Goal: Information Seeking & Learning: Learn about a topic

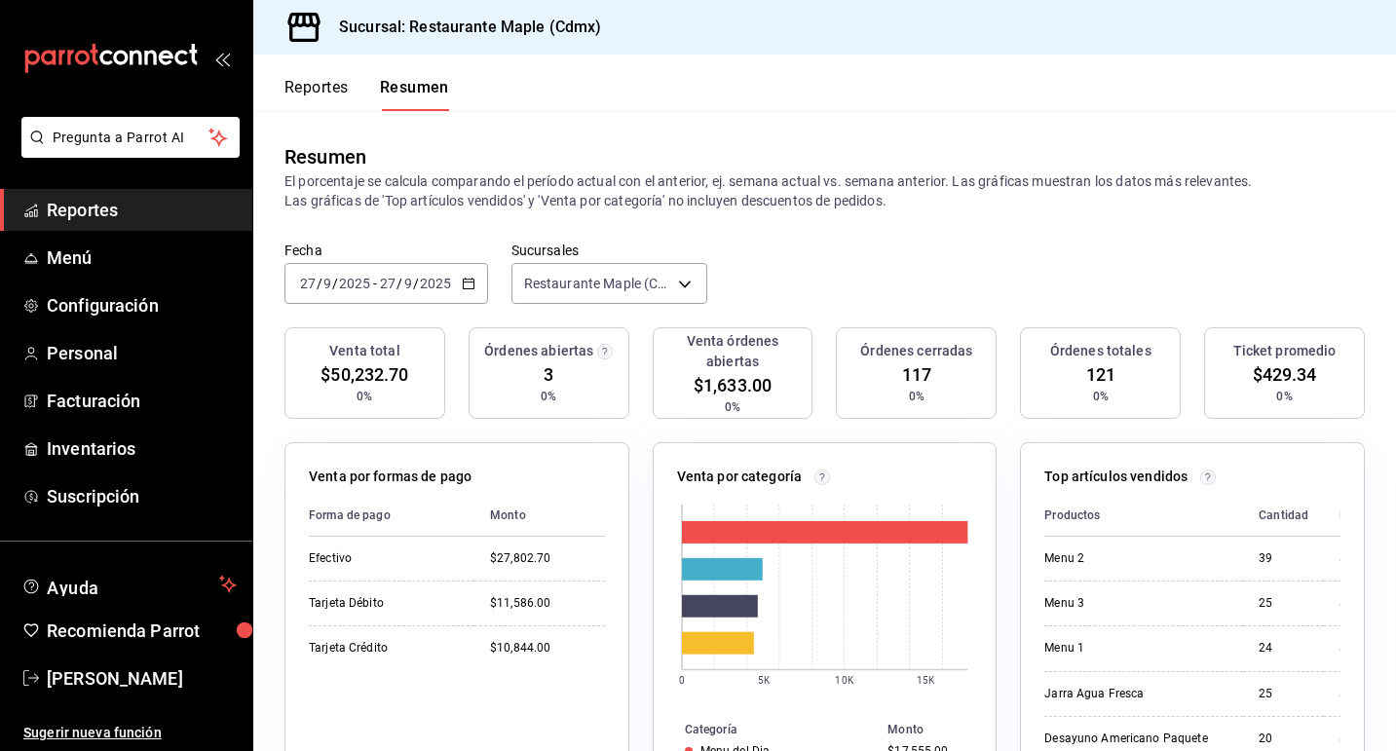
scroll to position [214, 0]
click at [315, 85] on button "Reportes" at bounding box center [316, 94] width 64 height 33
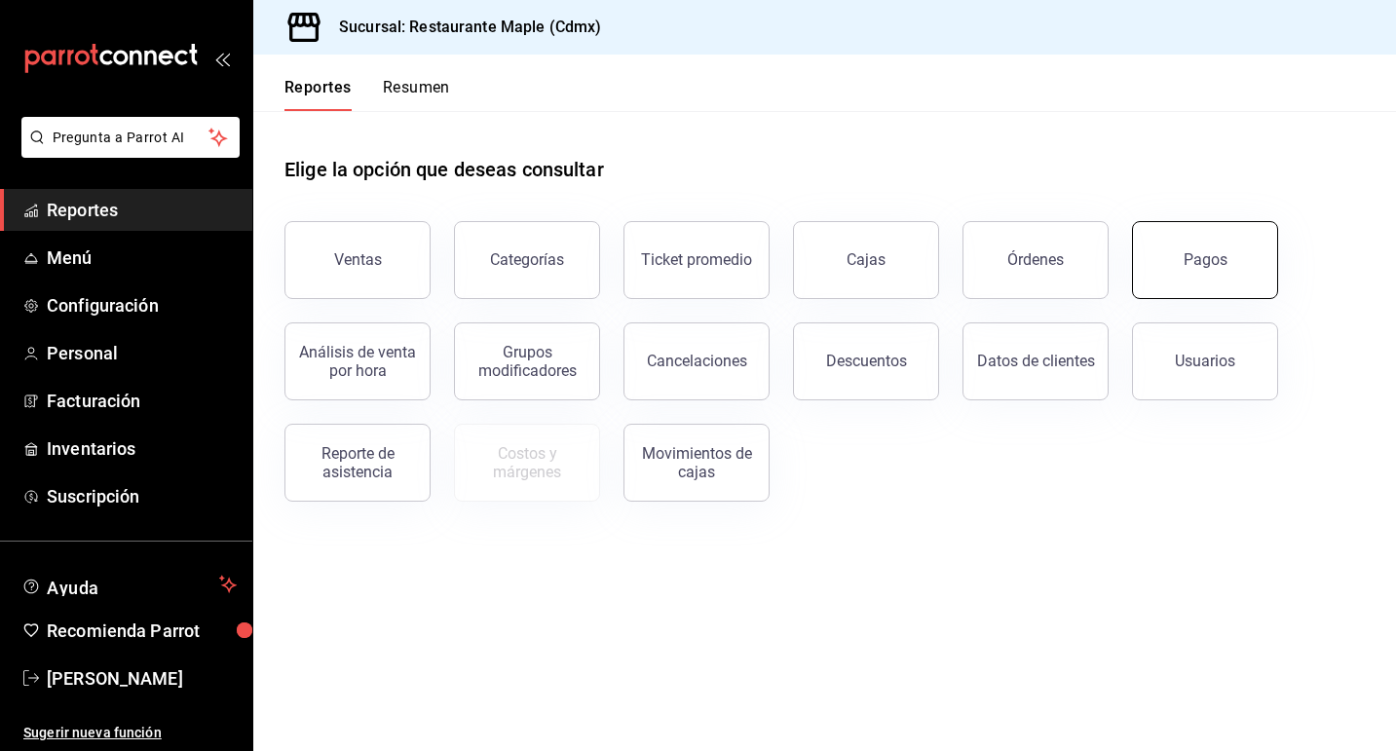
click at [1170, 254] on button "Pagos" at bounding box center [1205, 260] width 146 height 78
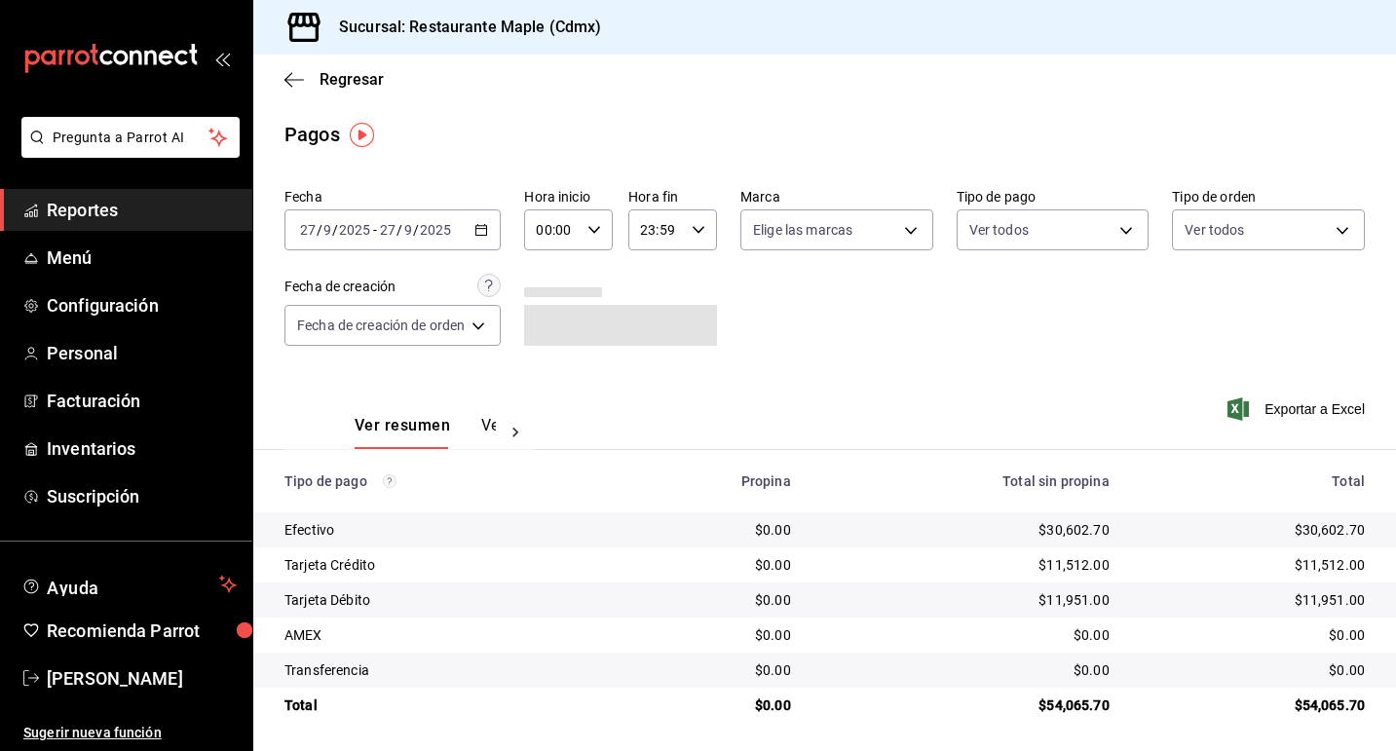
scroll to position [3, 0]
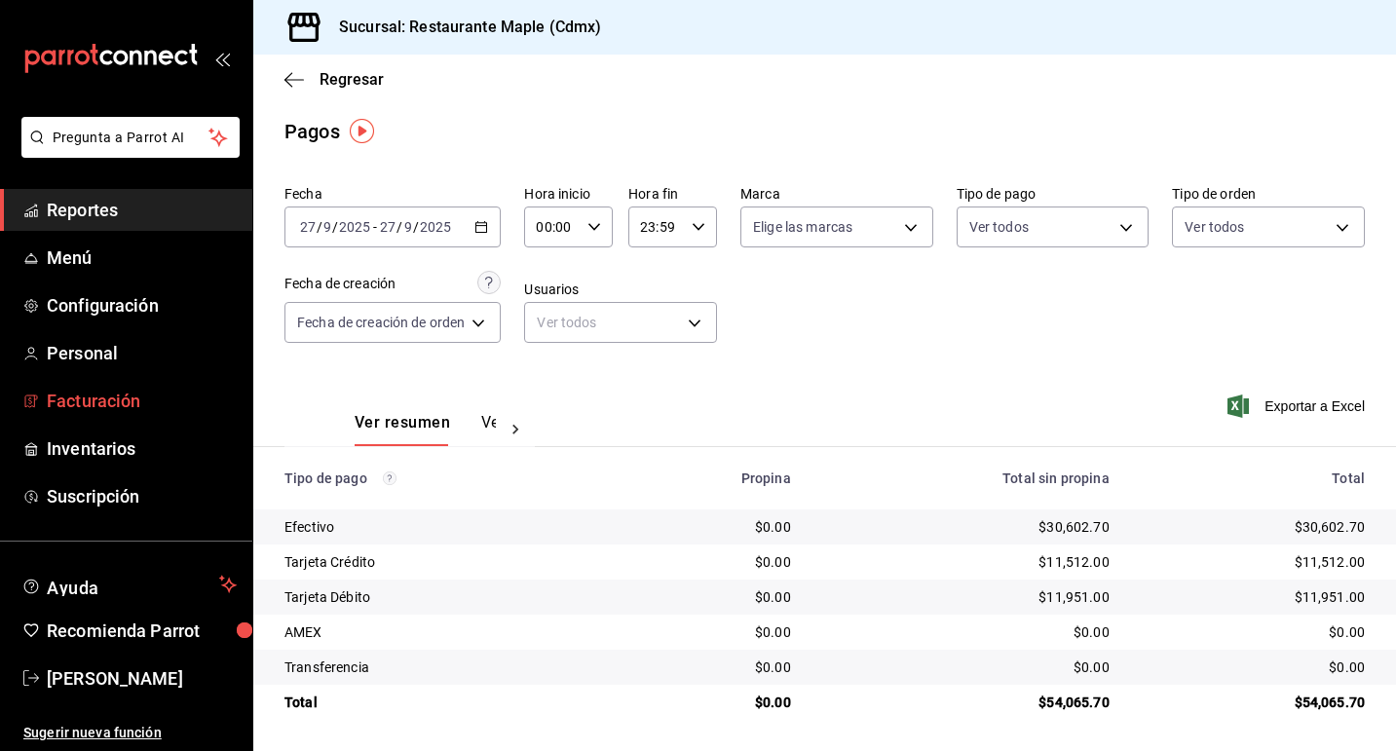
click at [124, 404] on span "Facturación" at bounding box center [142, 401] width 190 height 26
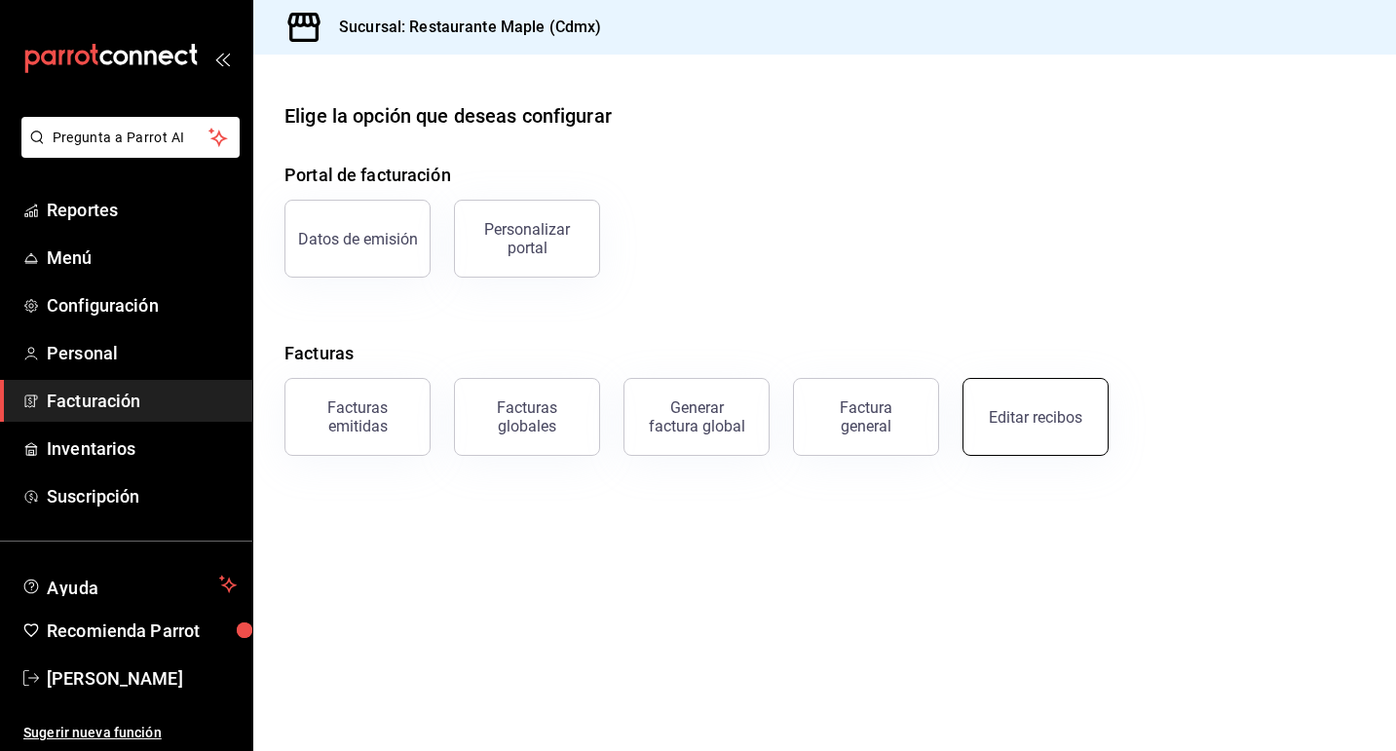
click at [1011, 432] on button "Editar recibos" at bounding box center [1035, 417] width 146 height 78
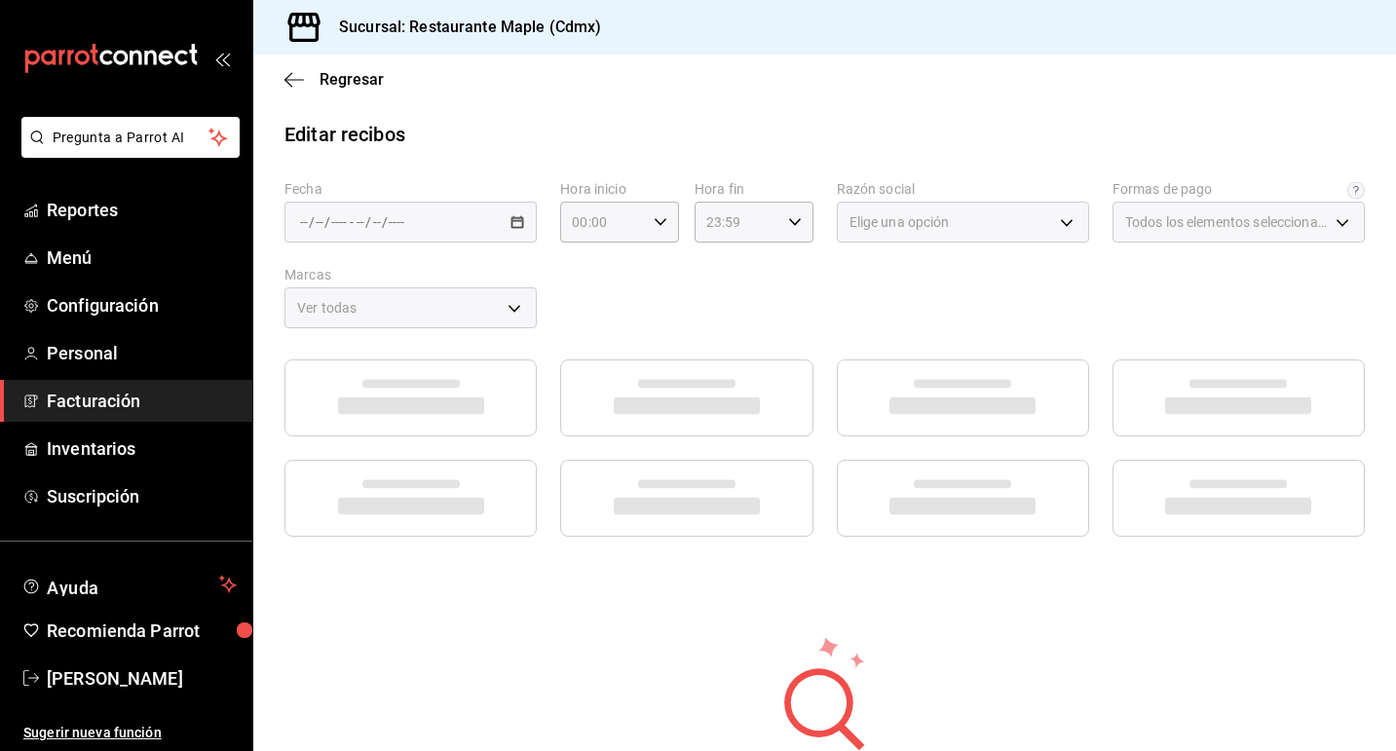
type input "1c0db33b-a268-48f2-8e75-1009b11b28a9"
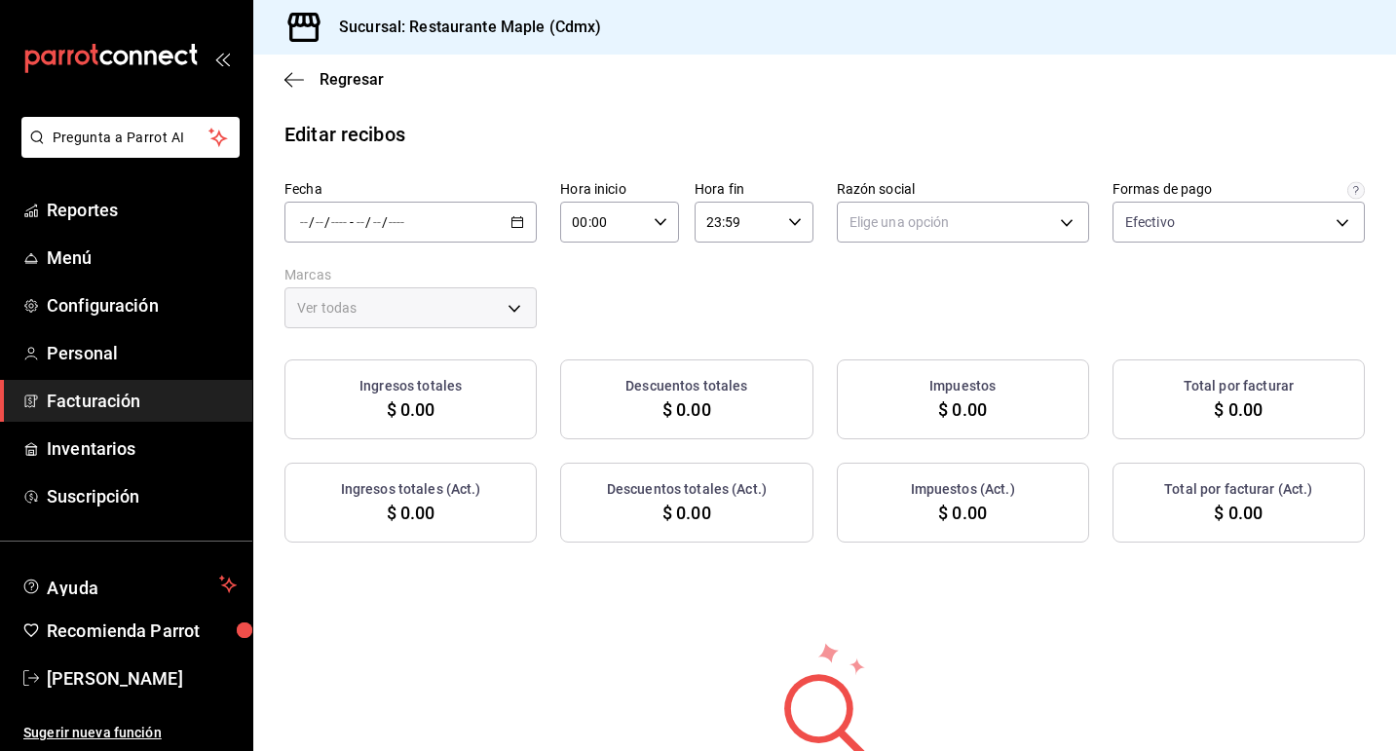
click at [501, 210] on div "/ / - / /" at bounding box center [410, 222] width 252 height 41
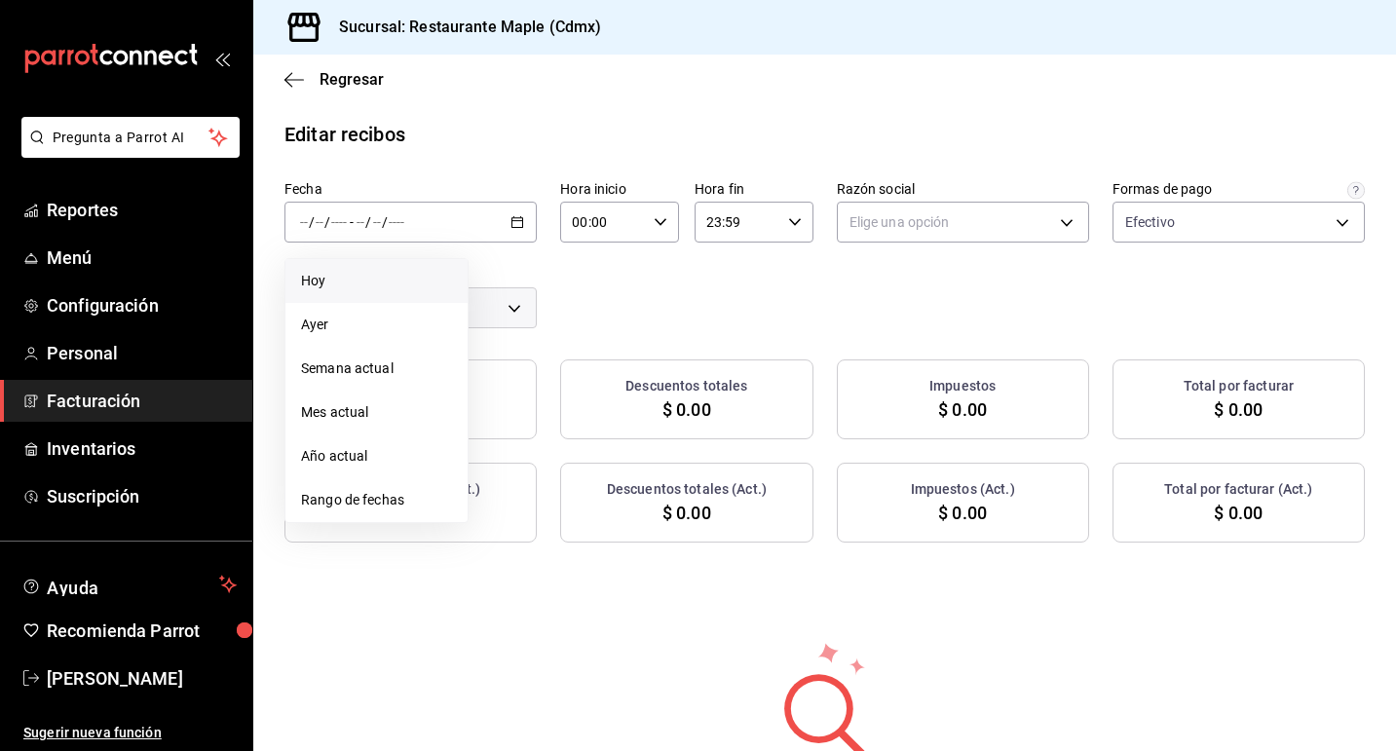
click at [368, 291] on li "Hoy" at bounding box center [376, 281] width 182 height 44
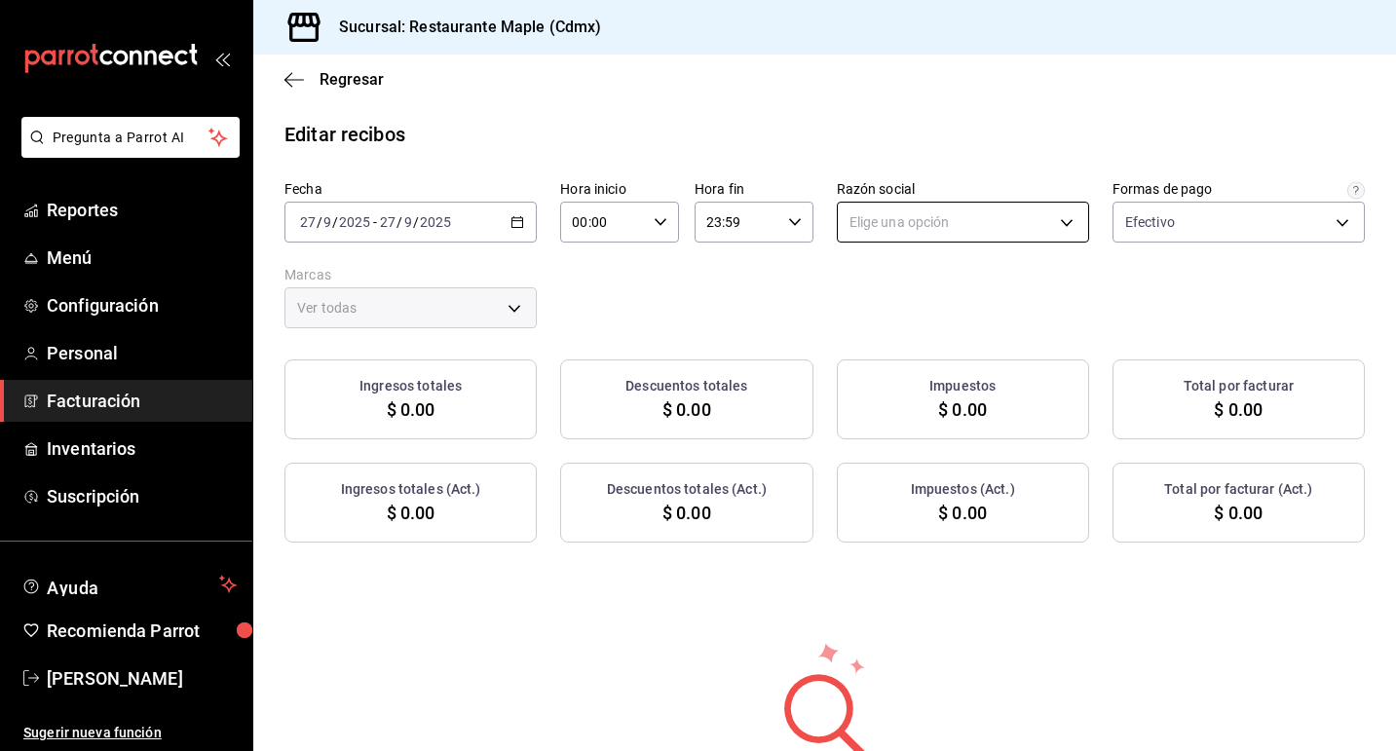
click at [883, 227] on body "Pregunta a Parrot AI Reportes Menú Configuración Personal Facturación Inventari…" at bounding box center [698, 375] width 1396 height 751
click at [904, 317] on li "RESTAURANTE MAPLE" at bounding box center [963, 321] width 250 height 36
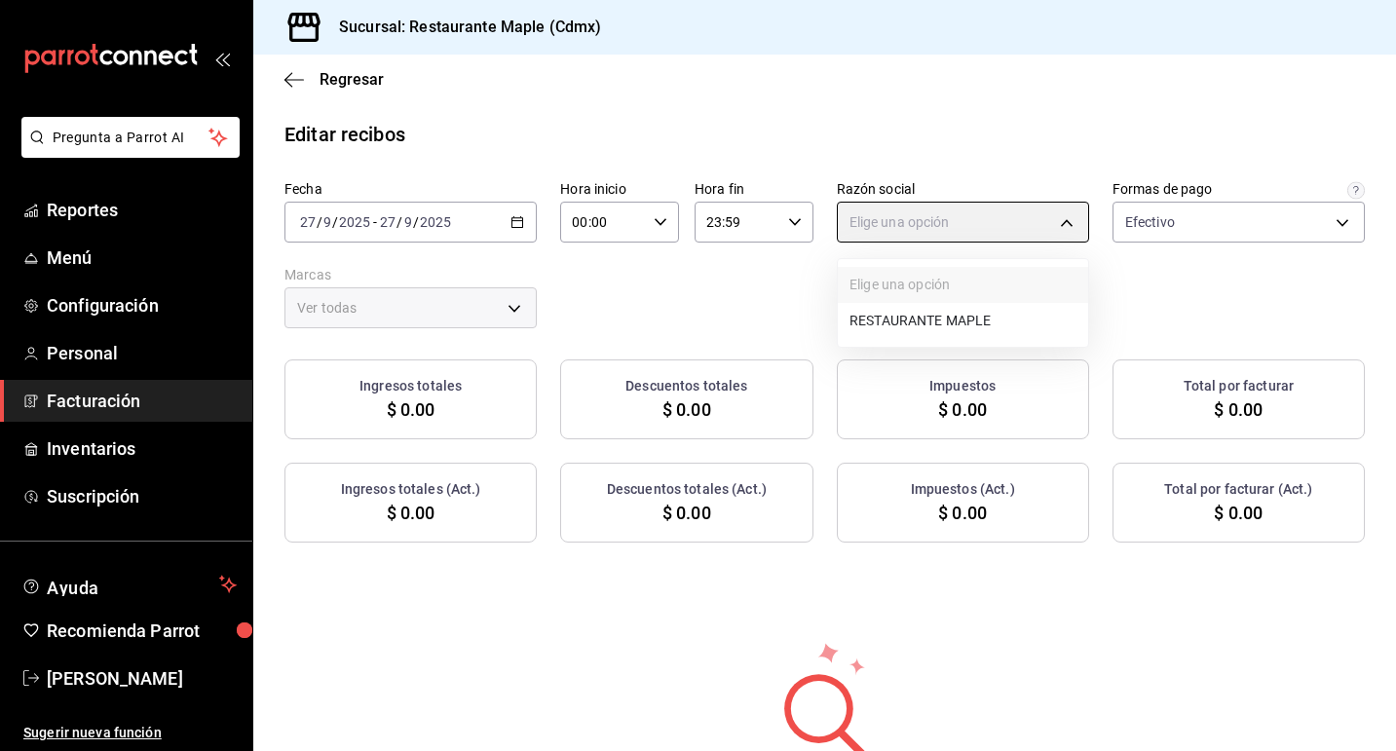
type input "9707b9c5-6b7d-4f6e-a4b1-93e597a3127c"
type input "9367c8d0-d5bf-442c-b6f8-a503c691c07e"
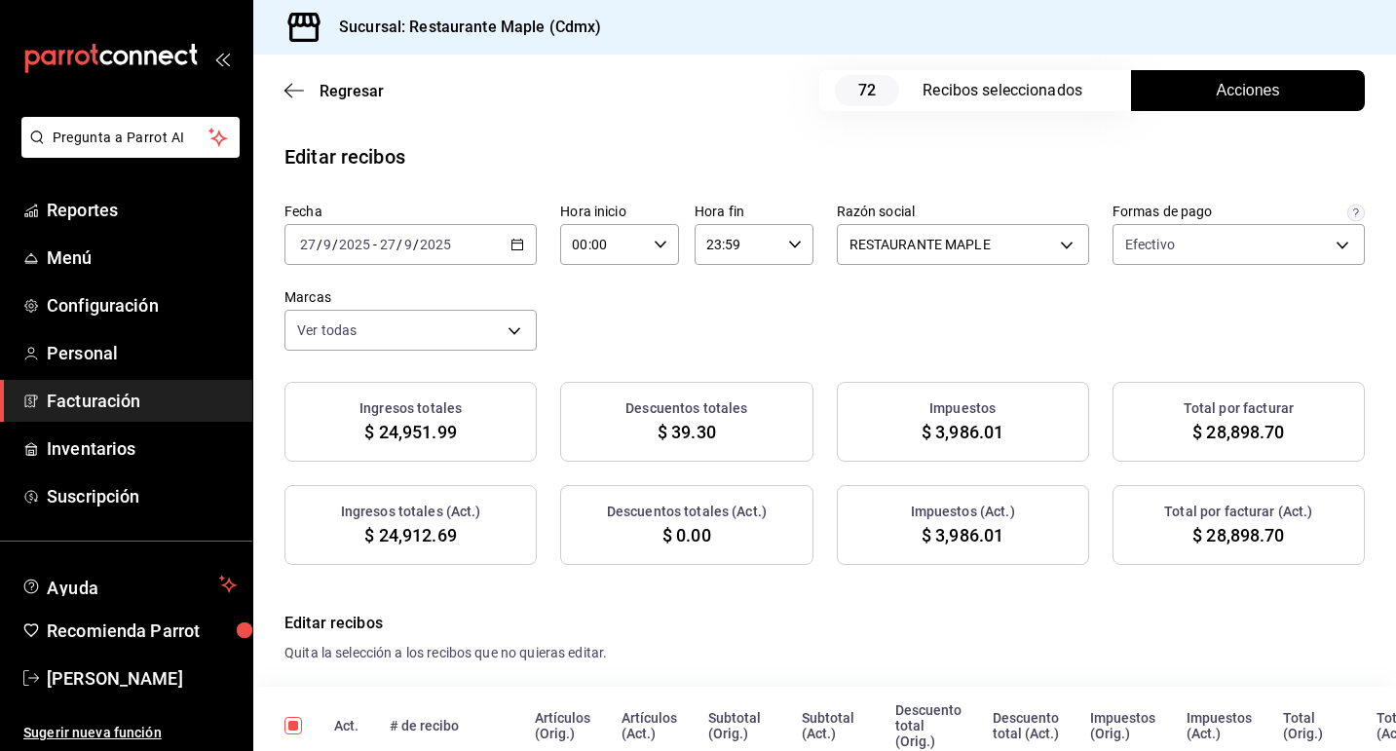
click at [1206, 85] on button "Acciones" at bounding box center [1248, 90] width 234 height 41
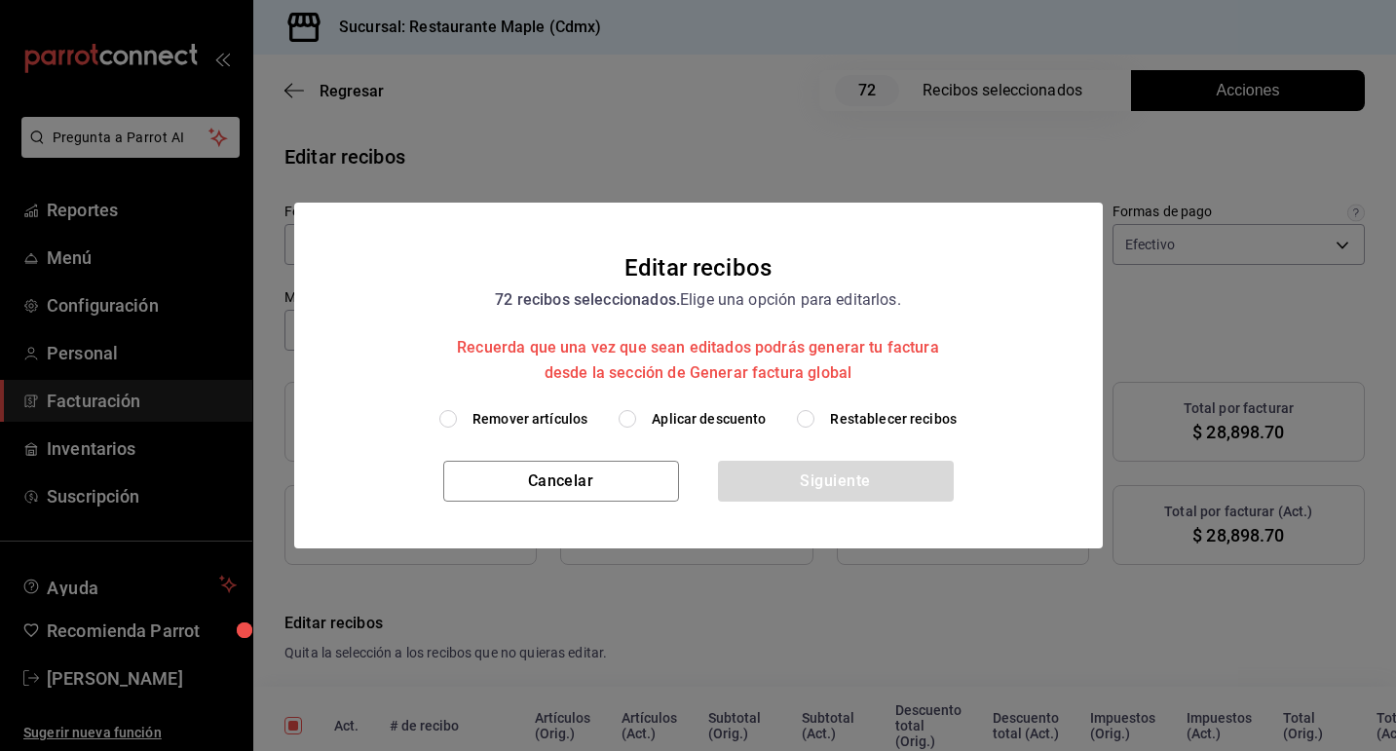
click at [642, 418] on label "Aplicar descuento" at bounding box center [692, 419] width 147 height 20
click at [636, 418] on input "Aplicar descuento" at bounding box center [628, 419] width 18 height 18
radio input "true"
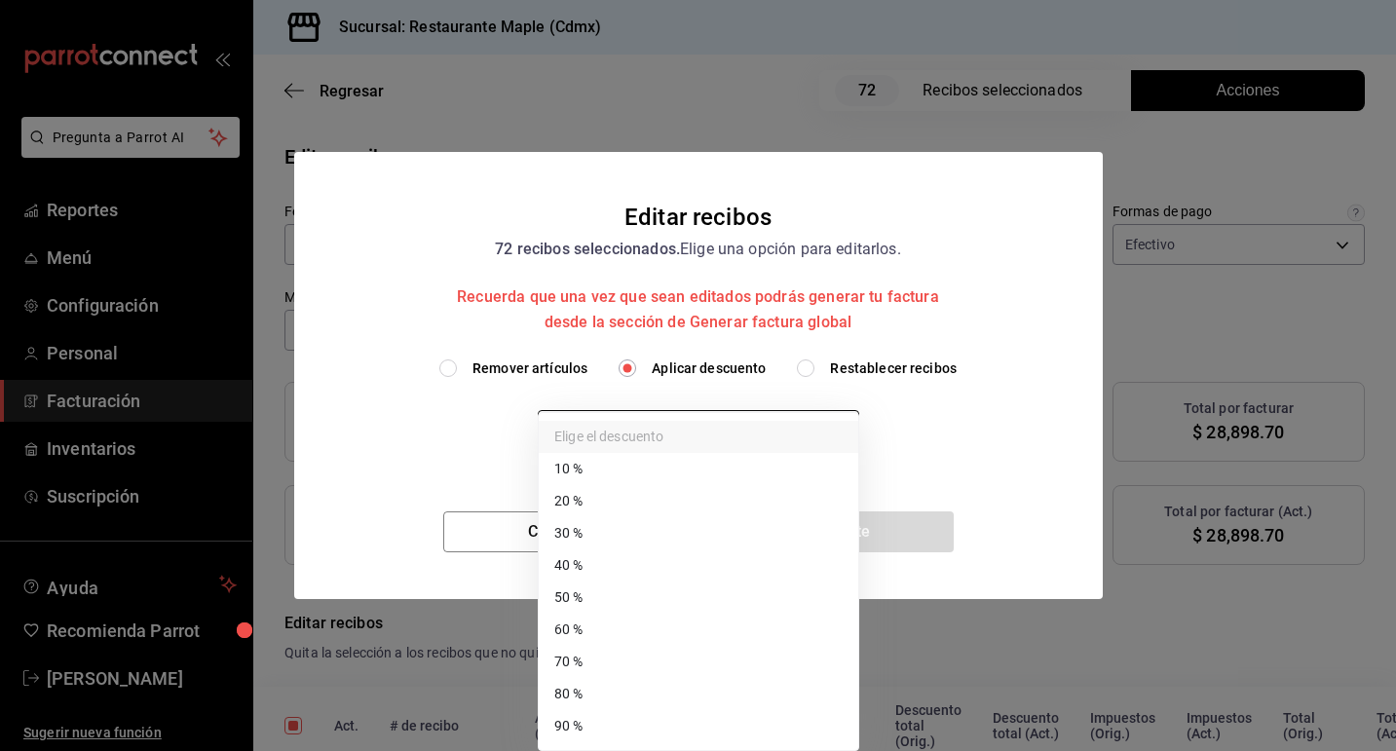
click at [743, 431] on body "Pregunta a Parrot AI Reportes Menú Configuración Personal Facturación Inventari…" at bounding box center [698, 375] width 1396 height 751
click at [689, 663] on li "70 %" at bounding box center [699, 662] width 320 height 32
type input "70"
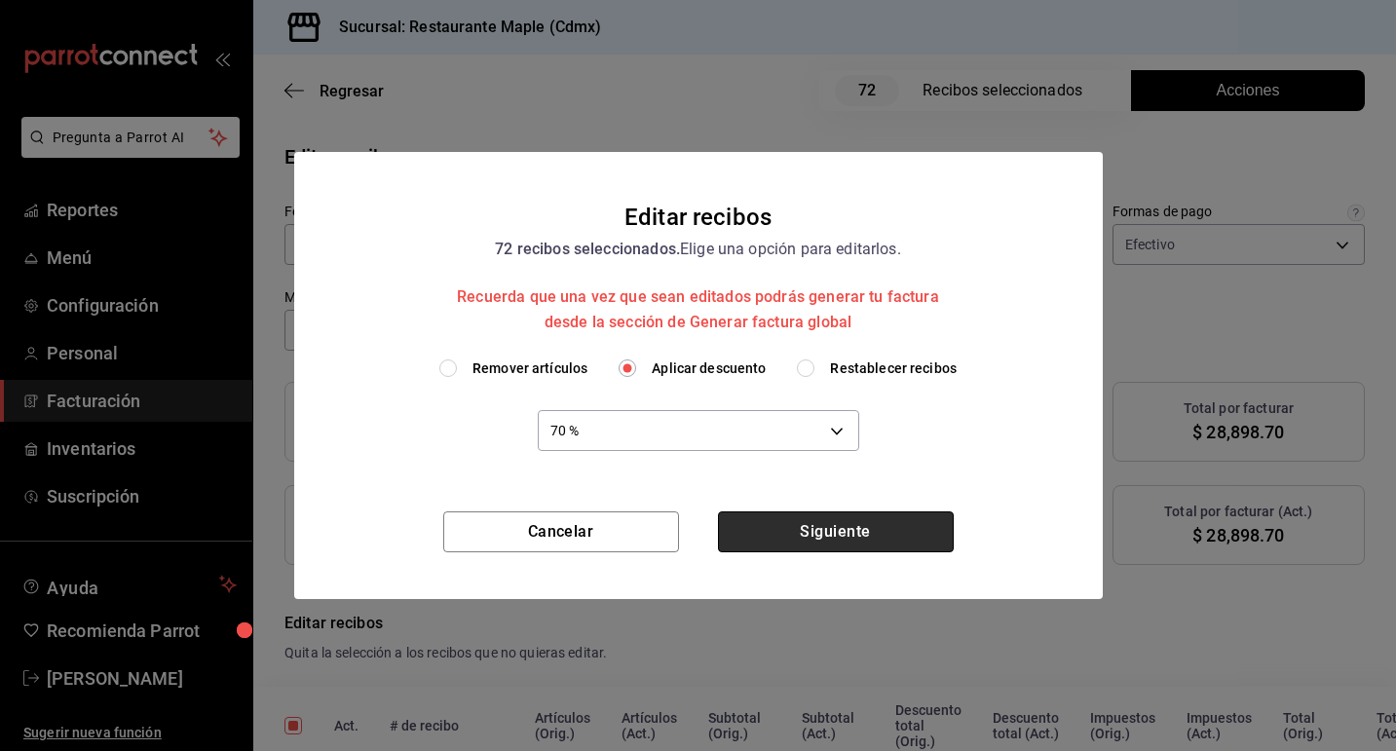
click at [829, 540] on button "Siguiente" at bounding box center [836, 531] width 236 height 41
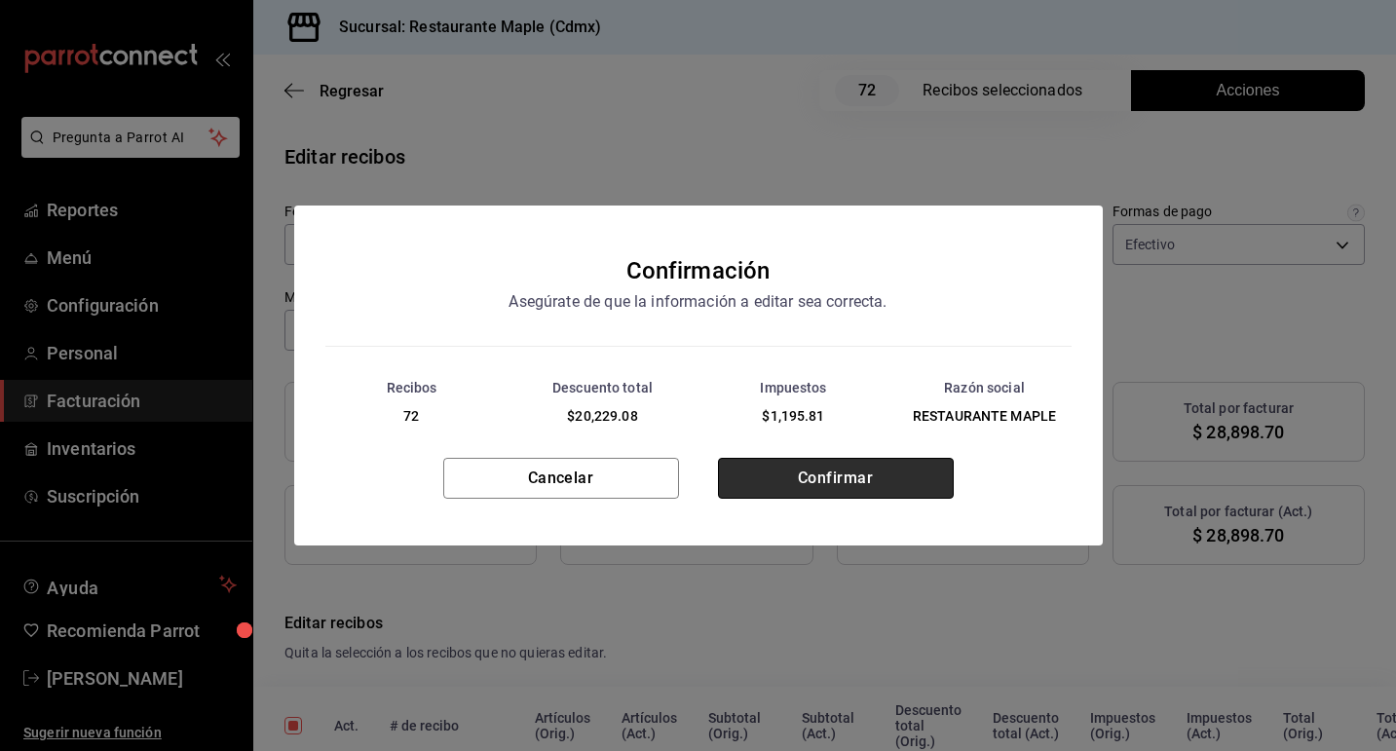
click at [814, 482] on button "Confirmar" at bounding box center [836, 478] width 236 height 41
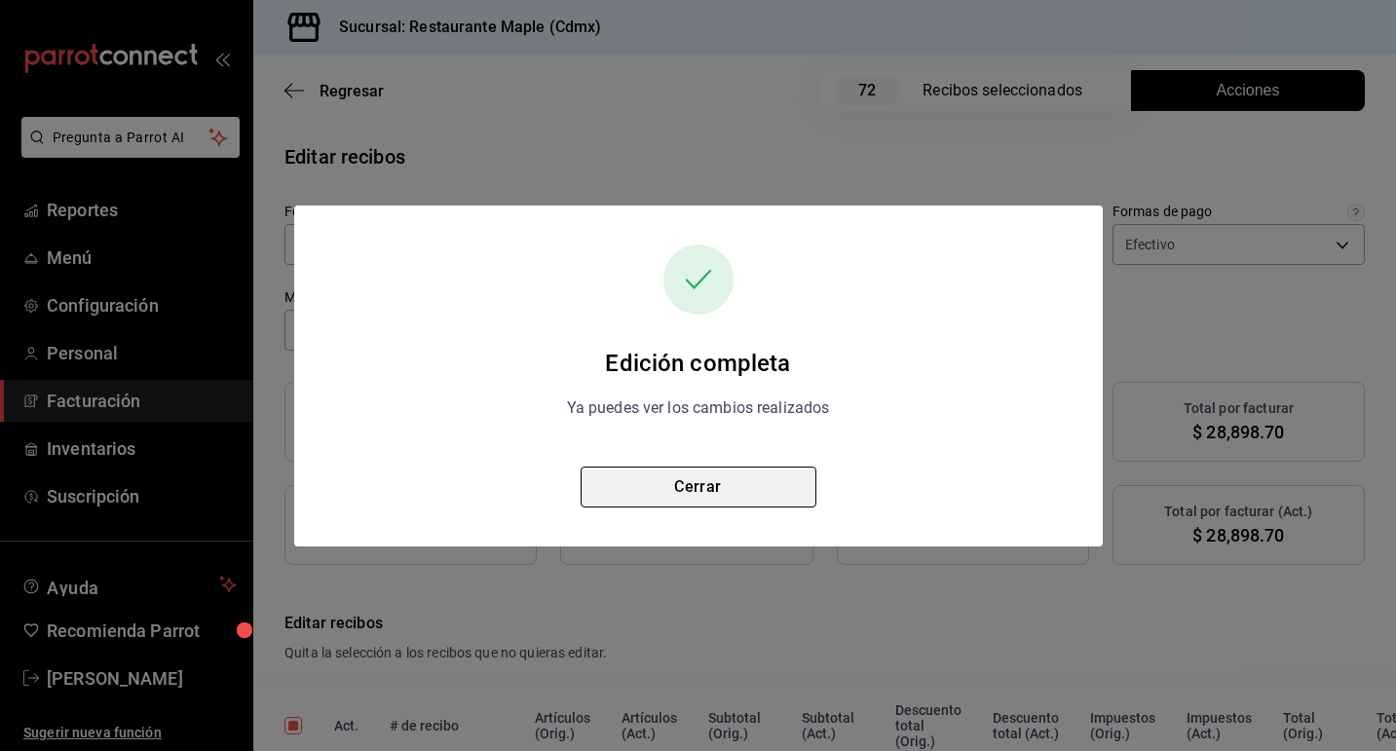
click at [767, 491] on button "Cerrar" at bounding box center [699, 487] width 236 height 41
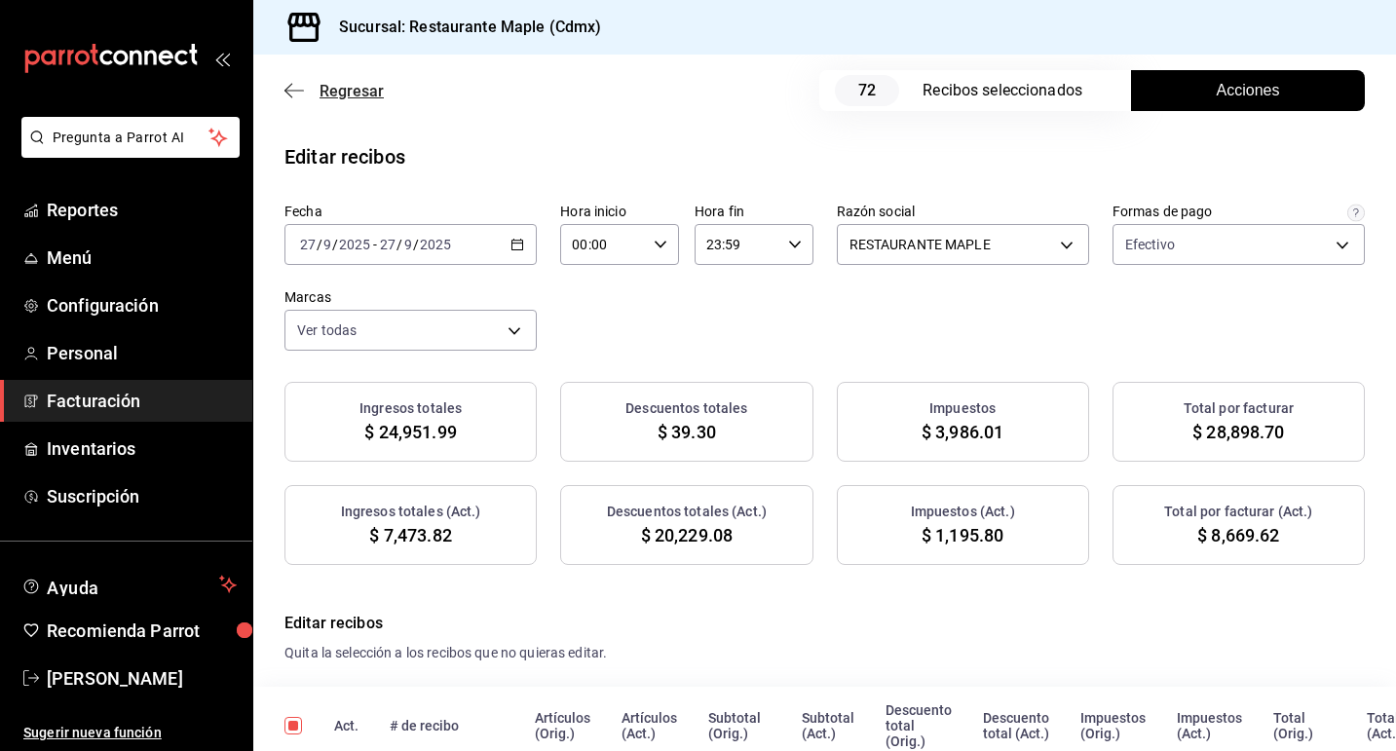
click at [326, 95] on span "Regresar" at bounding box center [352, 91] width 64 height 19
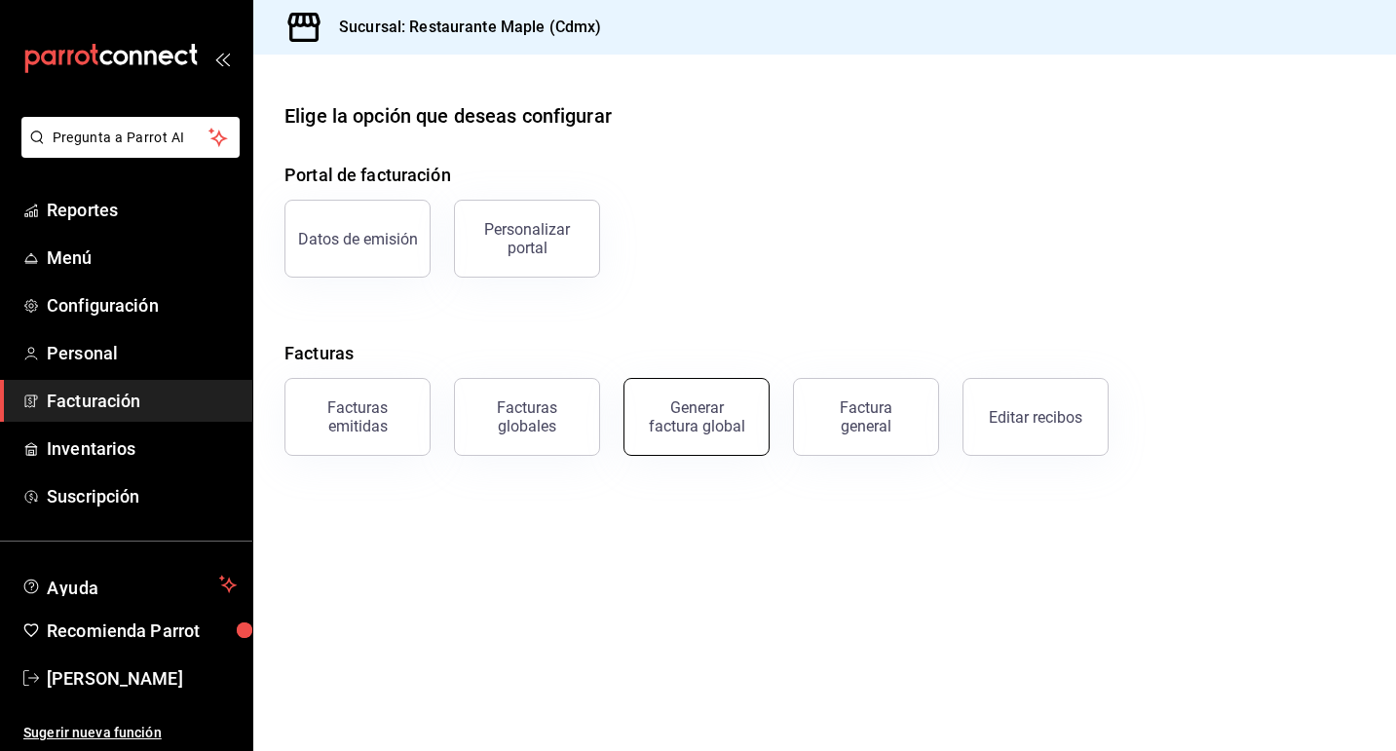
click at [658, 413] on div "Generar factura global" at bounding box center [696, 416] width 97 height 37
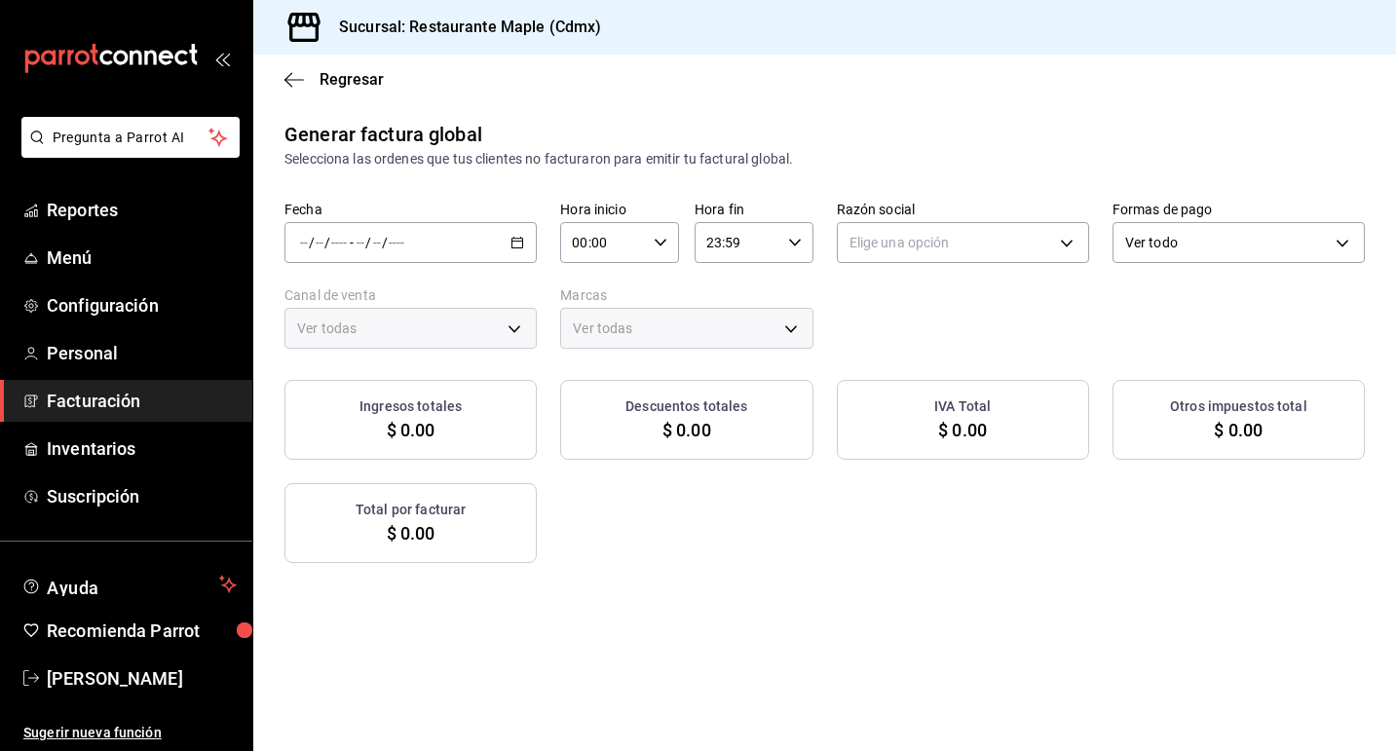
type input "PARROT,UBER_EATS,RAPPI,DIDI_FOOD,ONLINE"
click at [518, 248] on icon "button" at bounding box center [517, 243] width 14 height 14
click at [420, 308] on span "Rango de fechas" at bounding box center [376, 301] width 151 height 20
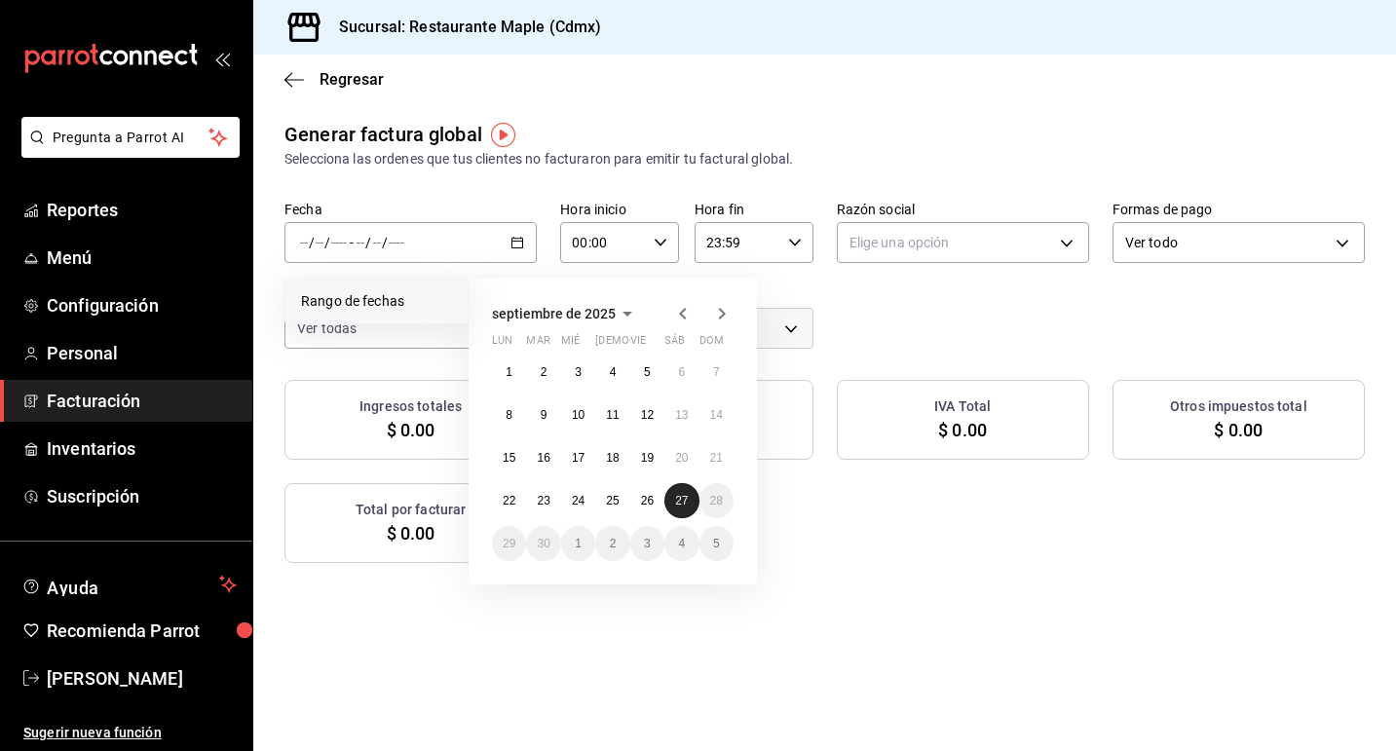
click at [675, 495] on abbr "27" at bounding box center [681, 501] width 13 height 14
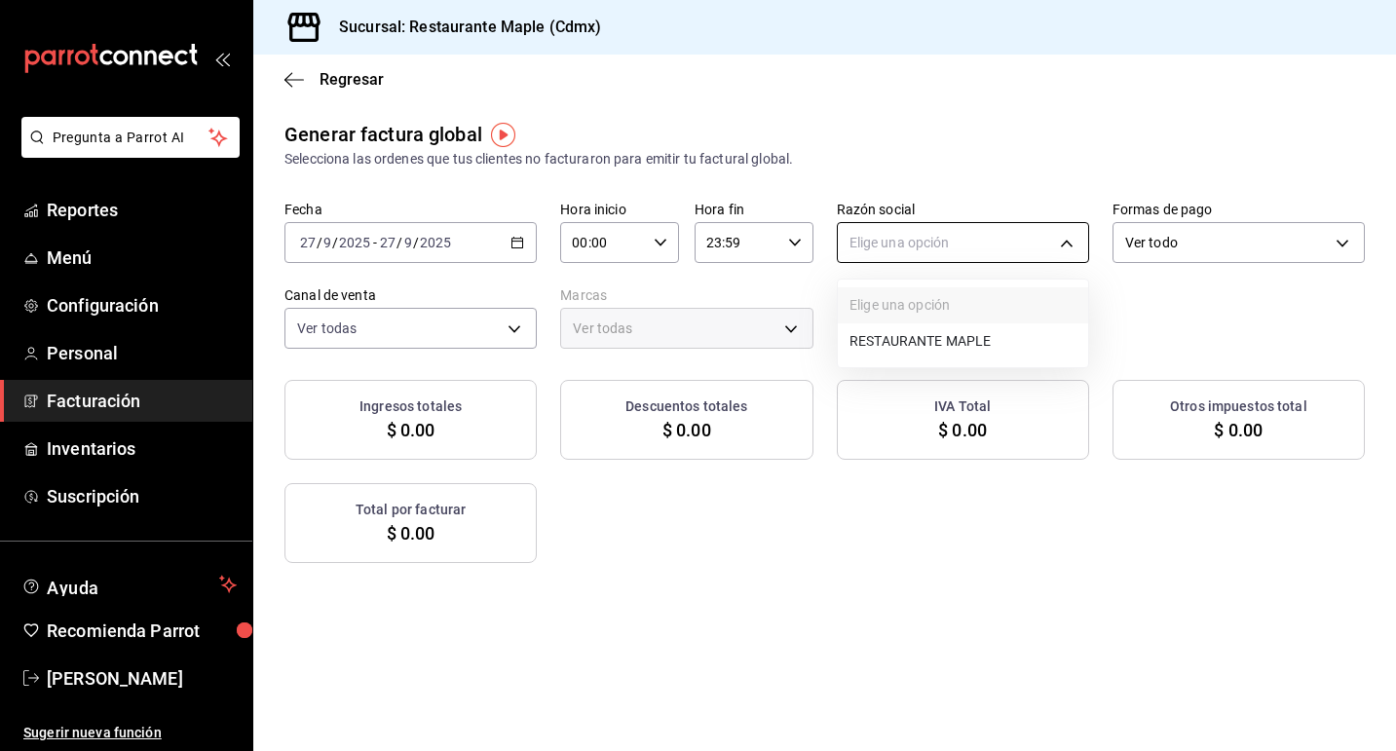
click at [969, 248] on body "Pregunta a Parrot AI Reportes Menú Configuración Personal Facturación Inventari…" at bounding box center [698, 375] width 1396 height 751
click at [949, 332] on li "RESTAURANTE MAPLE" at bounding box center [963, 341] width 250 height 36
type input "9707b9c5-6b7d-4f6e-a4b1-93e597a3127c"
type input "9367c8d0-d5bf-442c-b6f8-a503c691c07e"
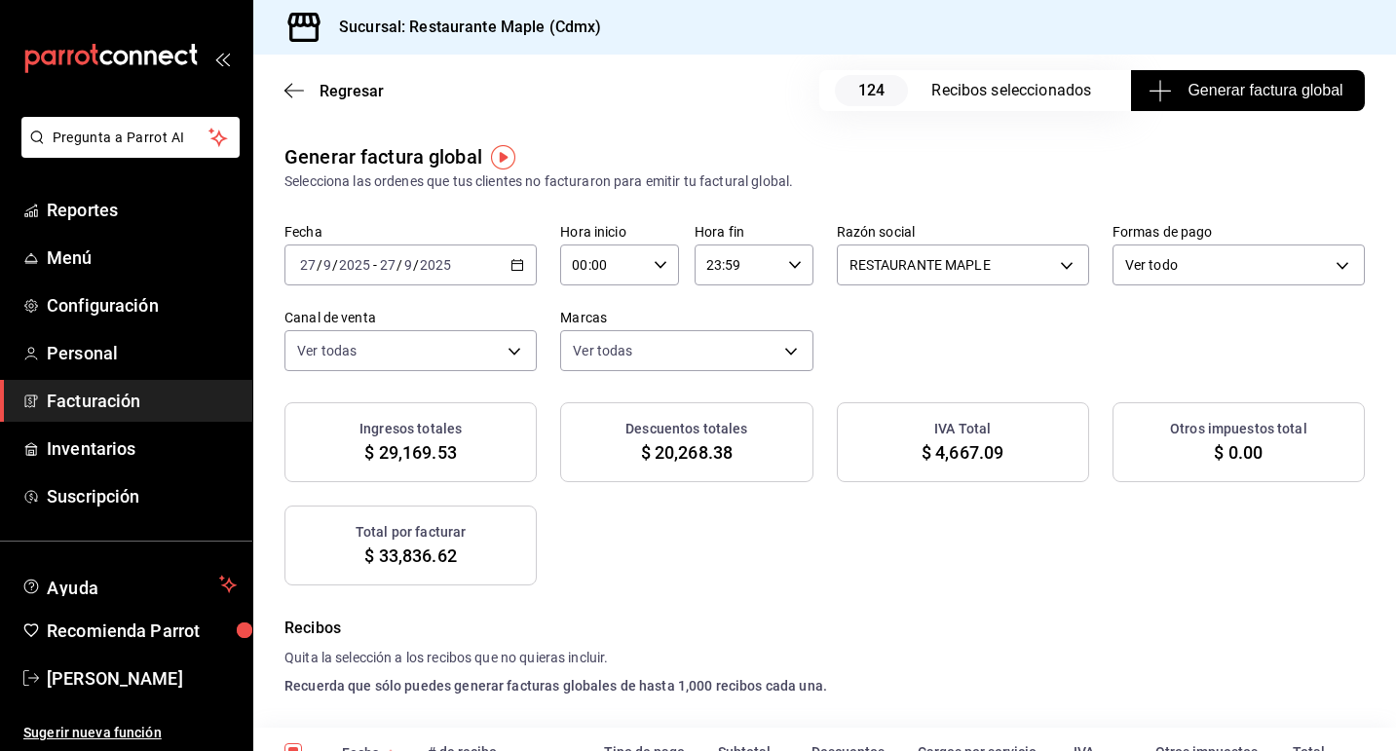
click at [519, 268] on icon "button" at bounding box center [517, 265] width 14 height 14
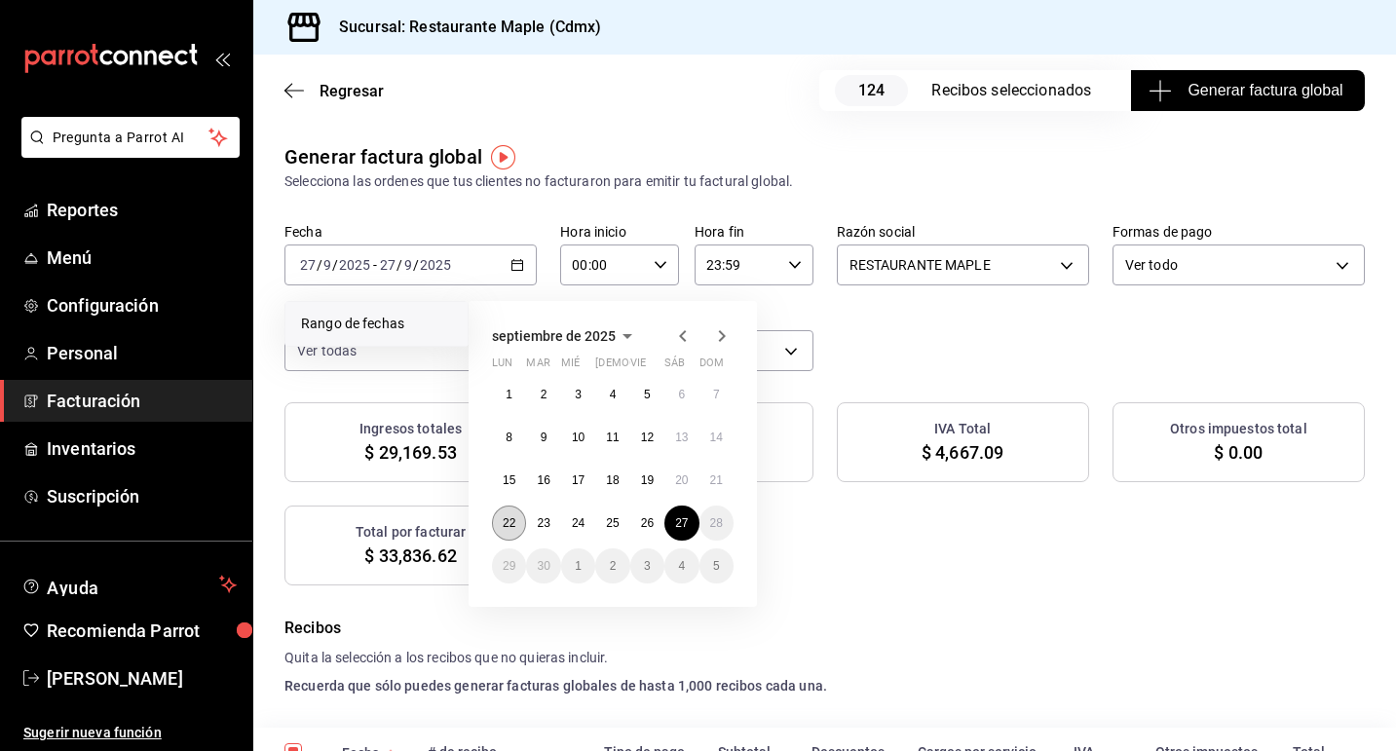
click at [499, 512] on button "22" at bounding box center [509, 523] width 34 height 35
click at [679, 513] on button "27" at bounding box center [681, 523] width 34 height 35
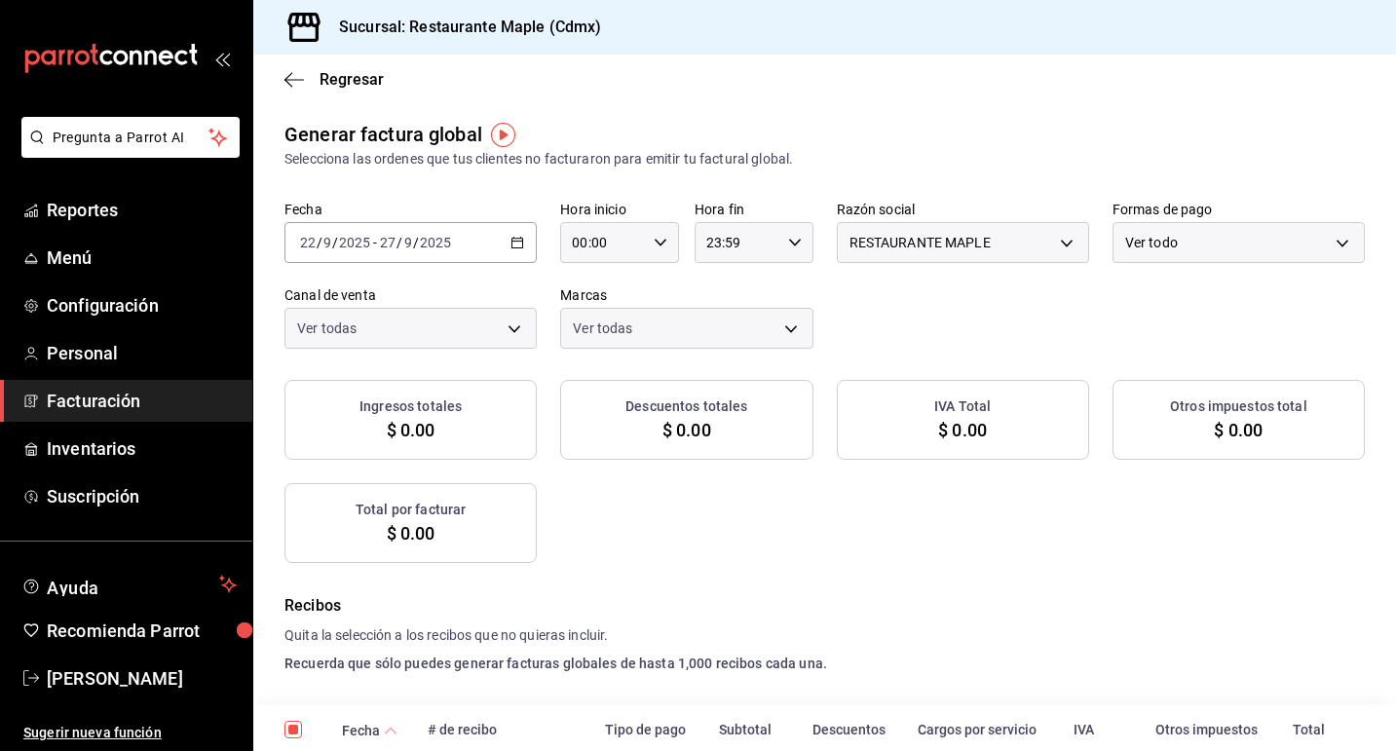
checkbox input "true"
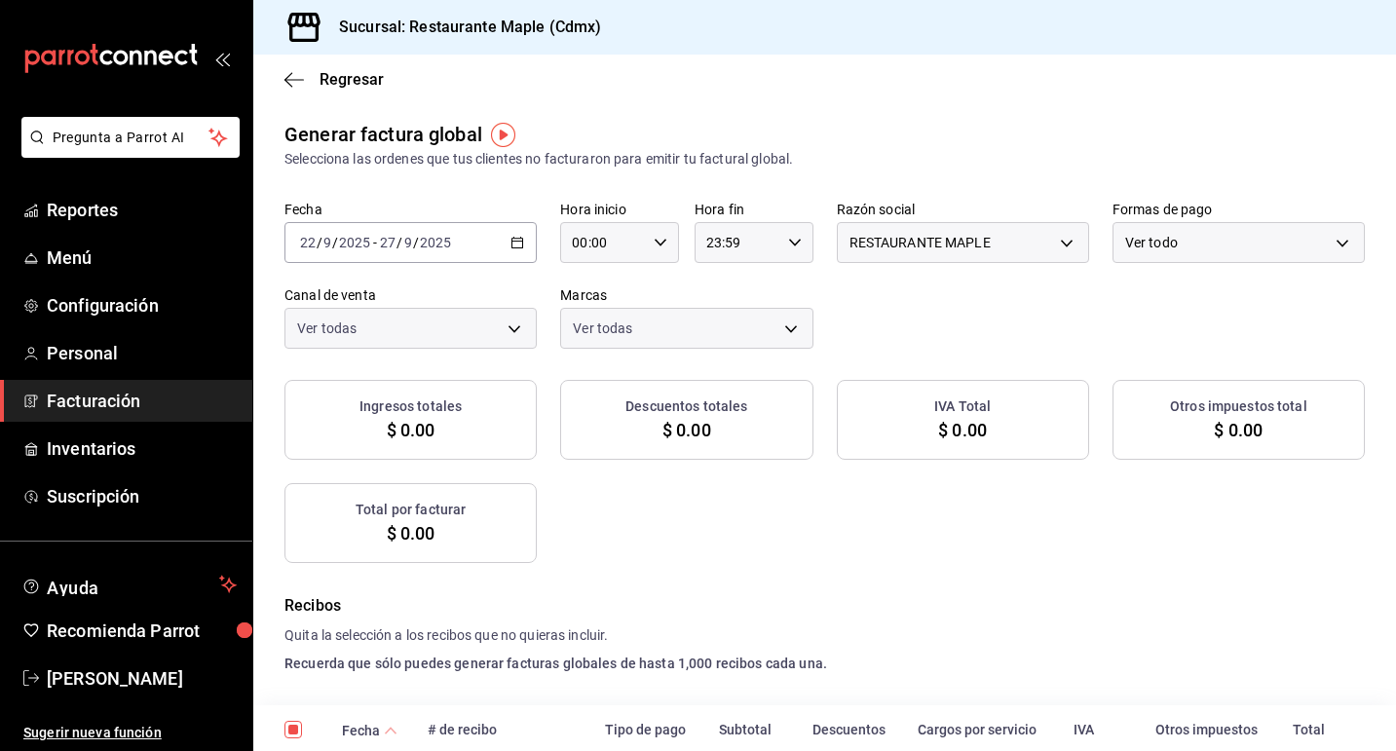
checkbox input "true"
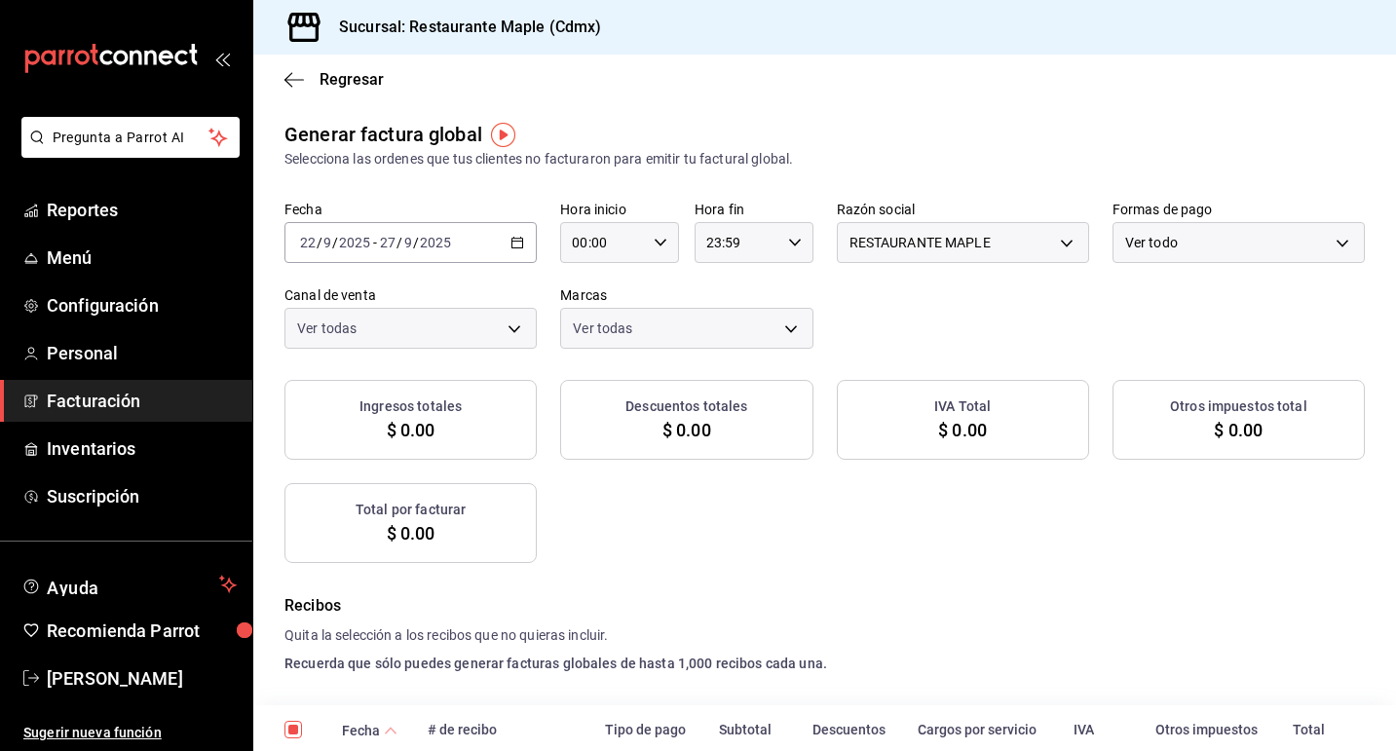
checkbox input "true"
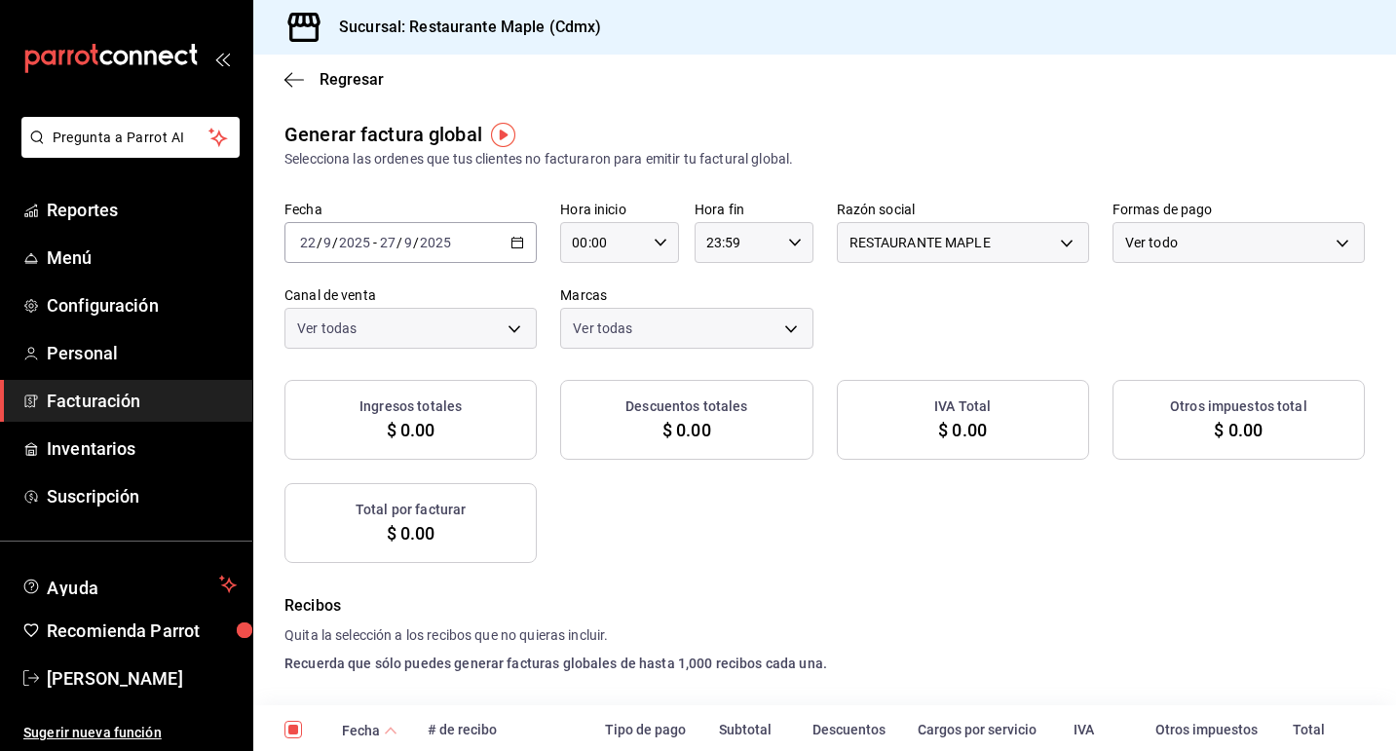
checkbox input "true"
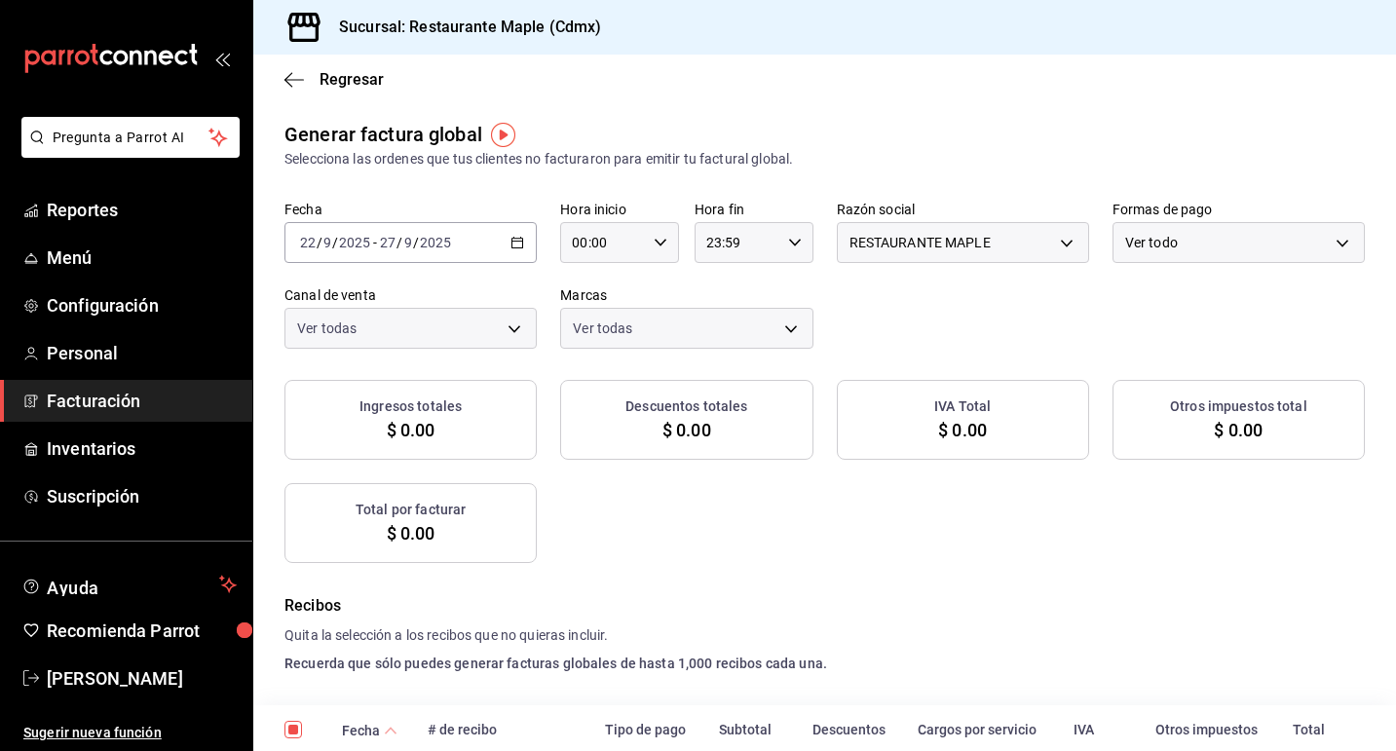
checkbox input "true"
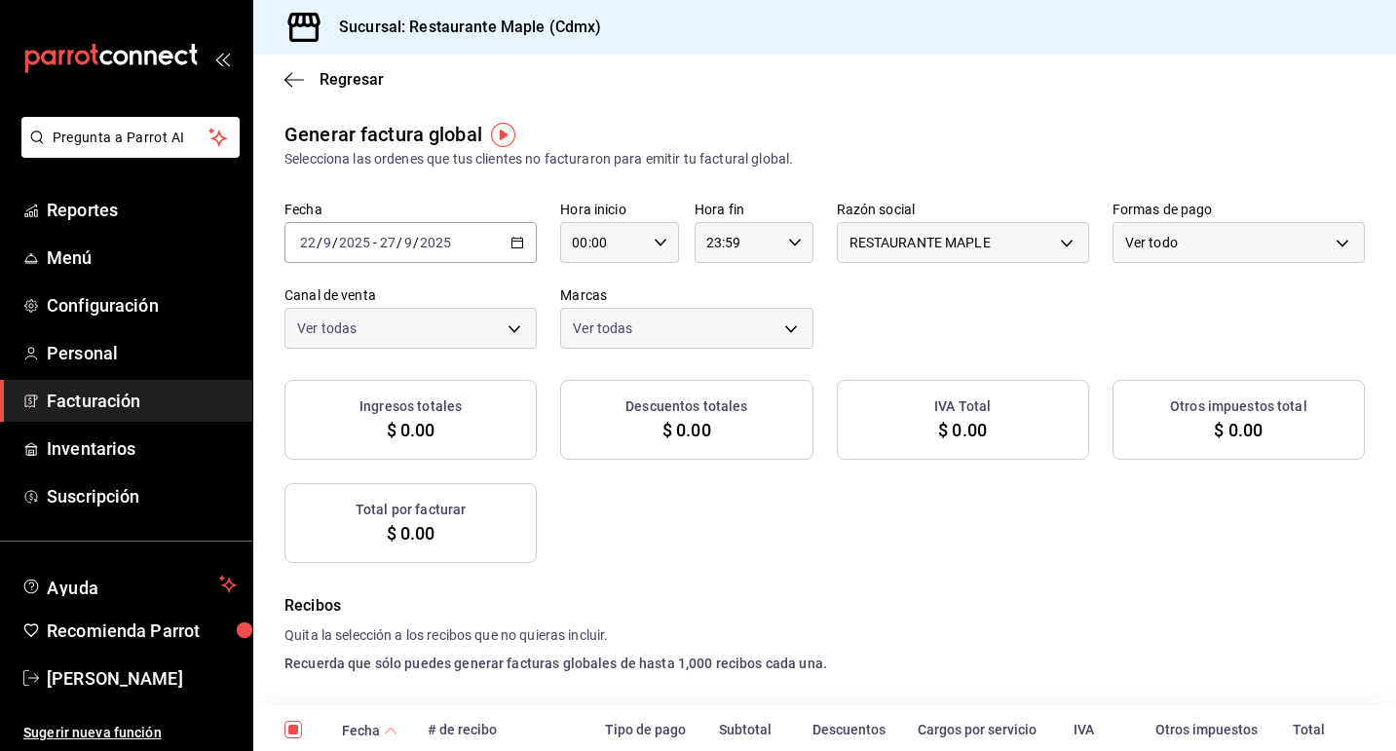
checkbox input "true"
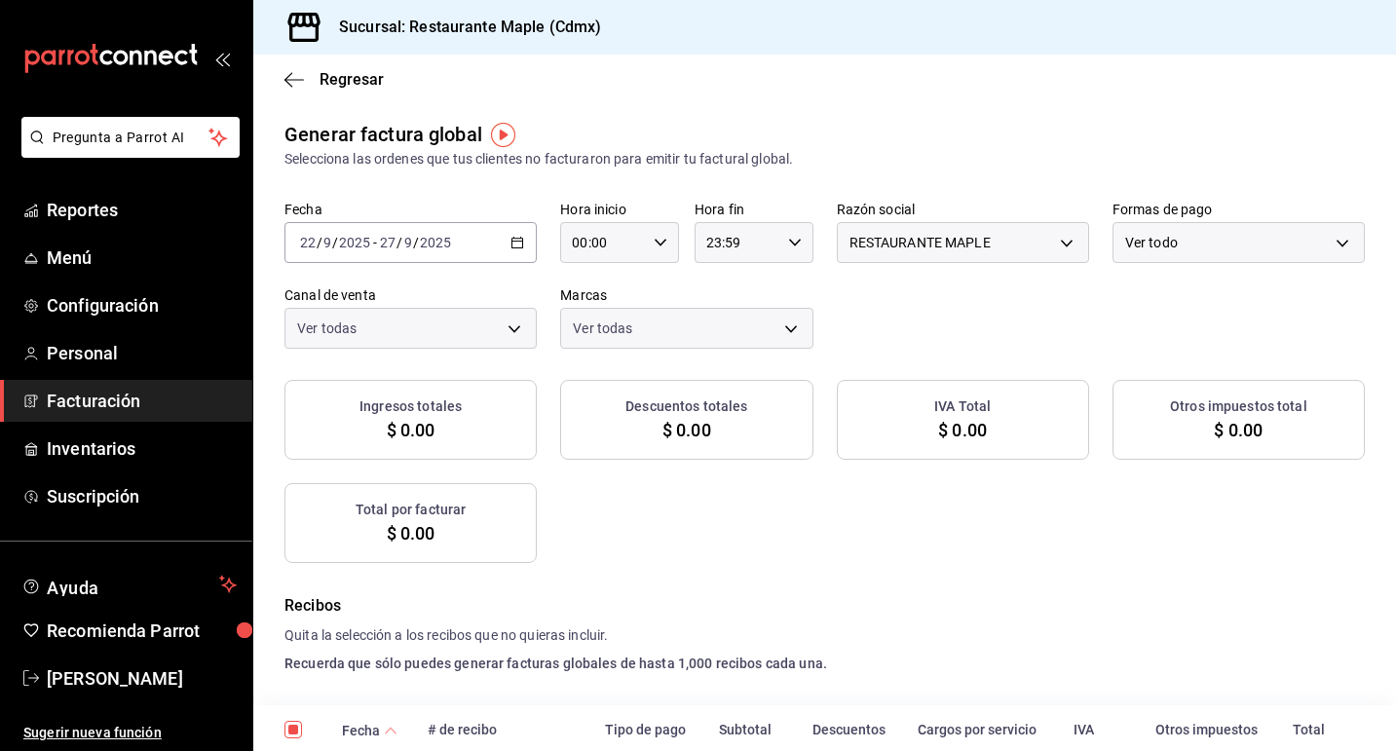
checkbox input "true"
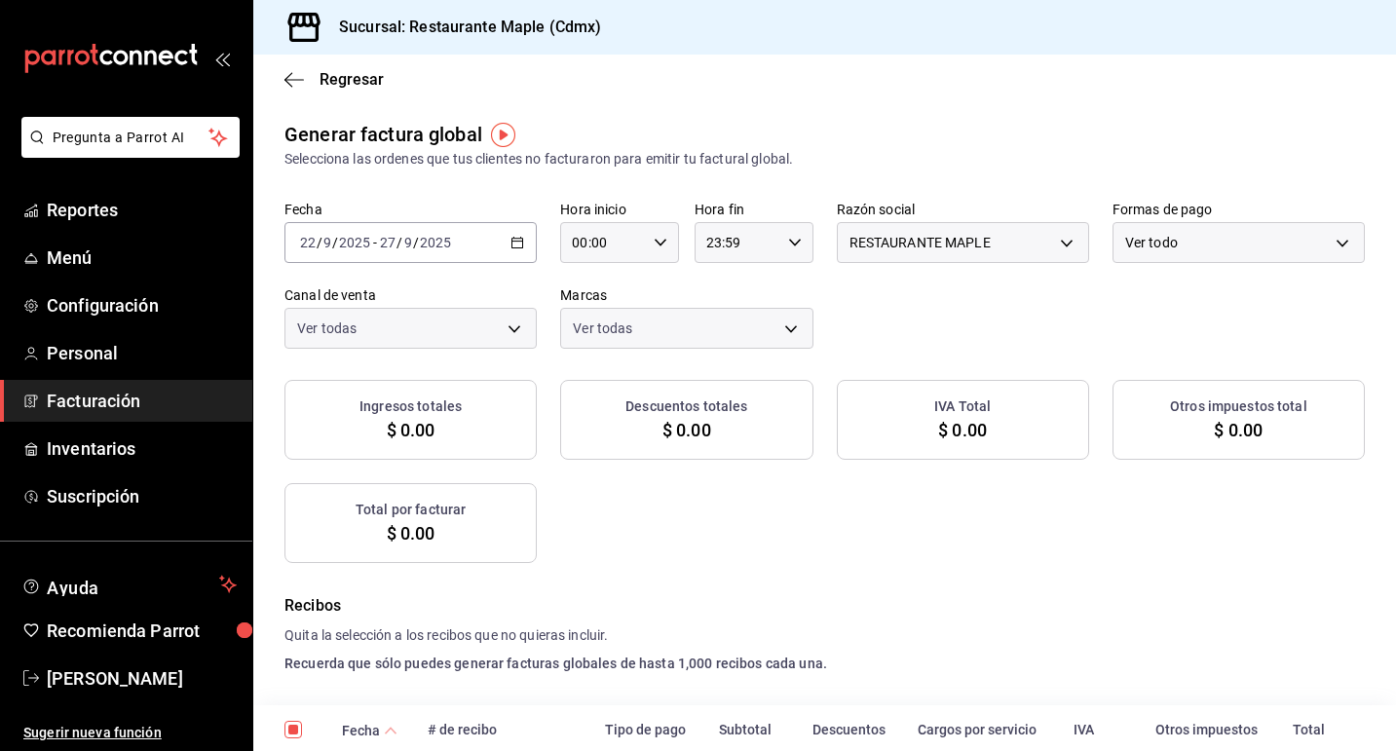
checkbox input "true"
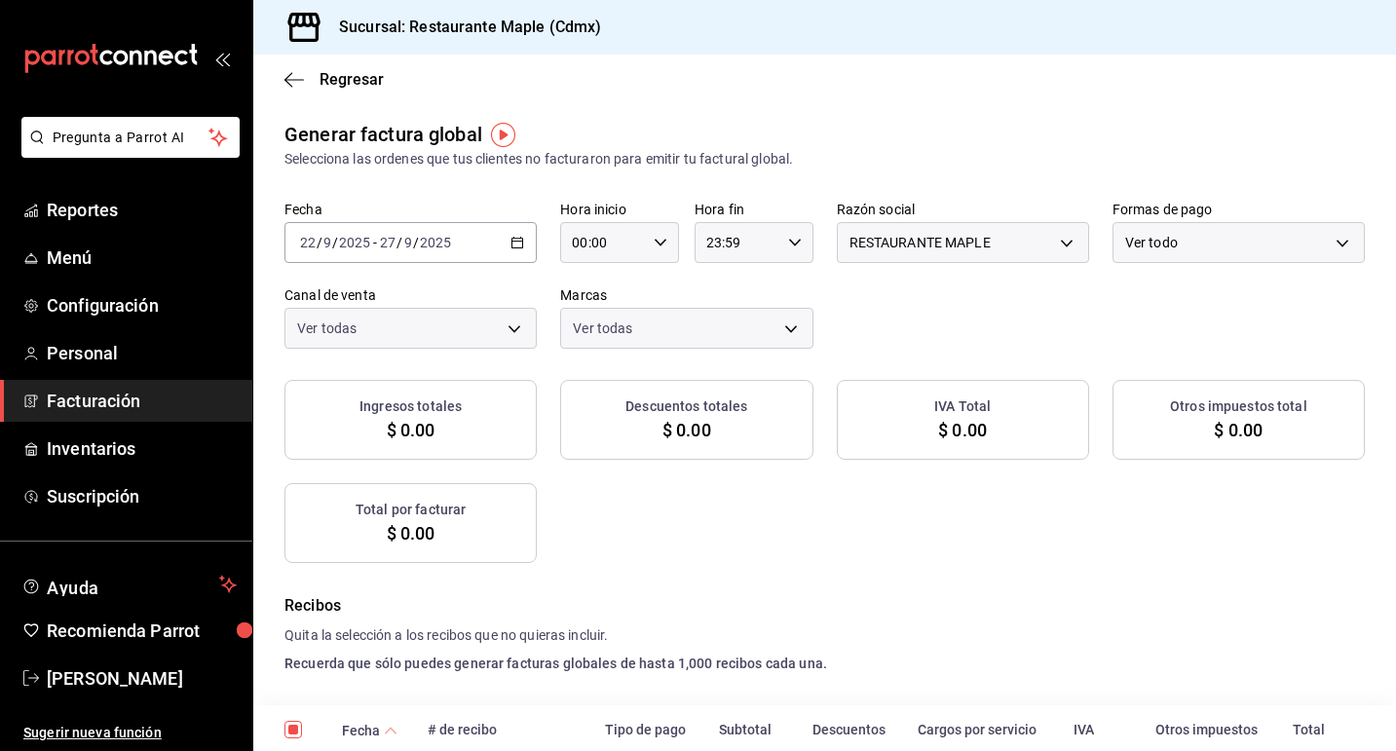
checkbox input "true"
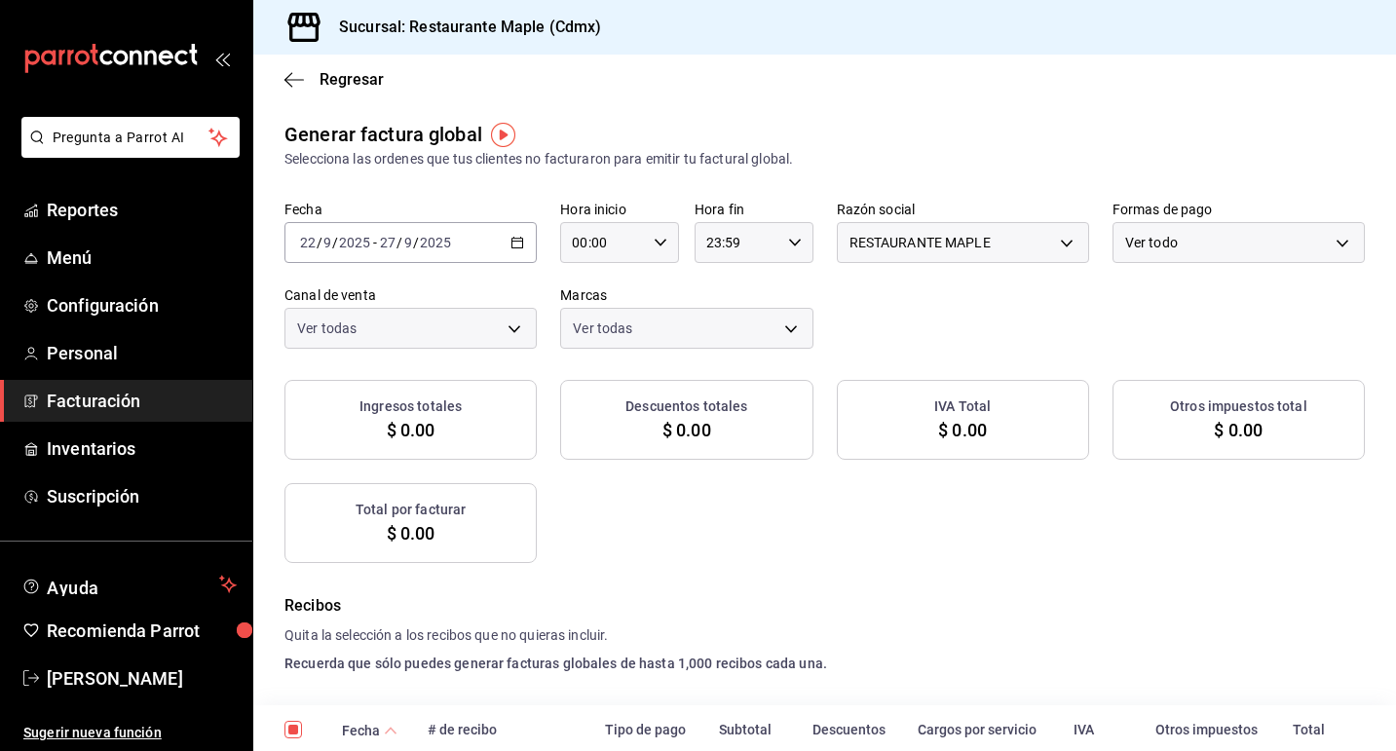
checkbox input "true"
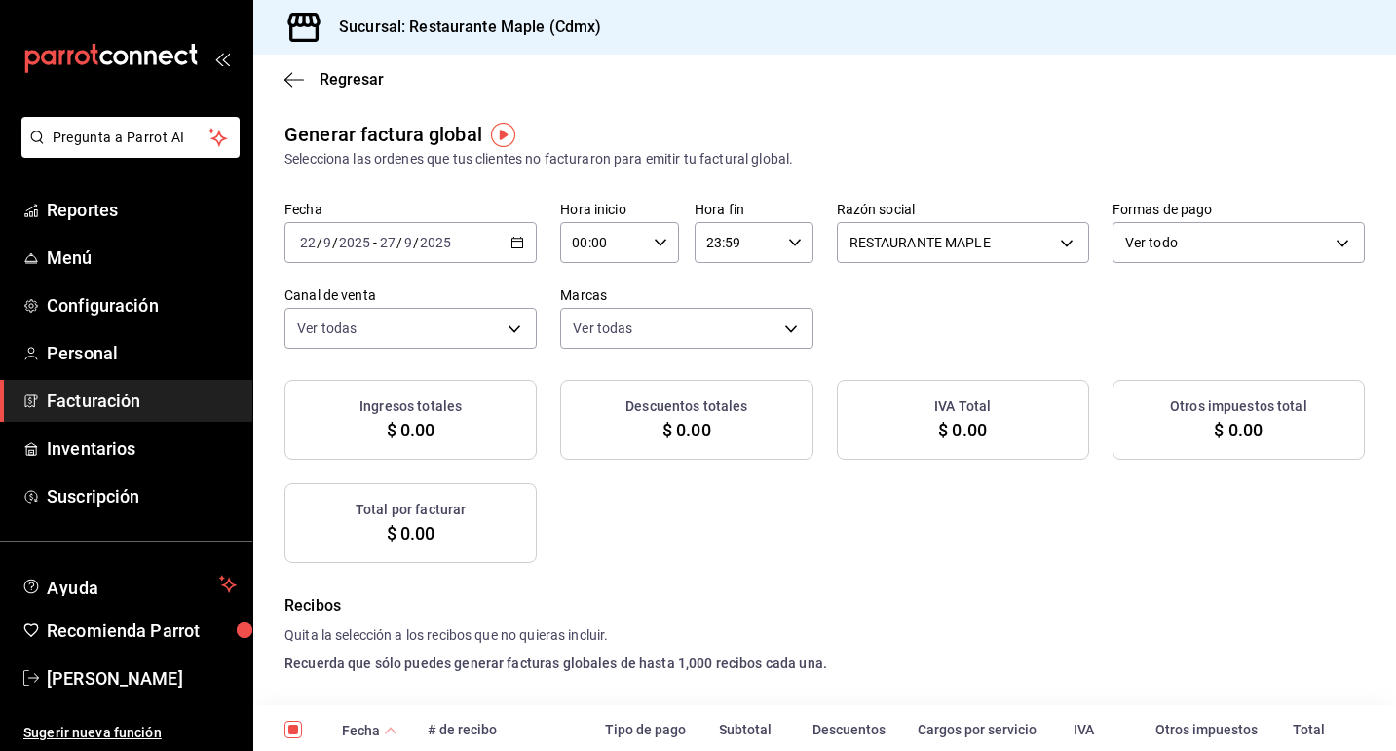
checkbox input "true"
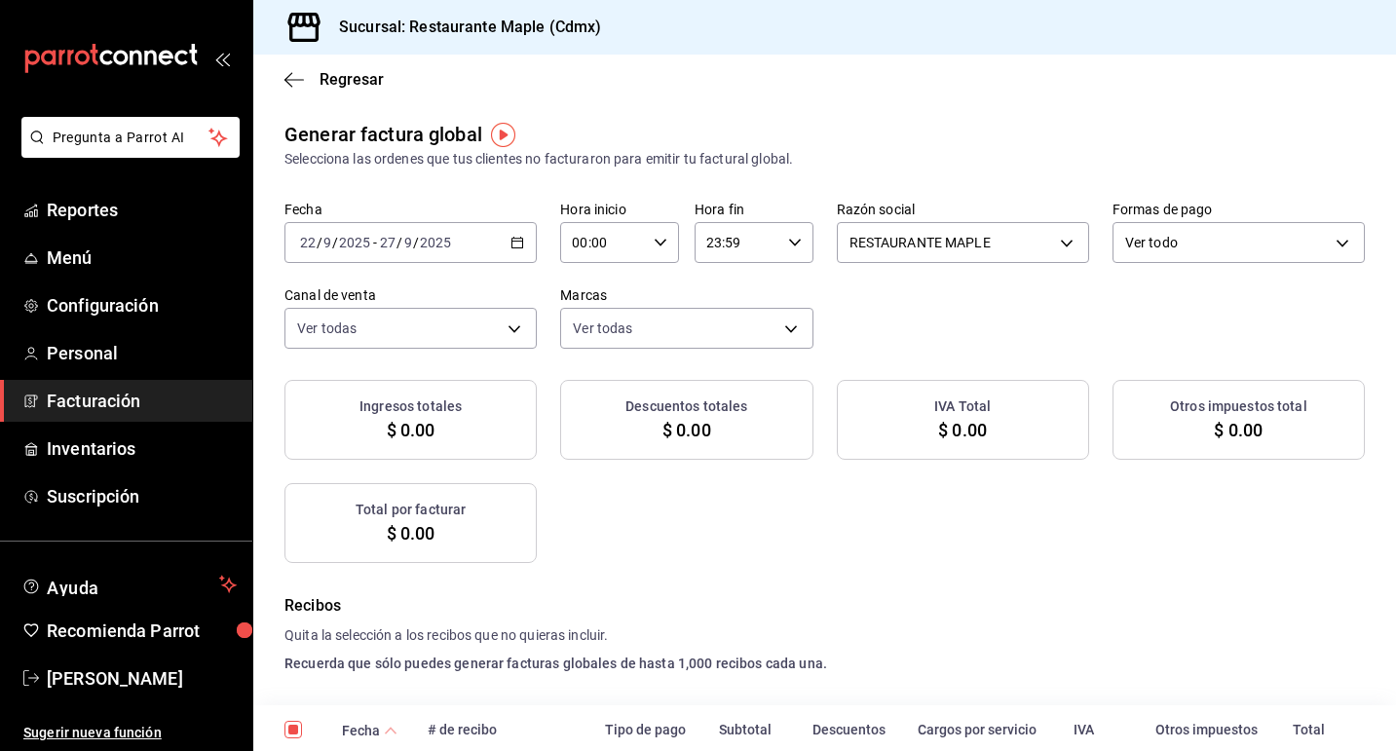
checkbox input "true"
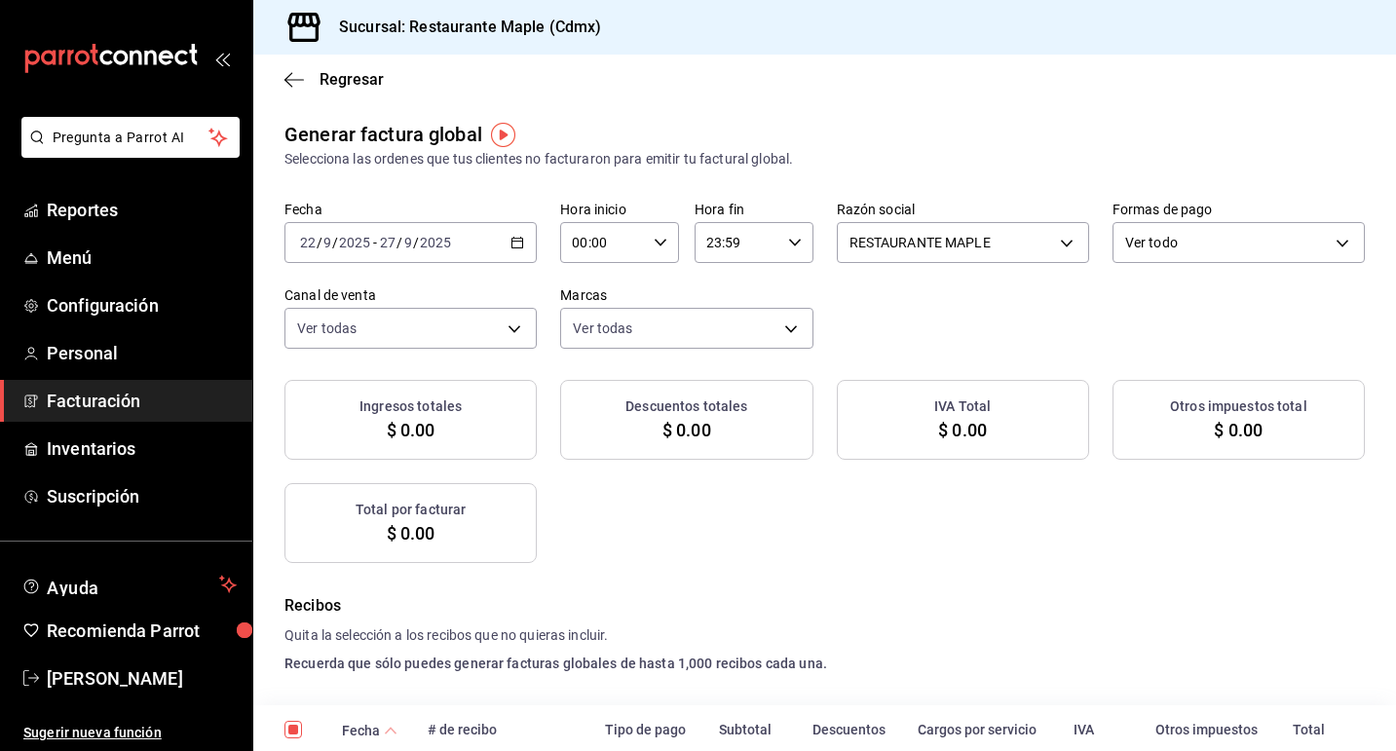
checkbox input "true"
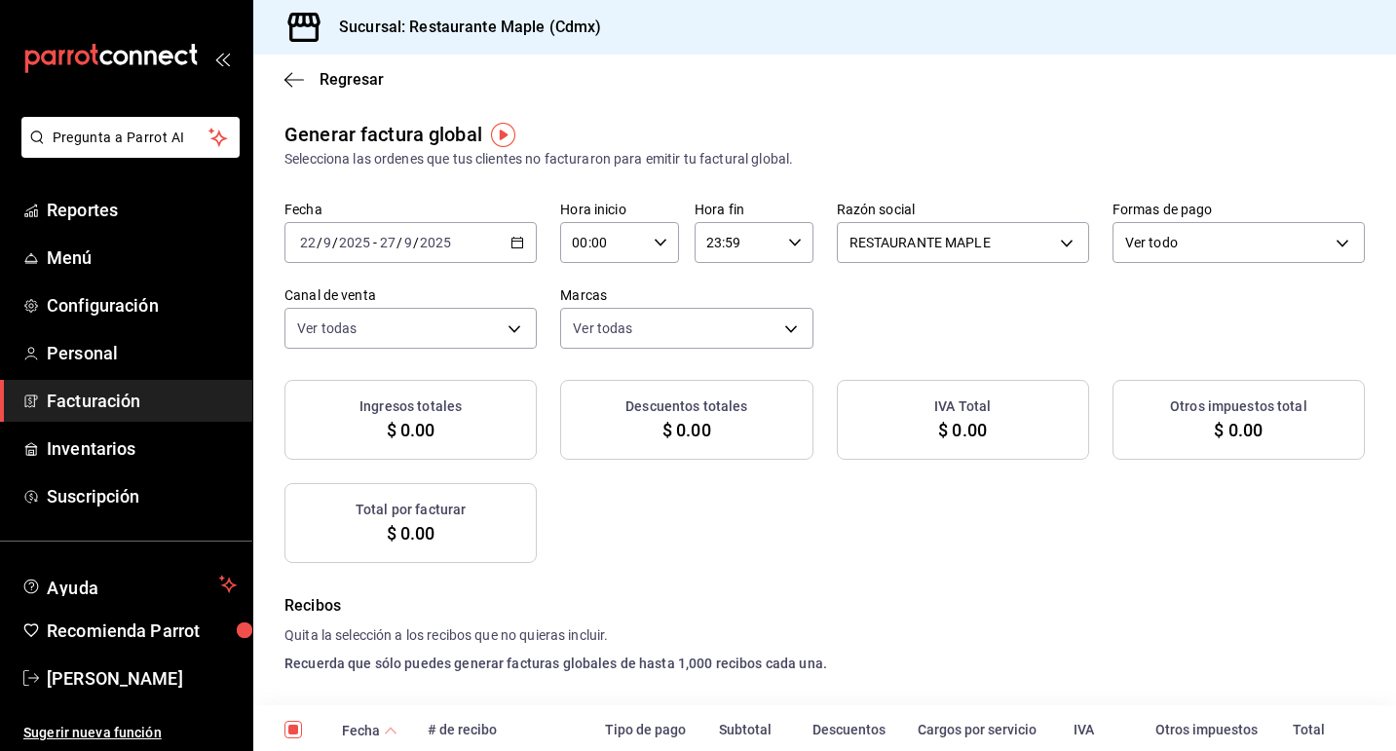
checkbox input "true"
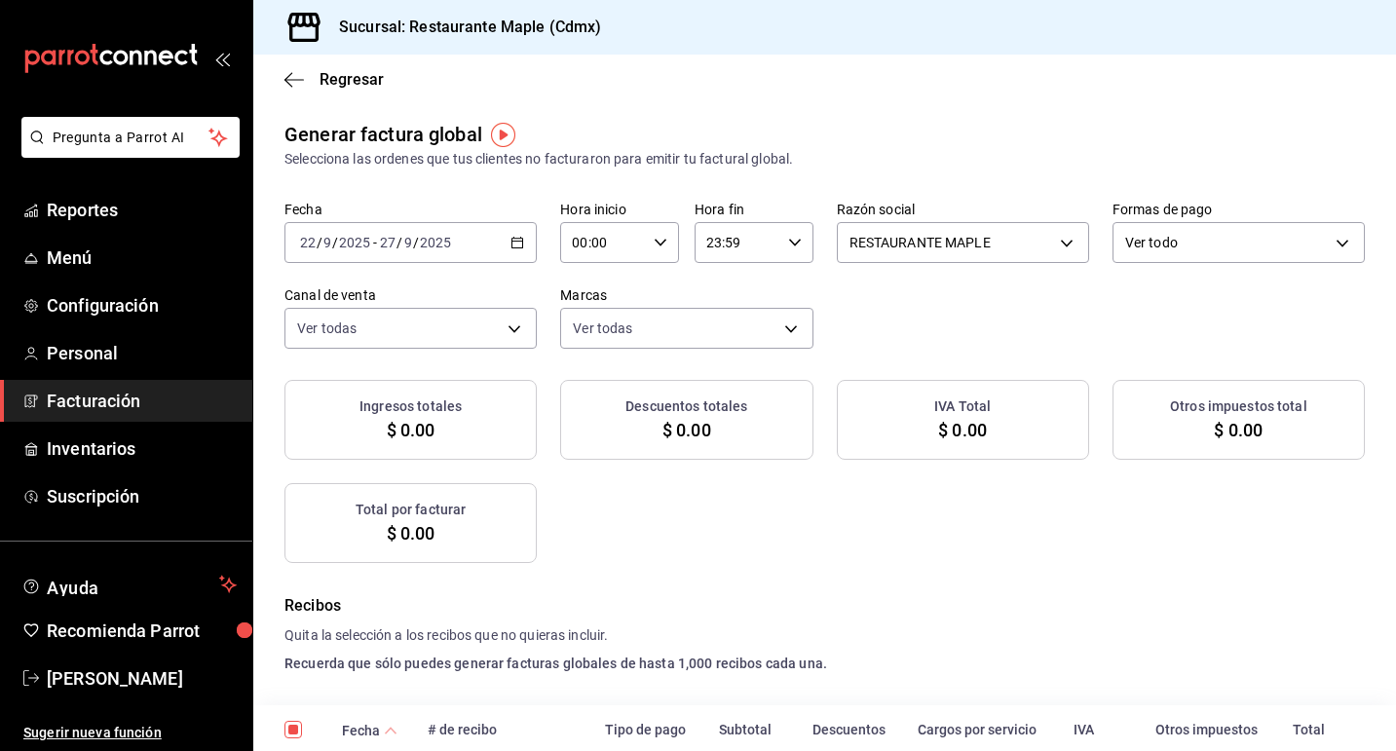
checkbox input "true"
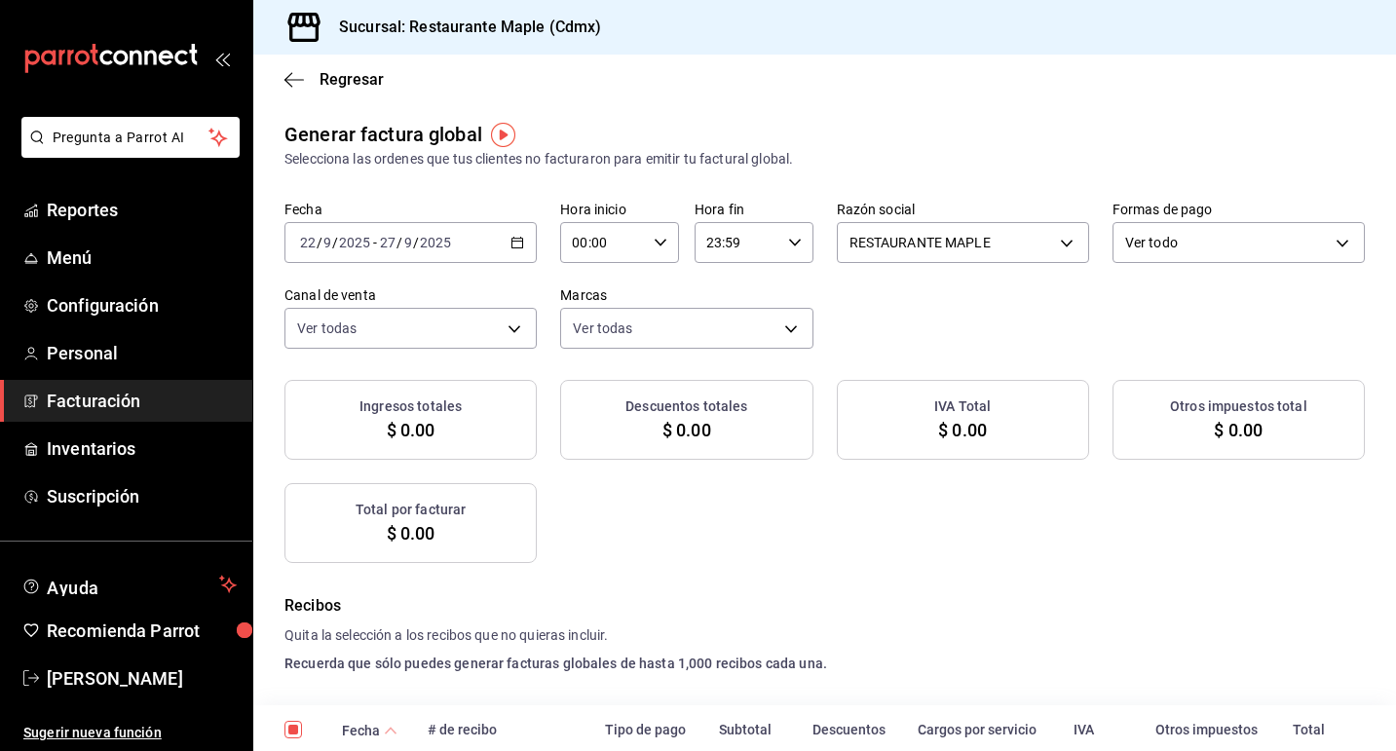
checkbox input "true"
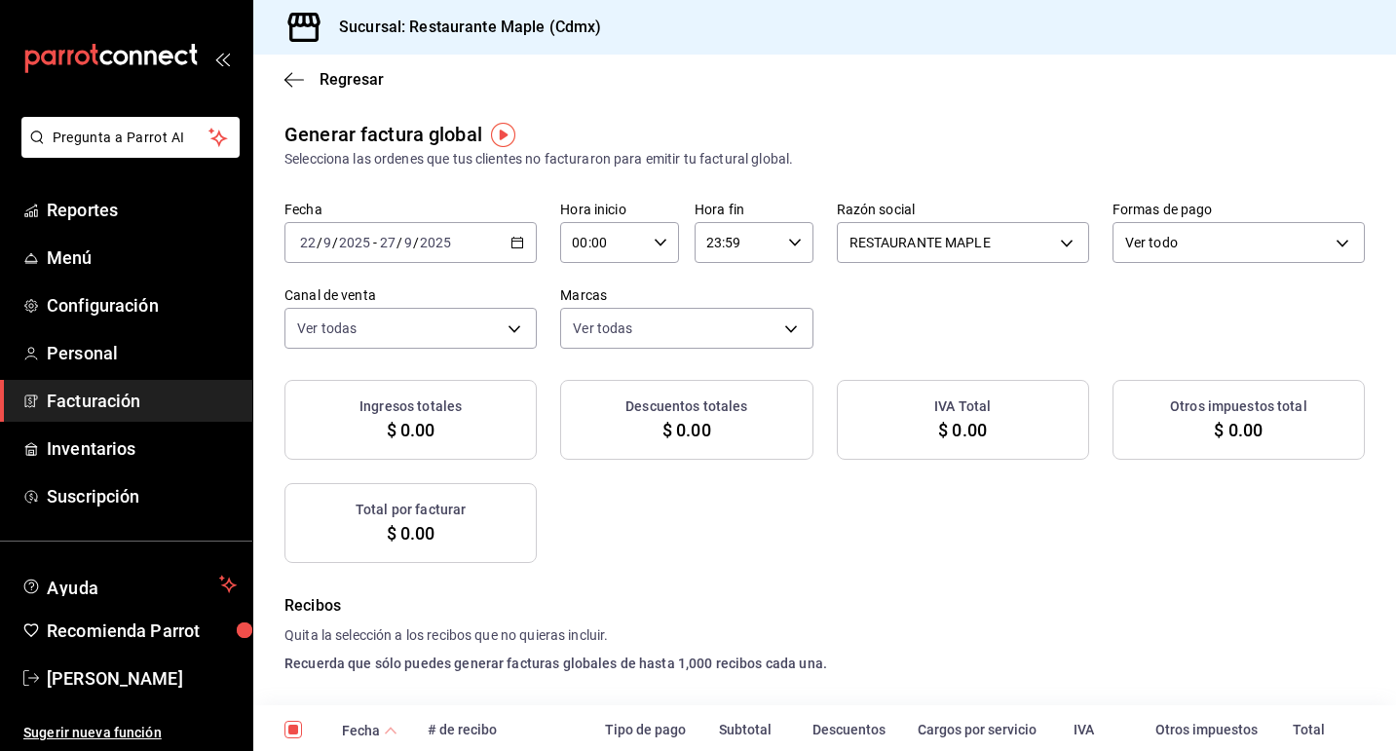
checkbox input "true"
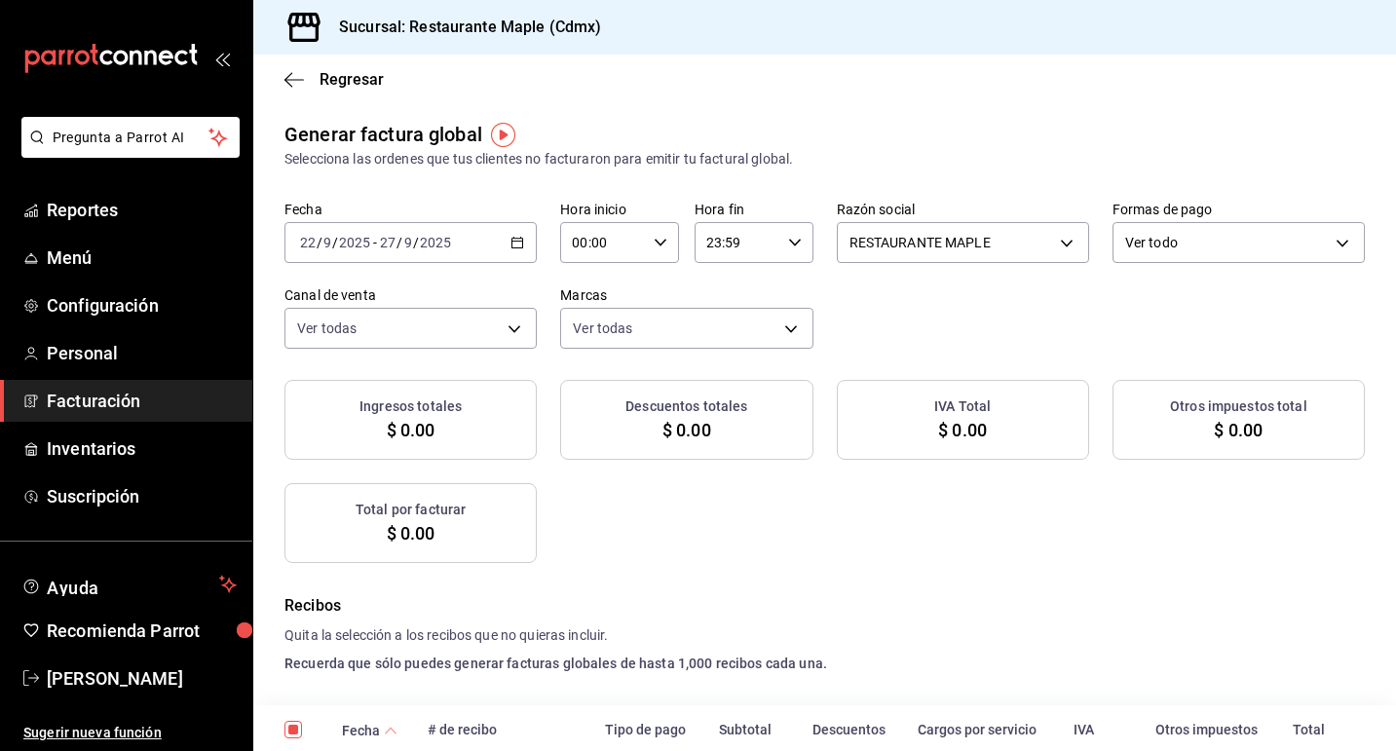
checkbox input "true"
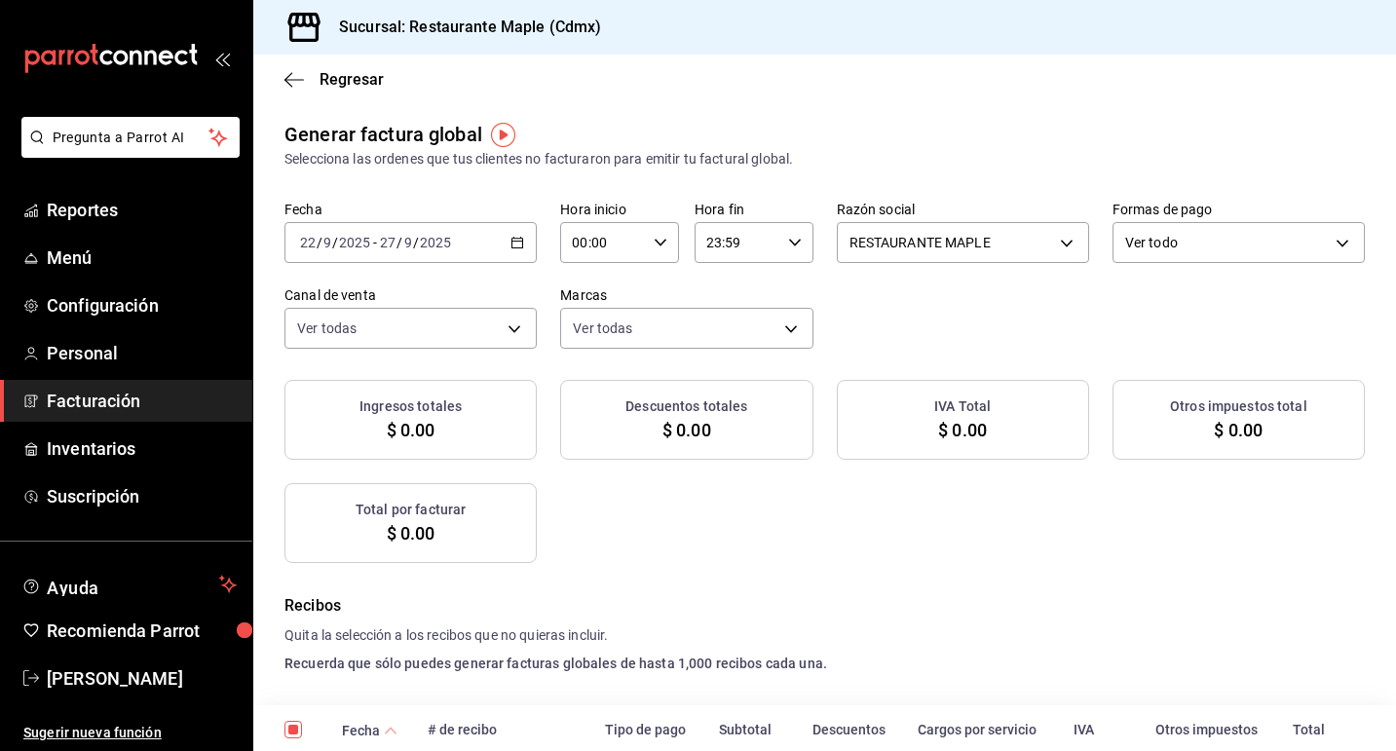
checkbox input "true"
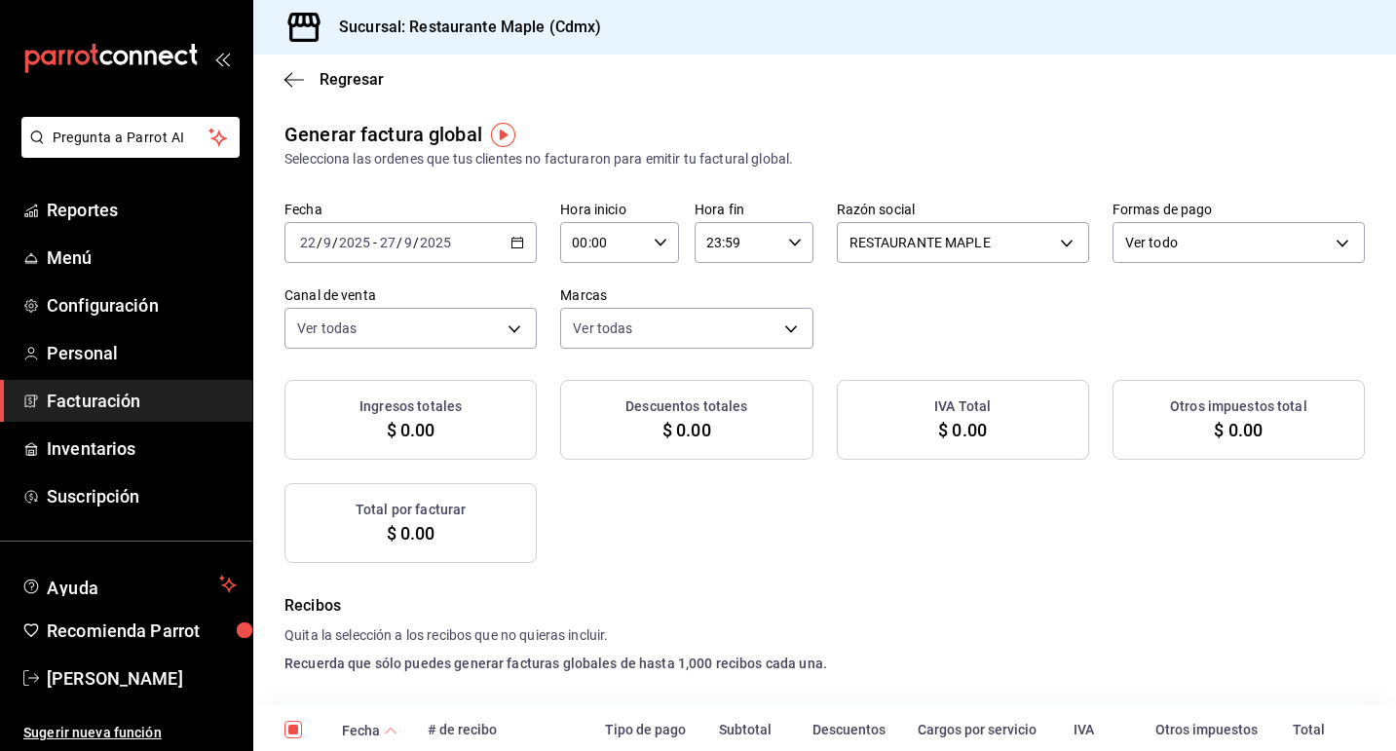
checkbox input "true"
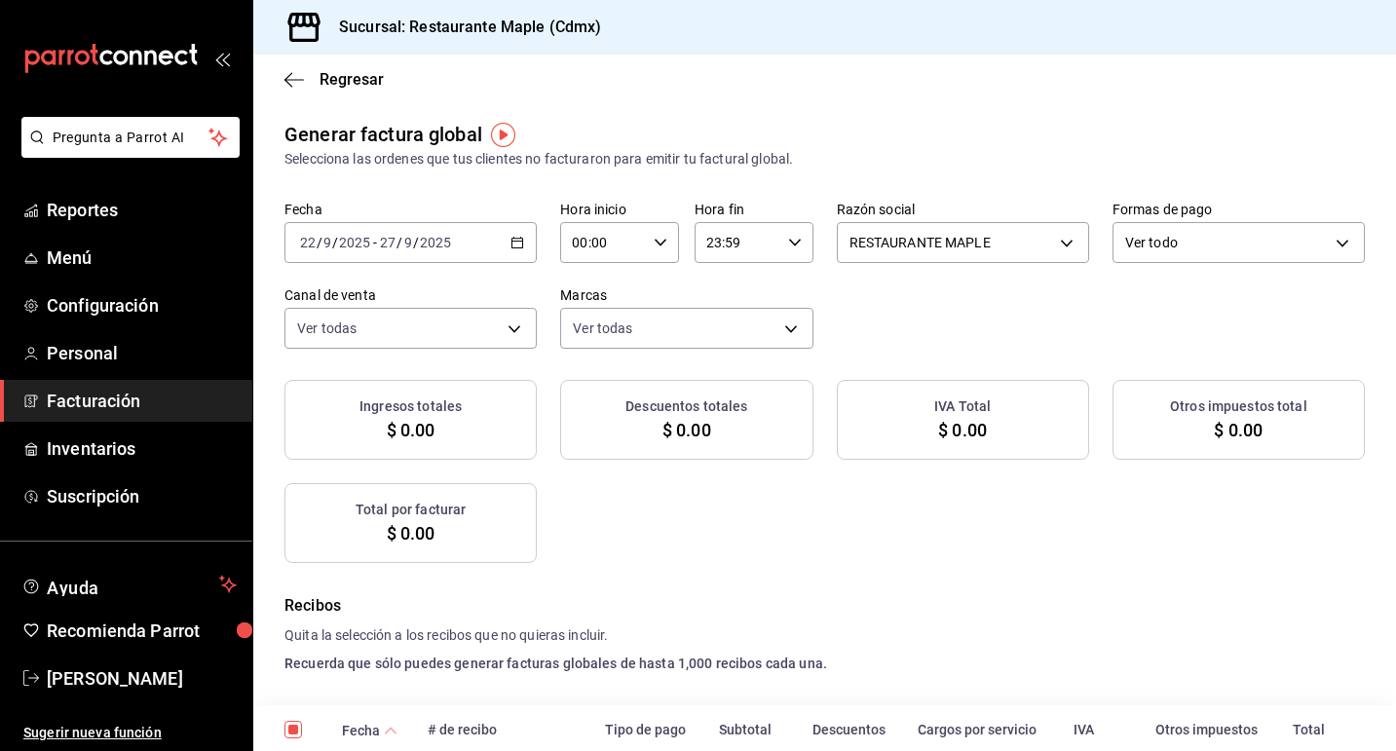
checkbox input "true"
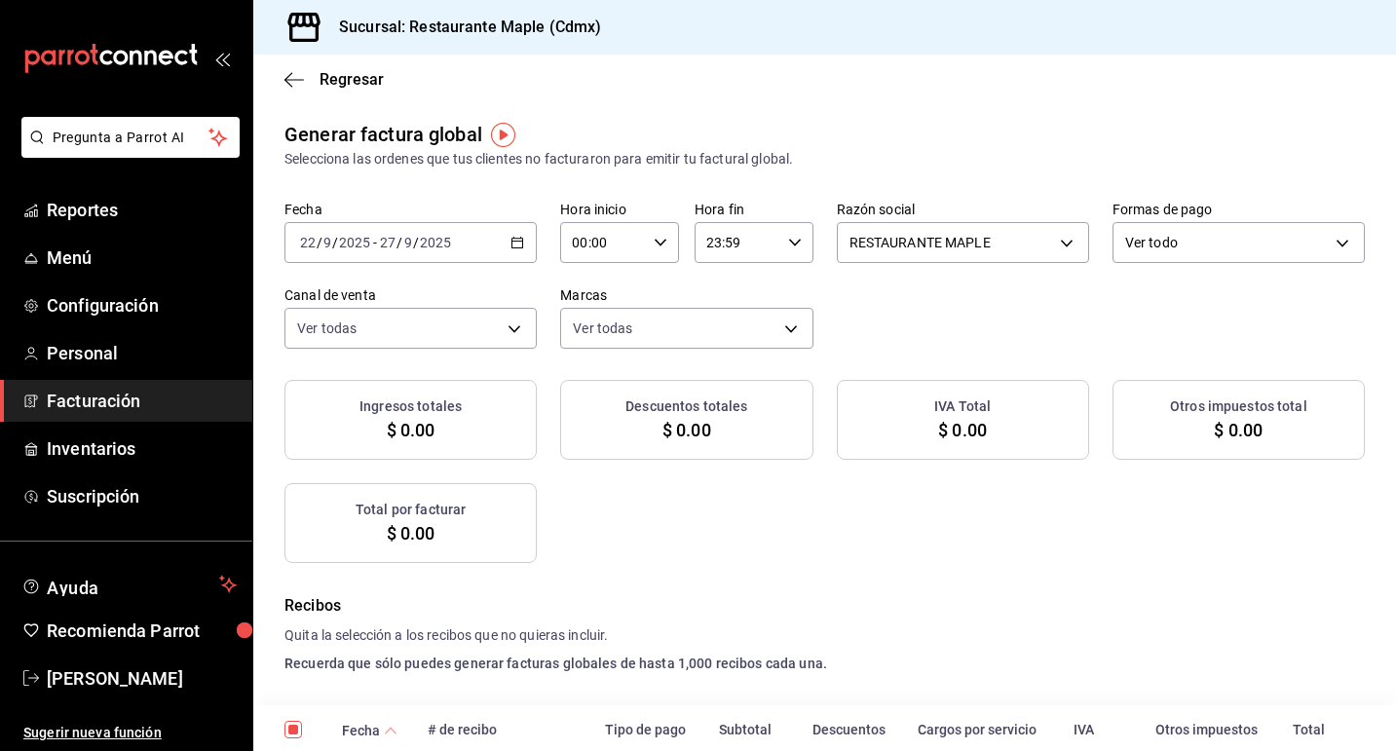
checkbox input "true"
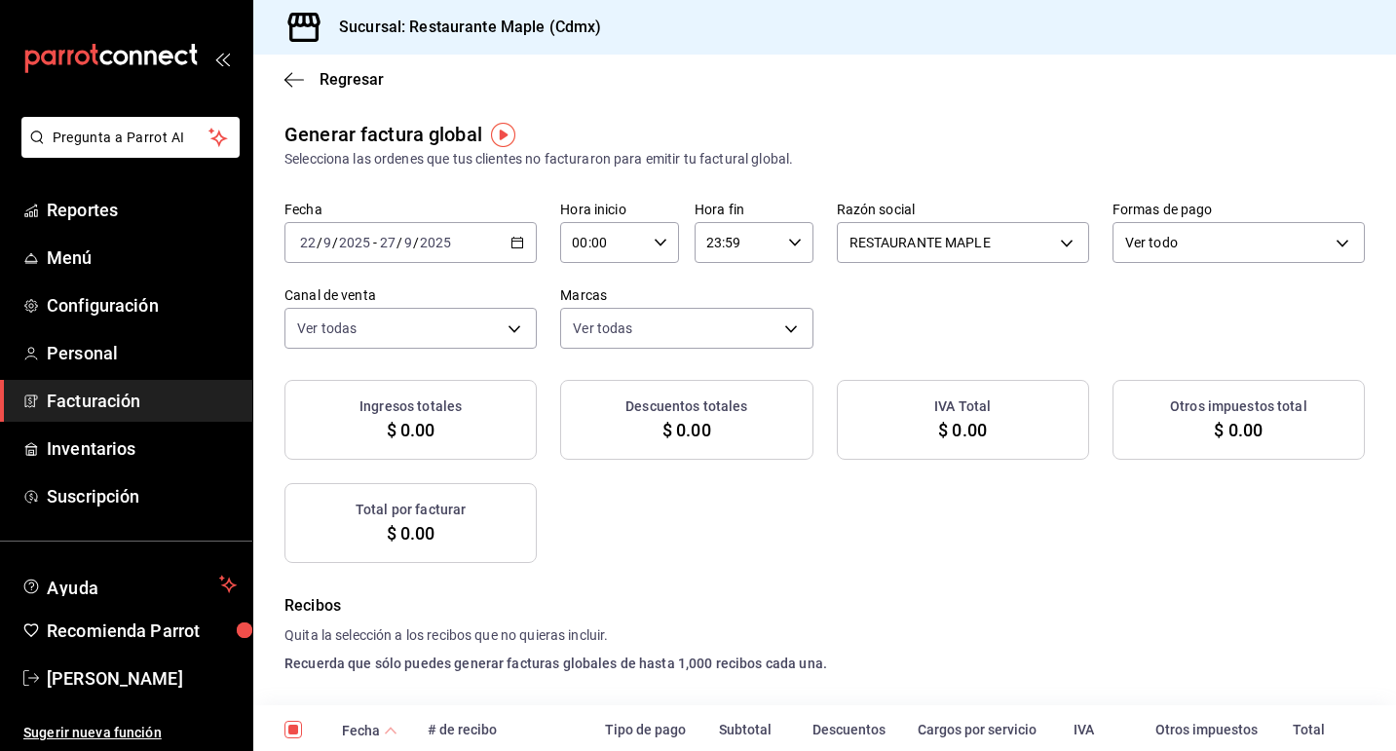
checkbox input "true"
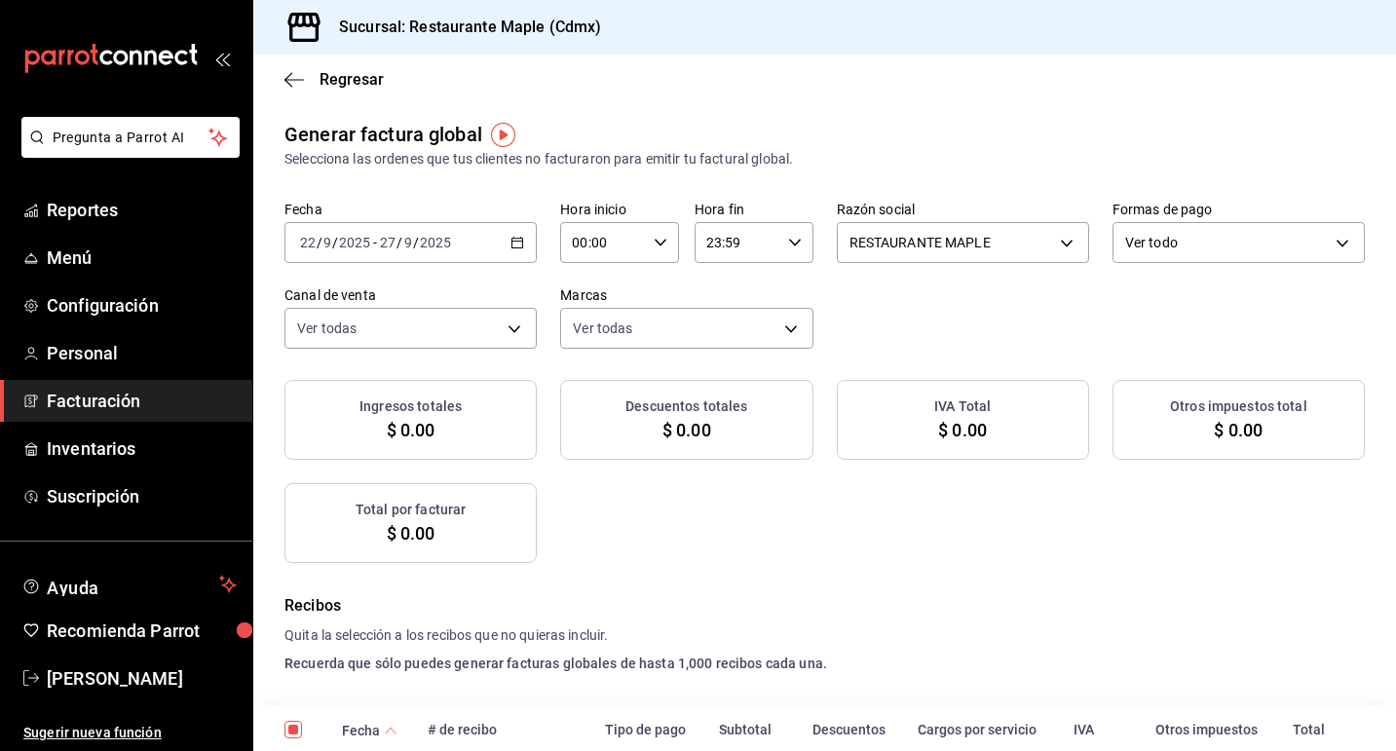
checkbox input "true"
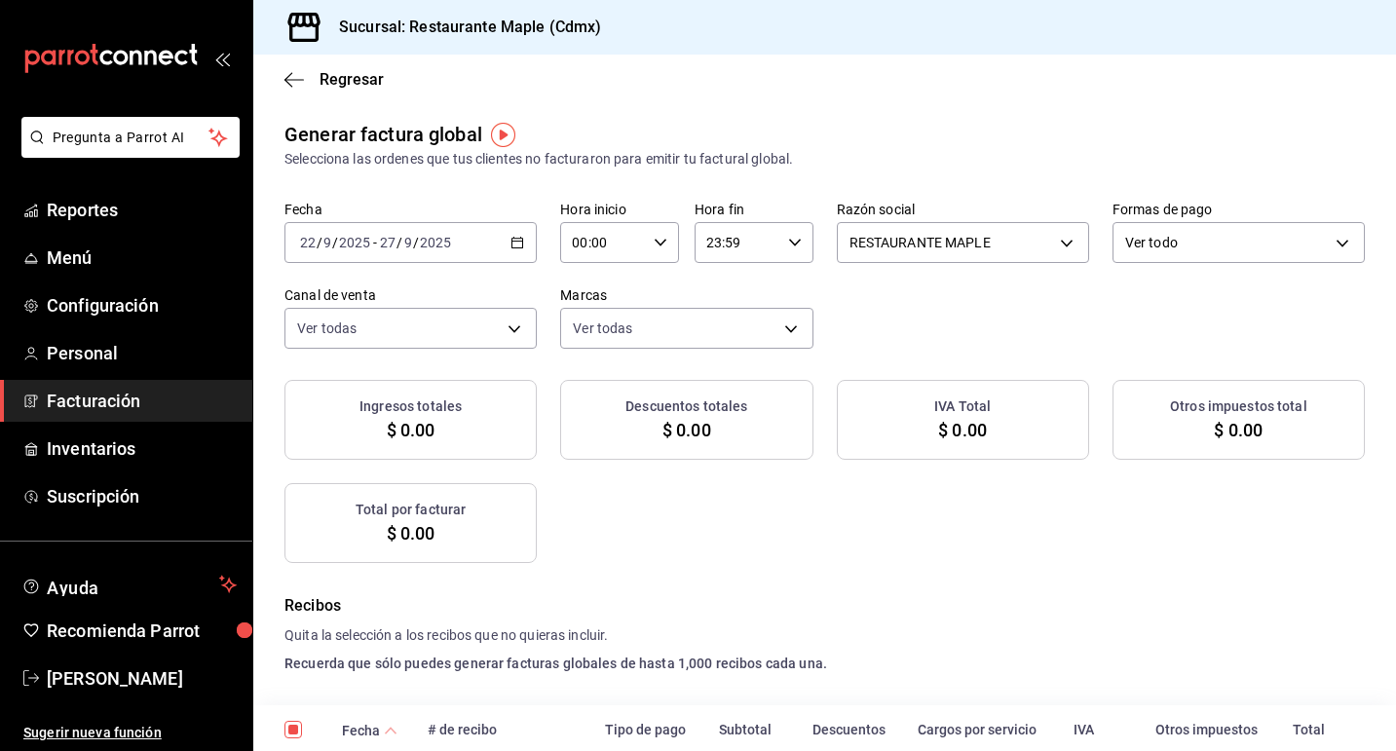
checkbox input "true"
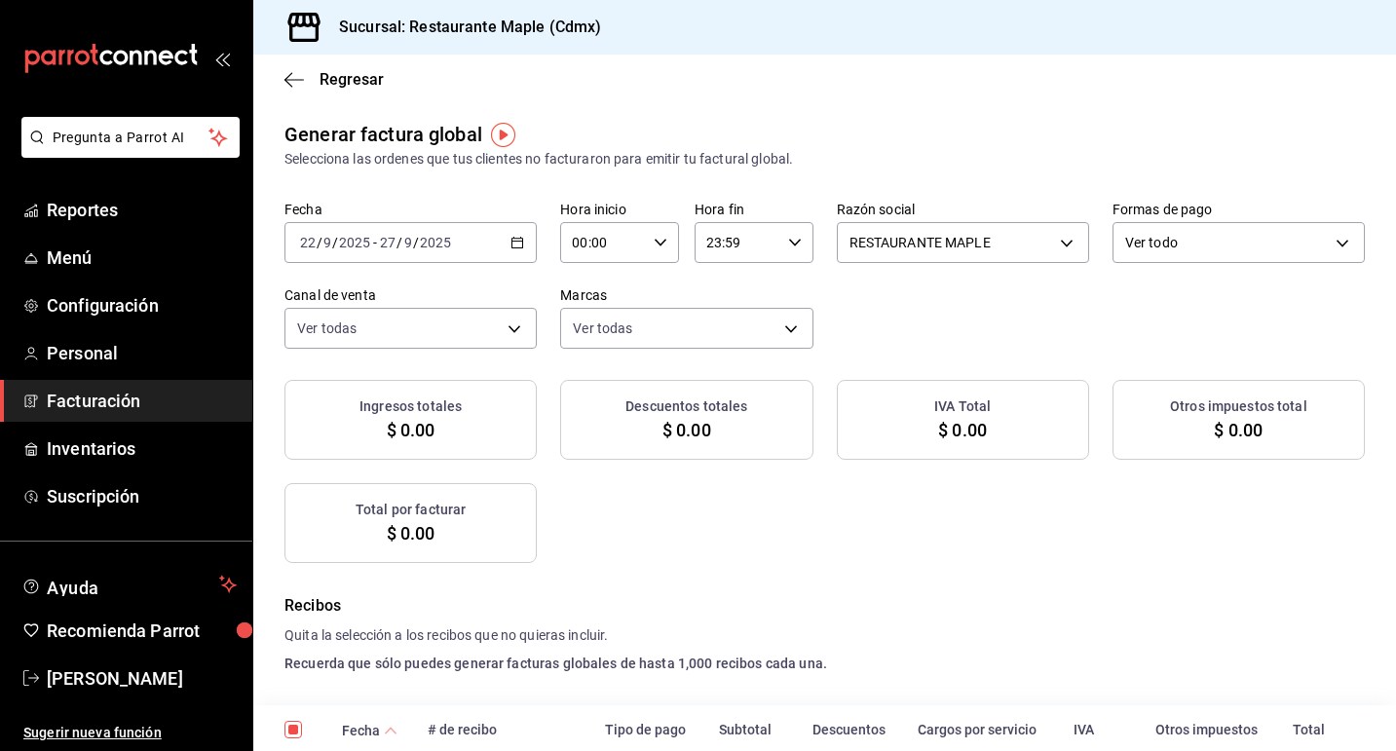
checkbox input "true"
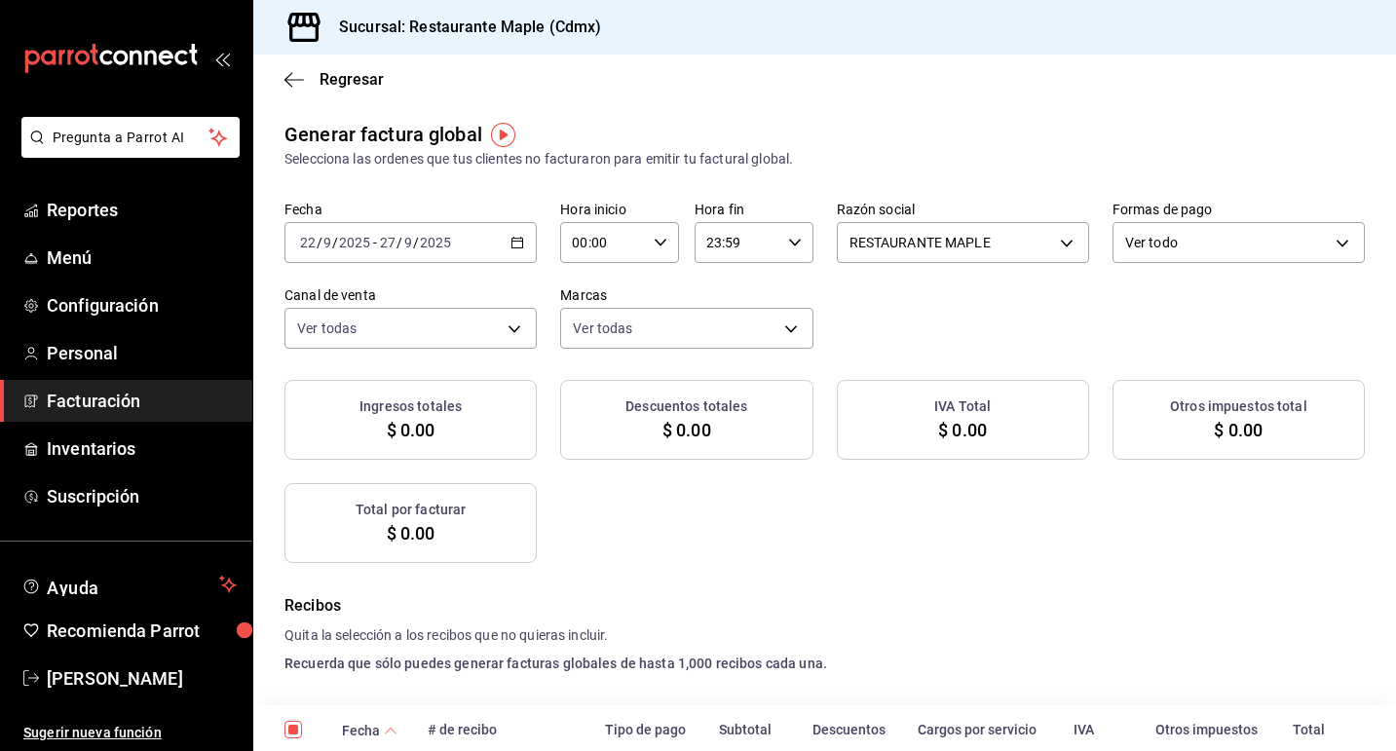
checkbox input "true"
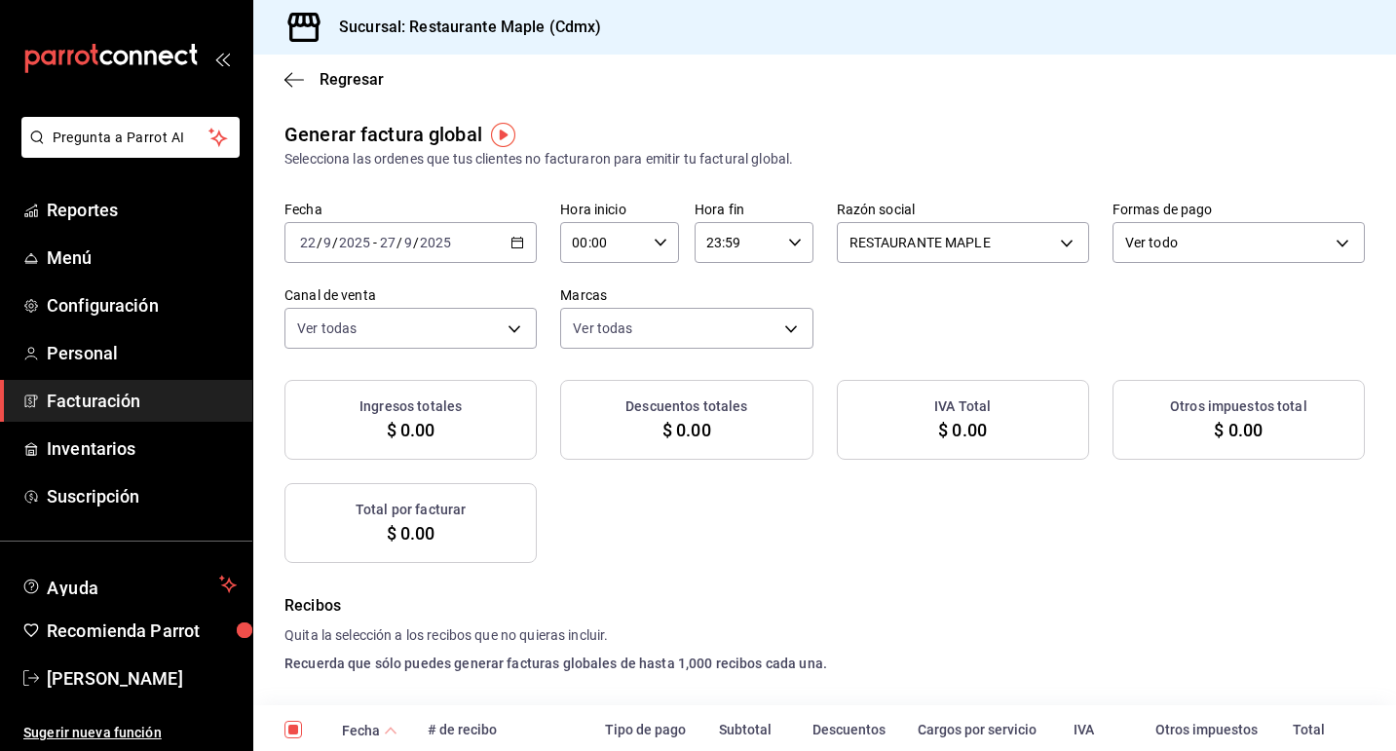
checkbox input "true"
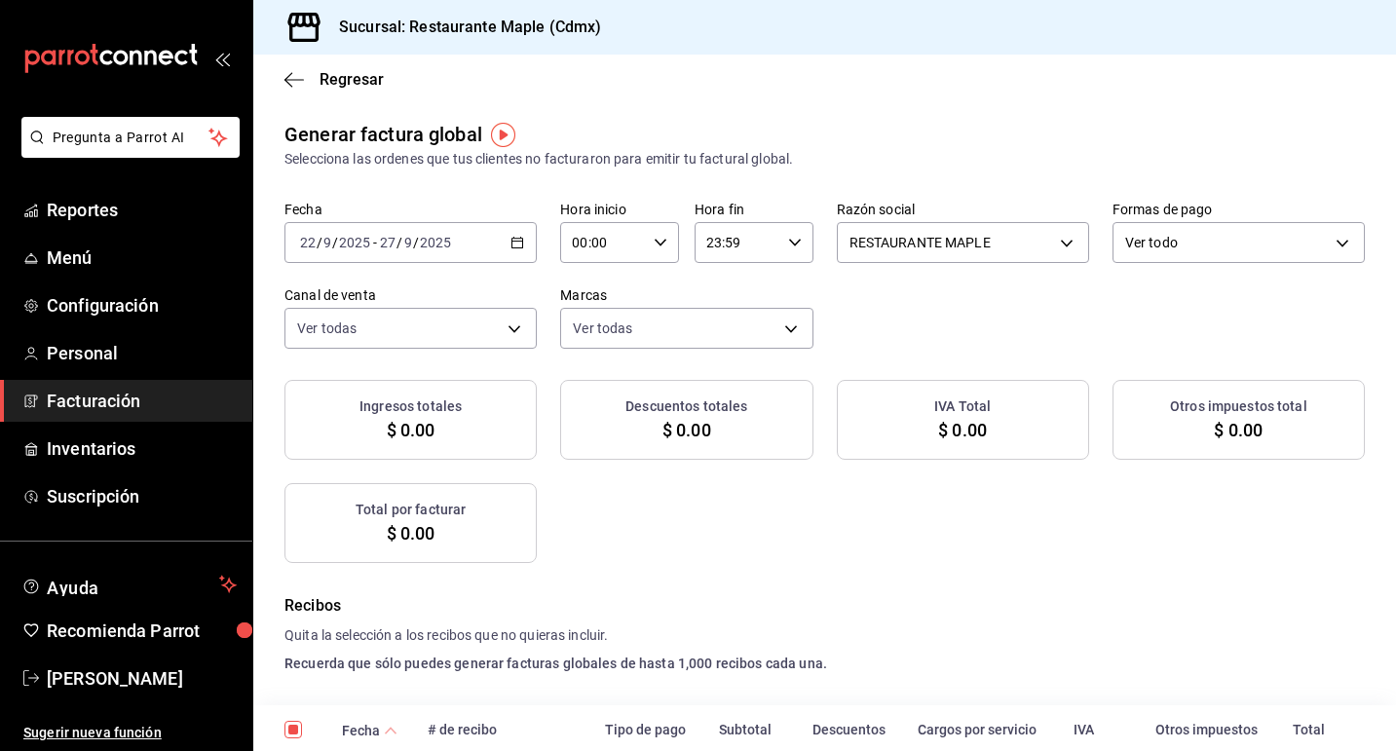
checkbox input "true"
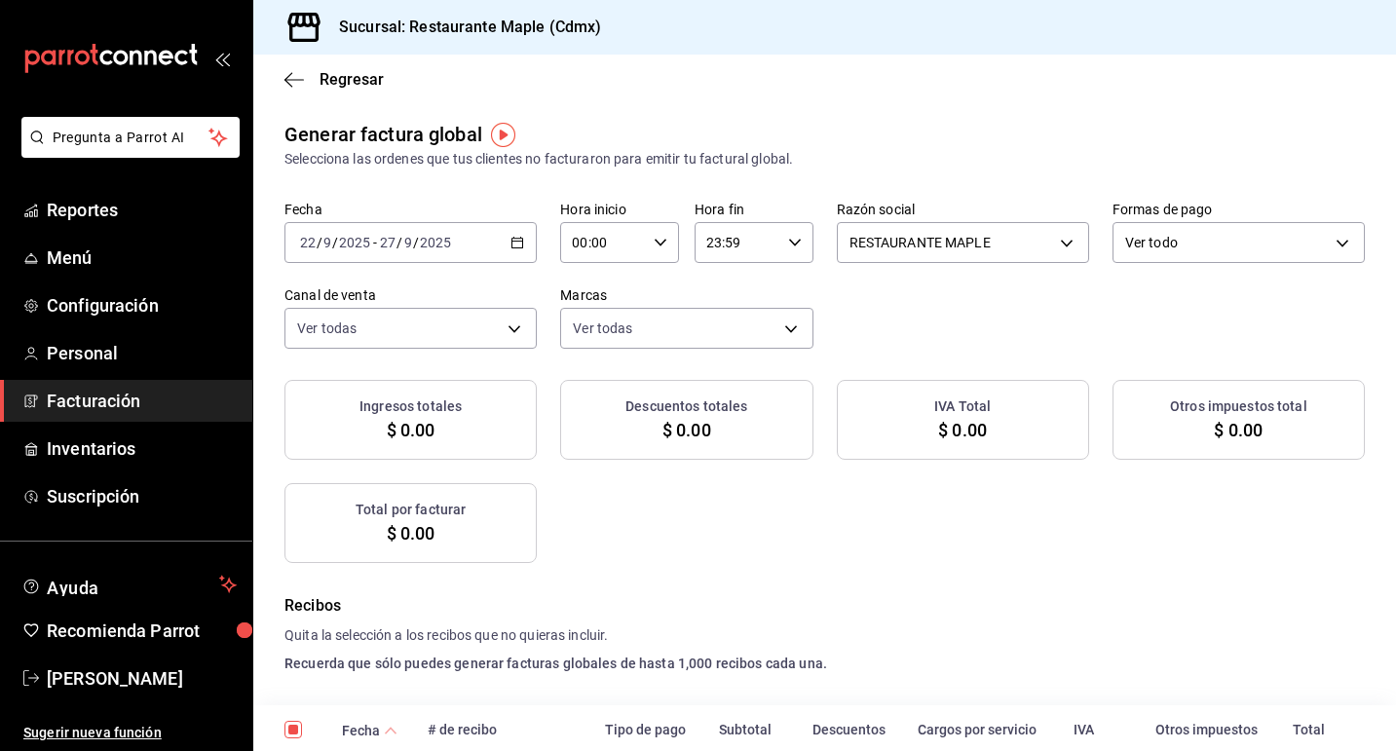
checkbox input "true"
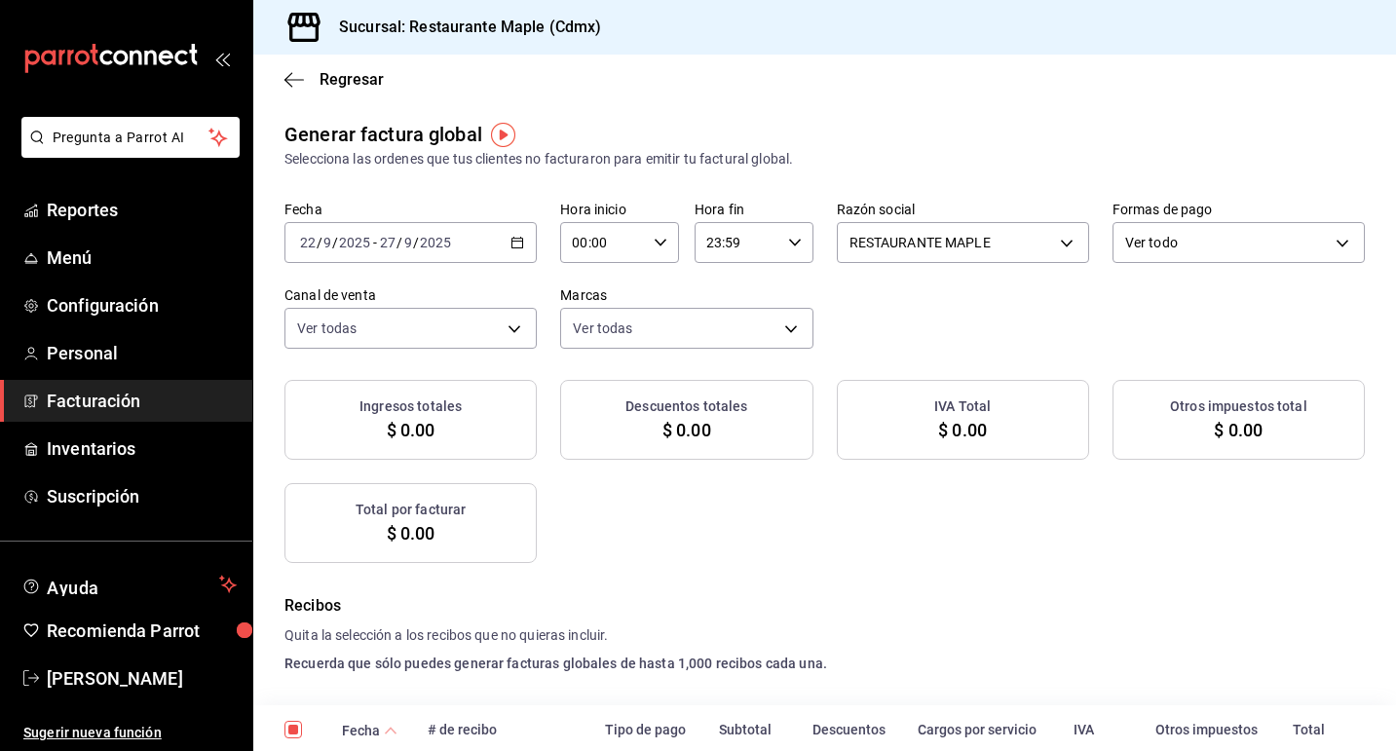
checkbox input "true"
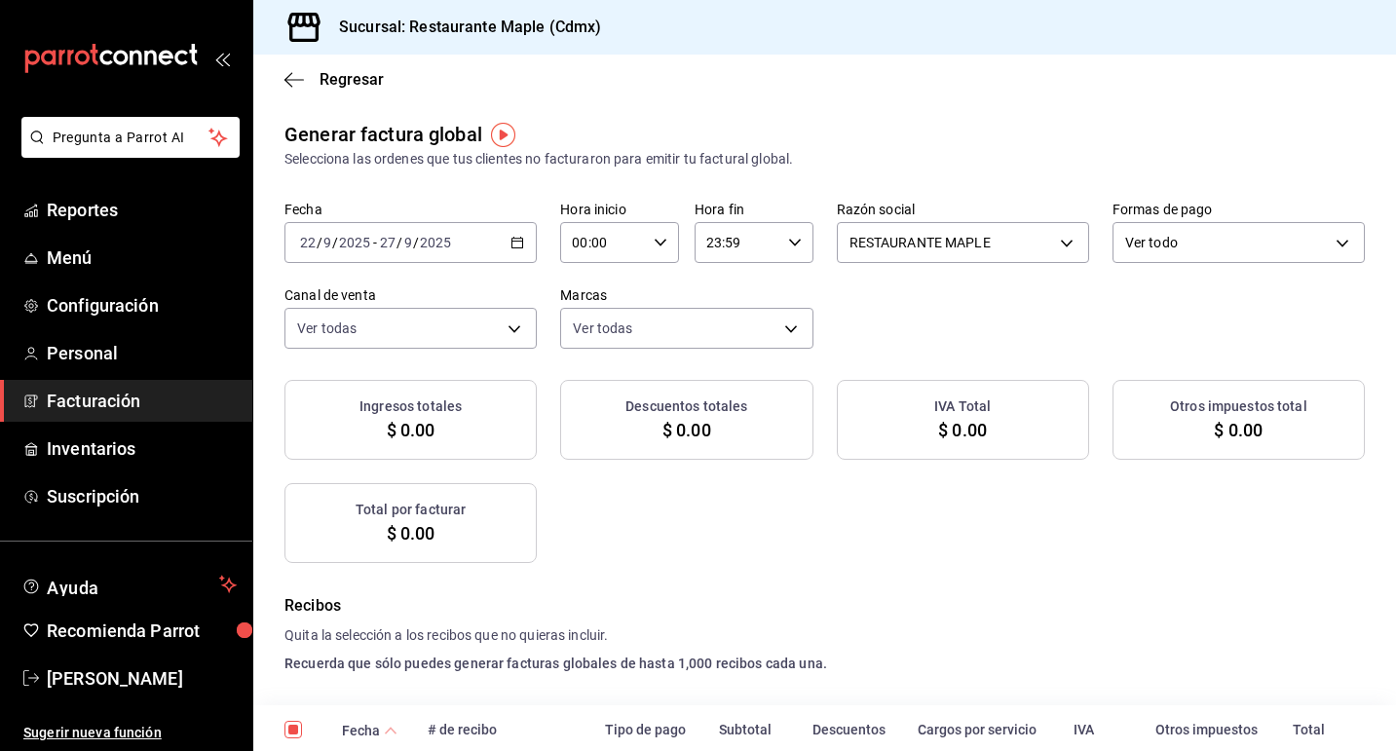
checkbox input "true"
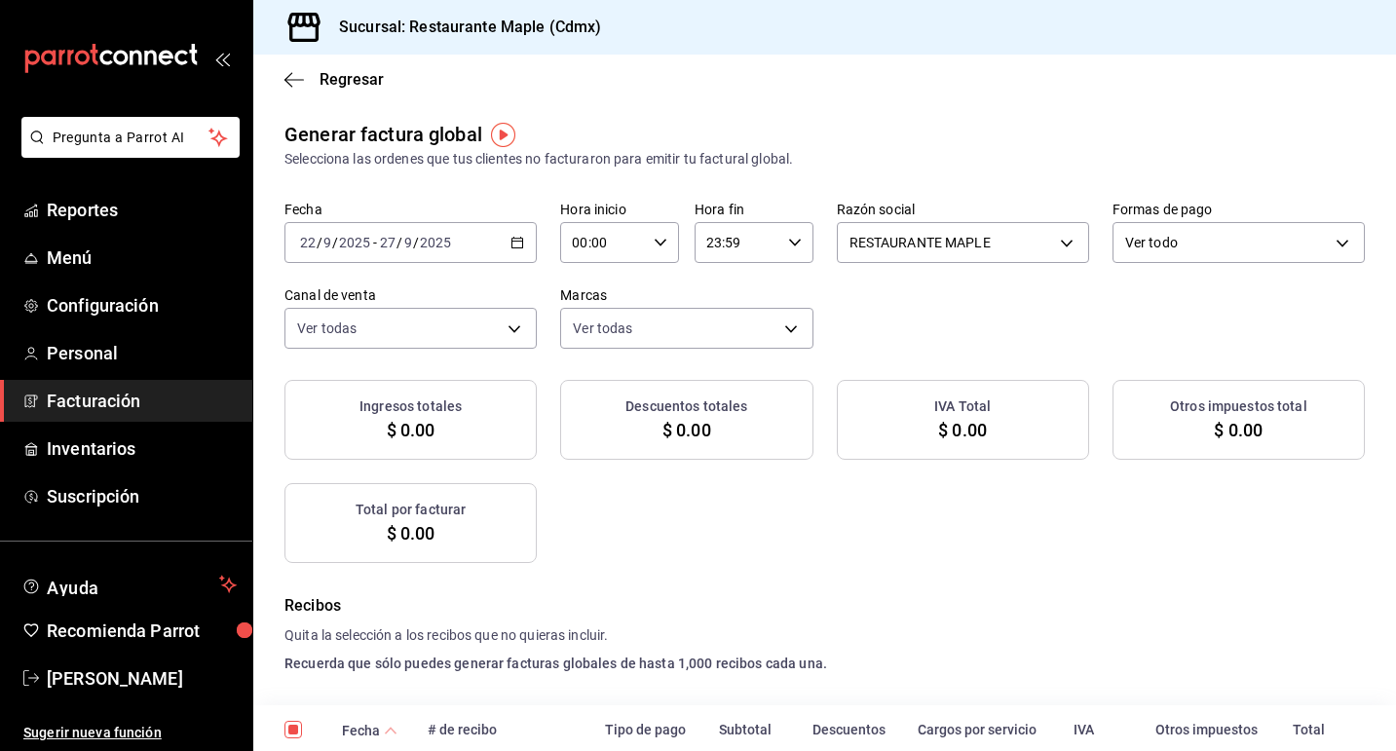
checkbox input "true"
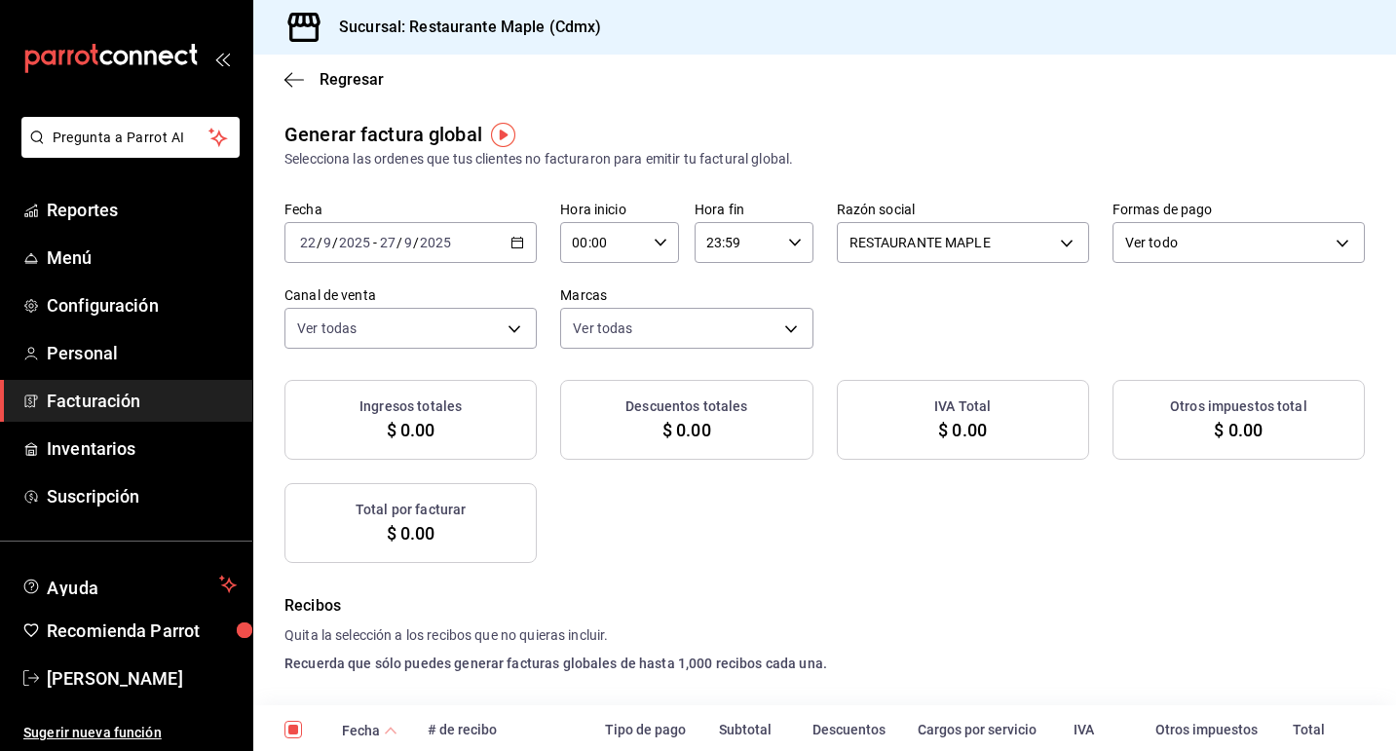
checkbox input "true"
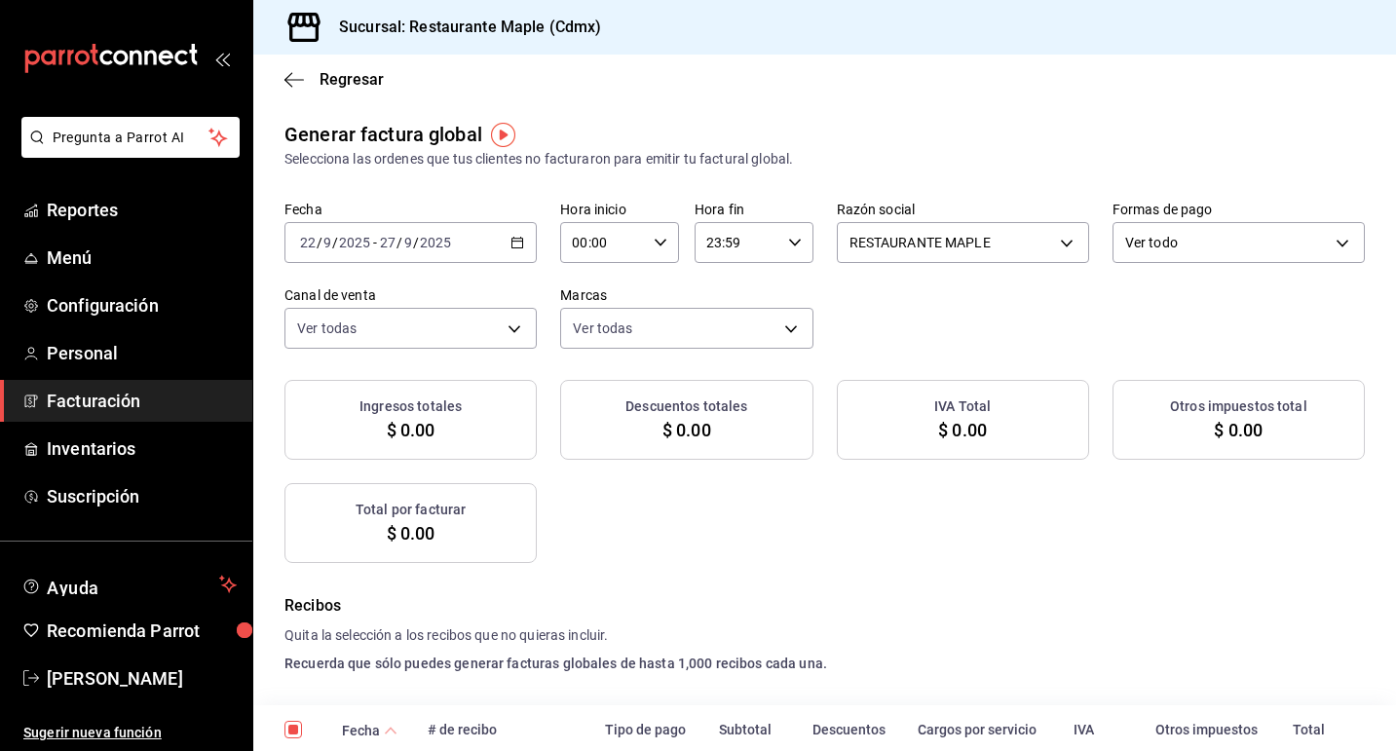
checkbox input "true"
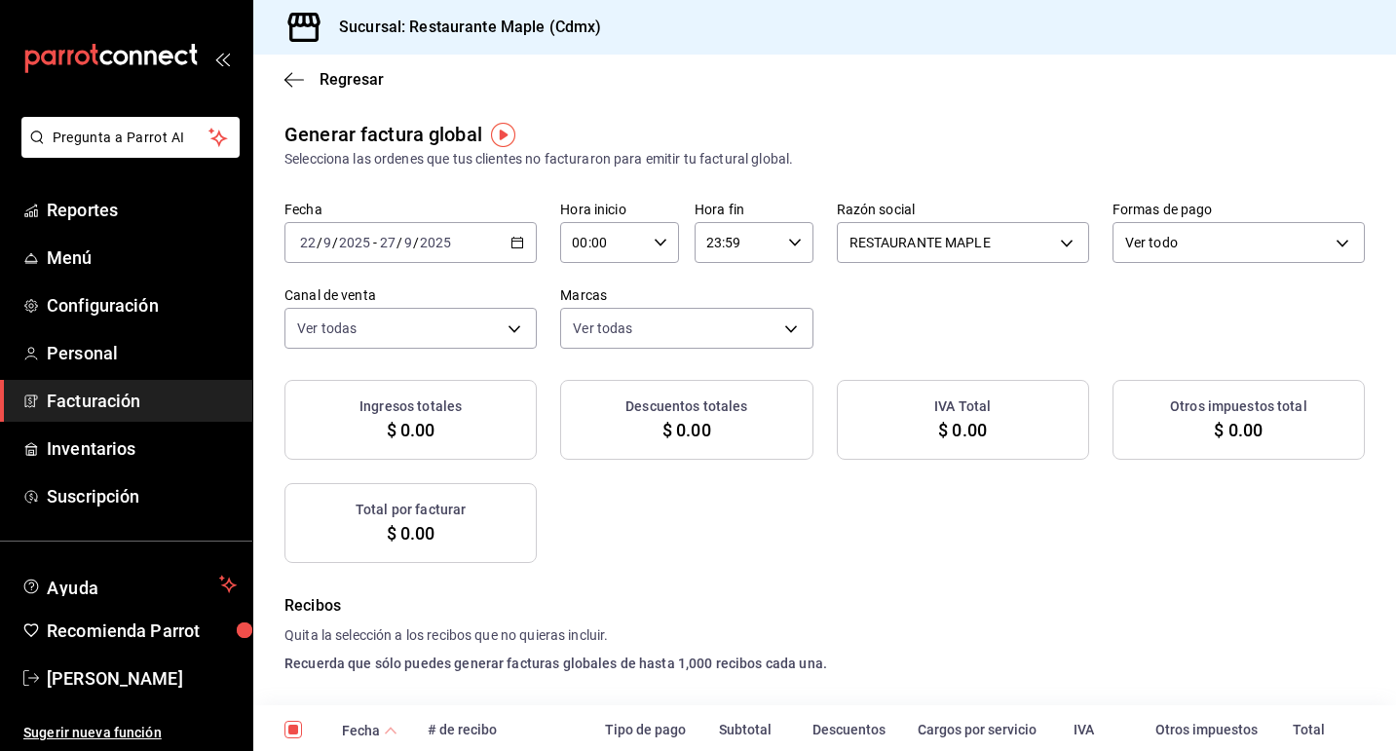
checkbox input "true"
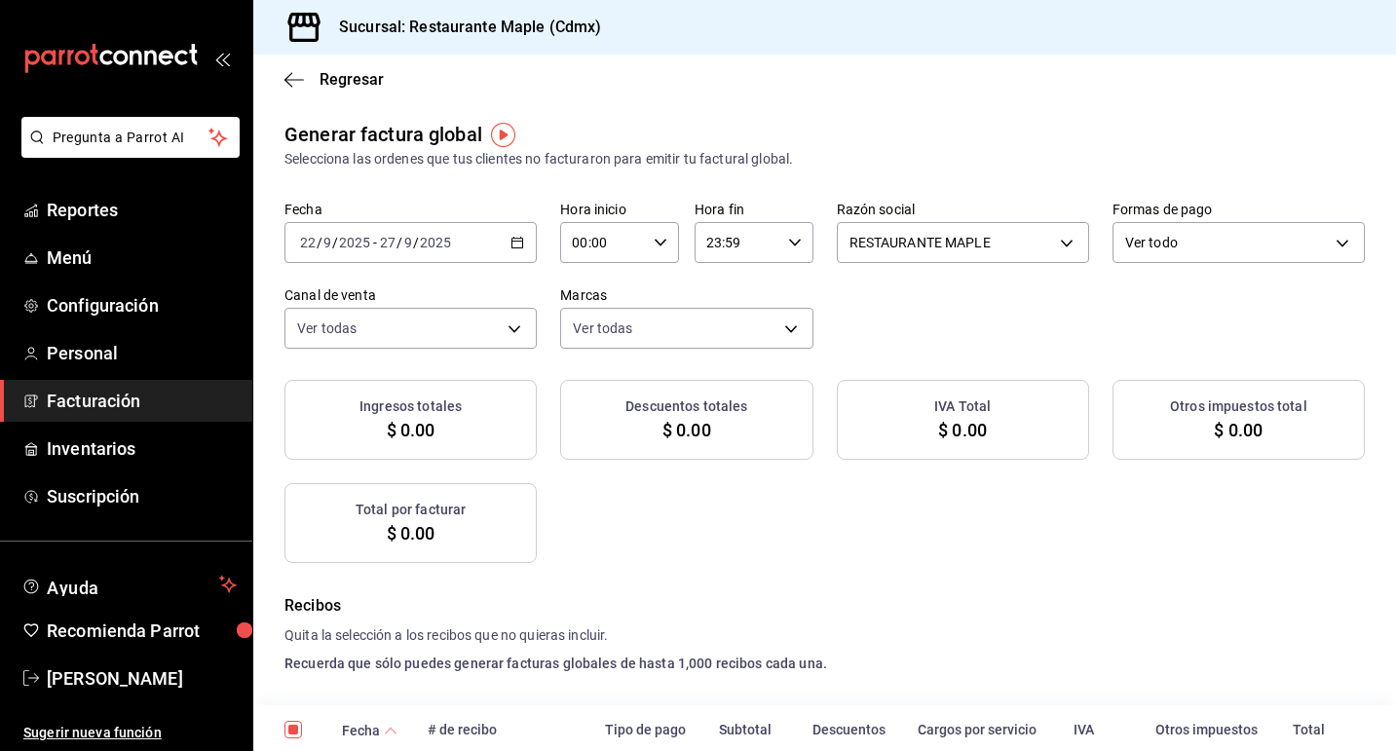
checkbox input "true"
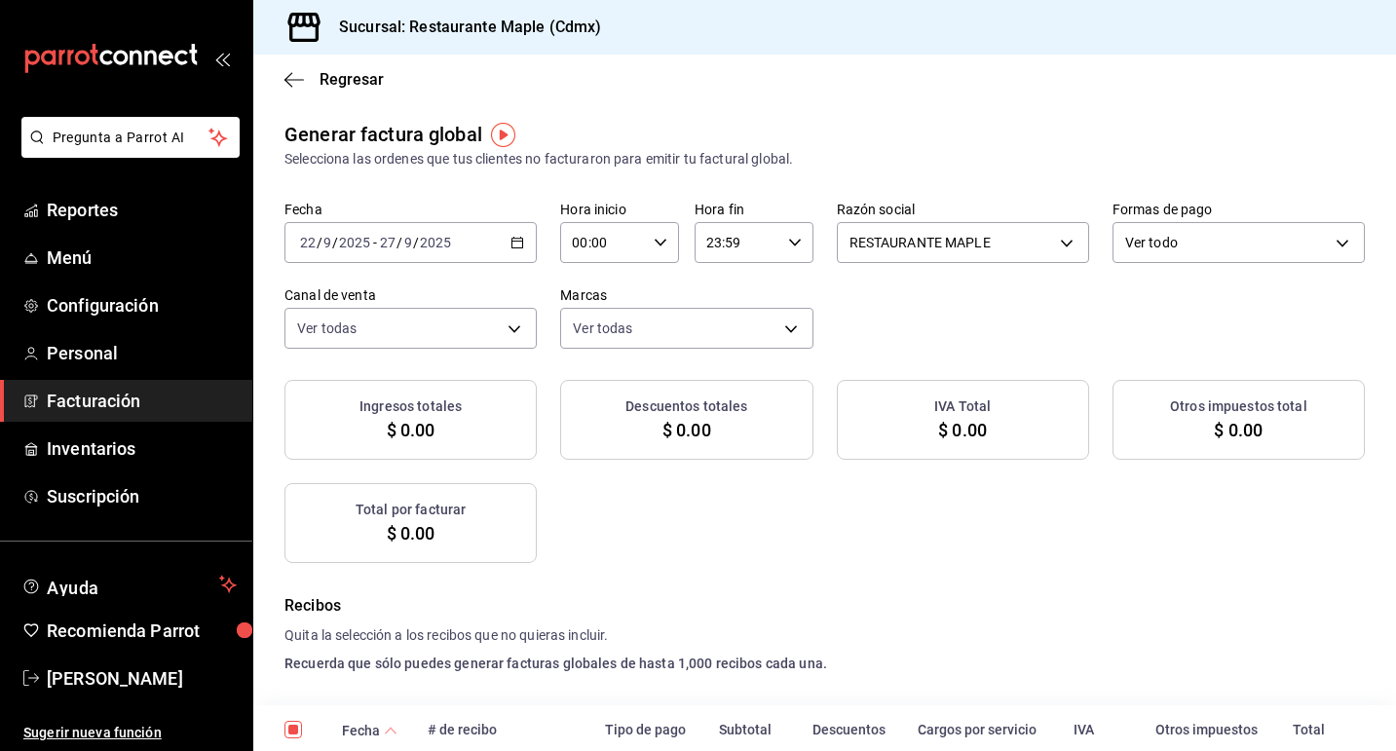
checkbox input "true"
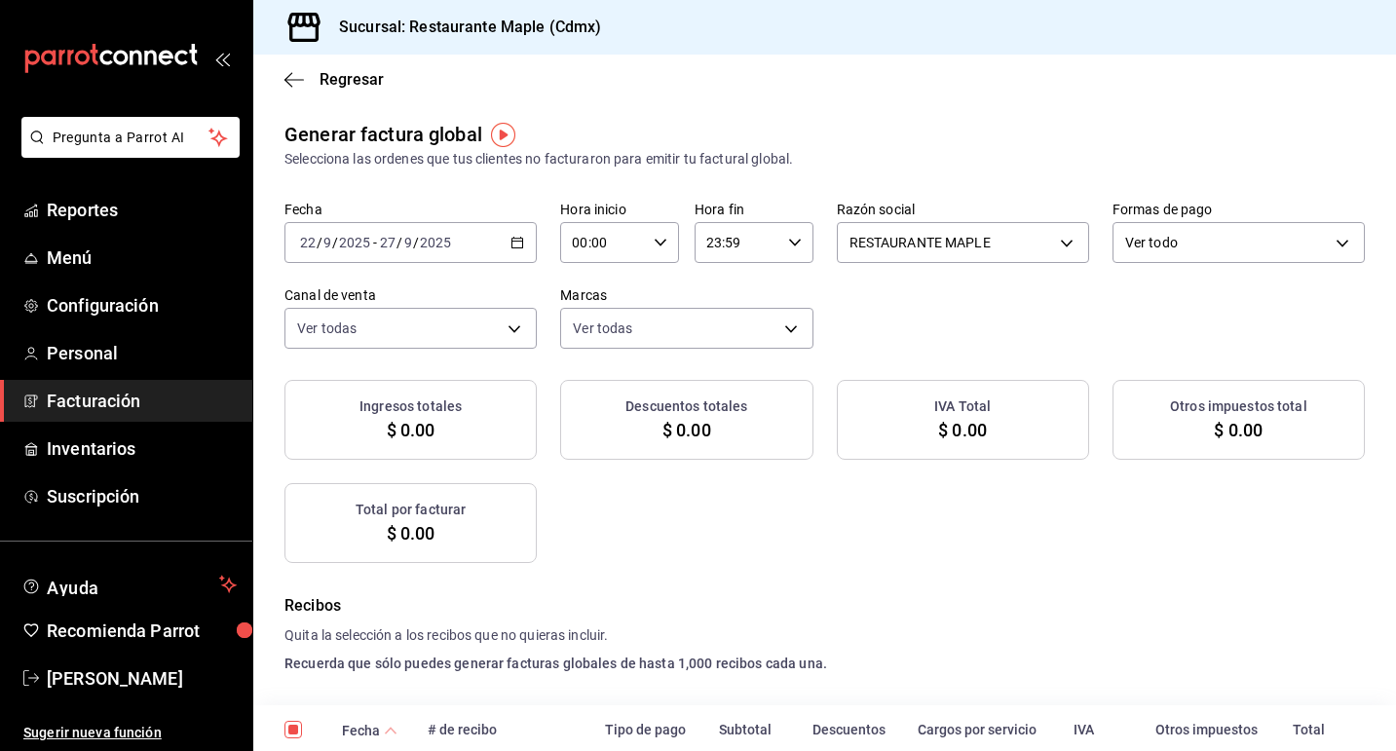
checkbox input "true"
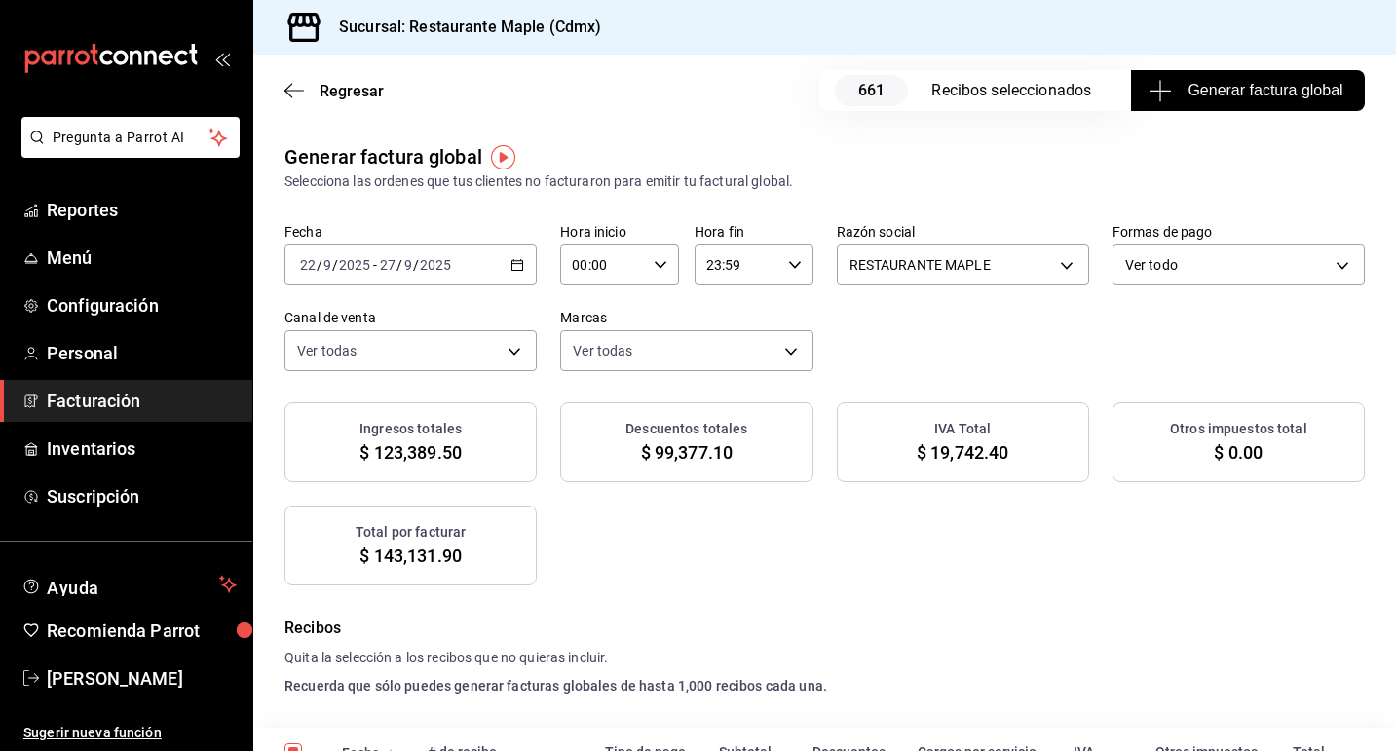
click at [521, 272] on div "2025-09-22 22 / 9 / 2025 - 2025-09-27 27 / 9 / 2025" at bounding box center [410, 265] width 252 height 41
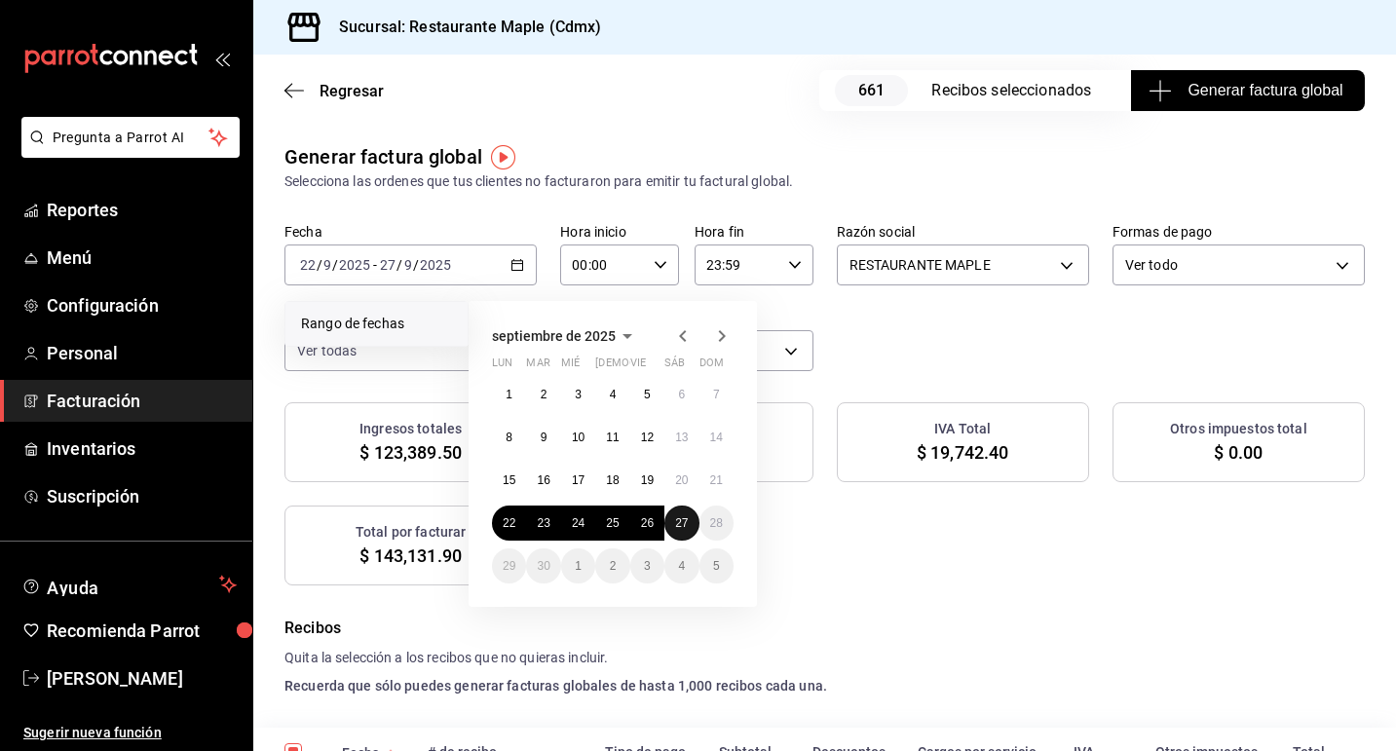
click at [678, 518] on abbr "27" at bounding box center [681, 523] width 13 height 14
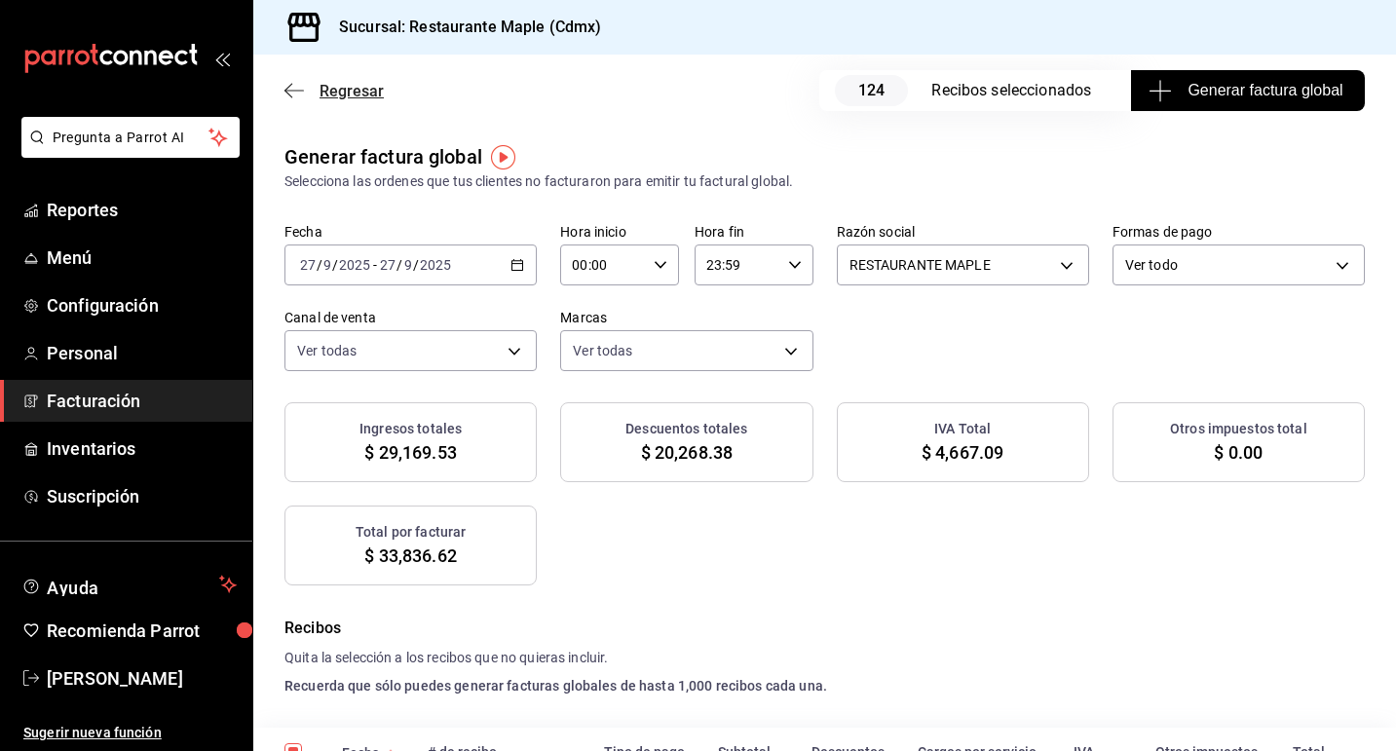
click at [326, 87] on span "Regresar" at bounding box center [352, 91] width 64 height 19
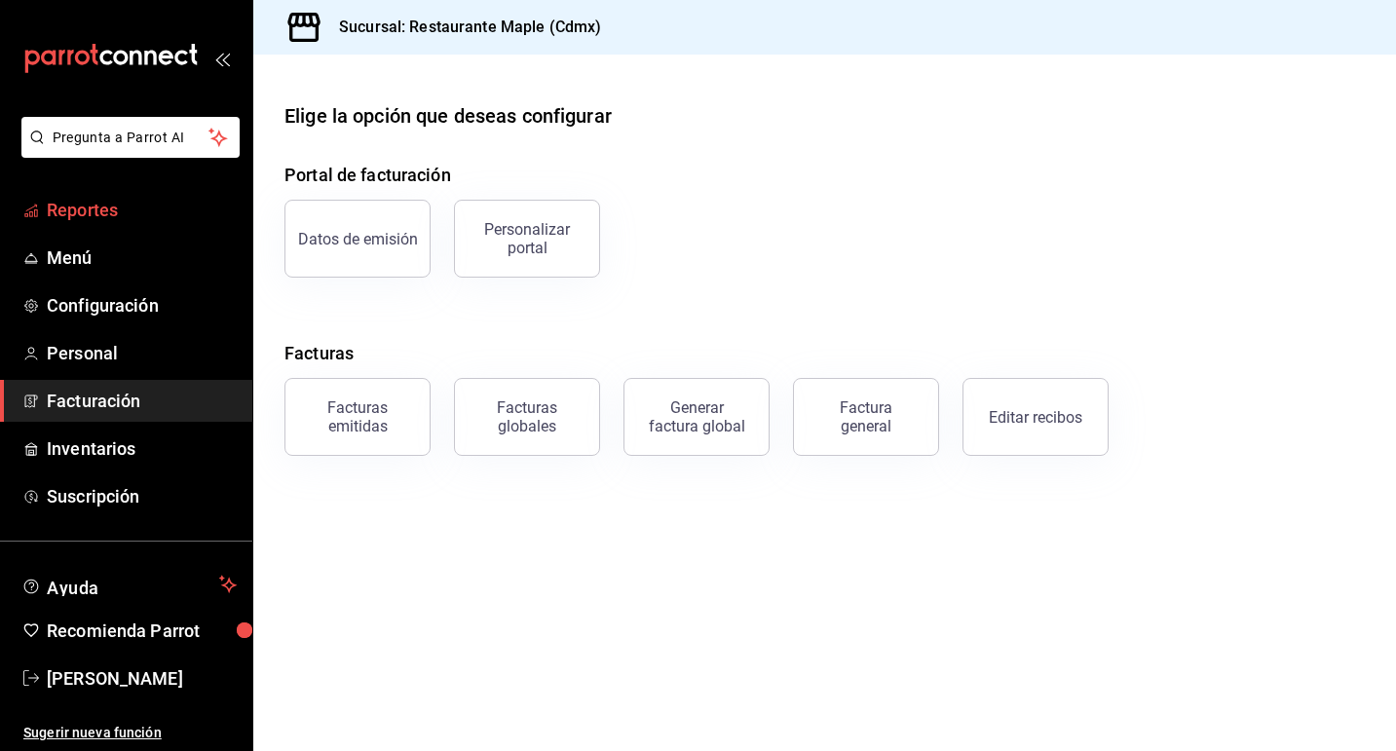
click at [144, 213] on span "Reportes" at bounding box center [142, 210] width 190 height 26
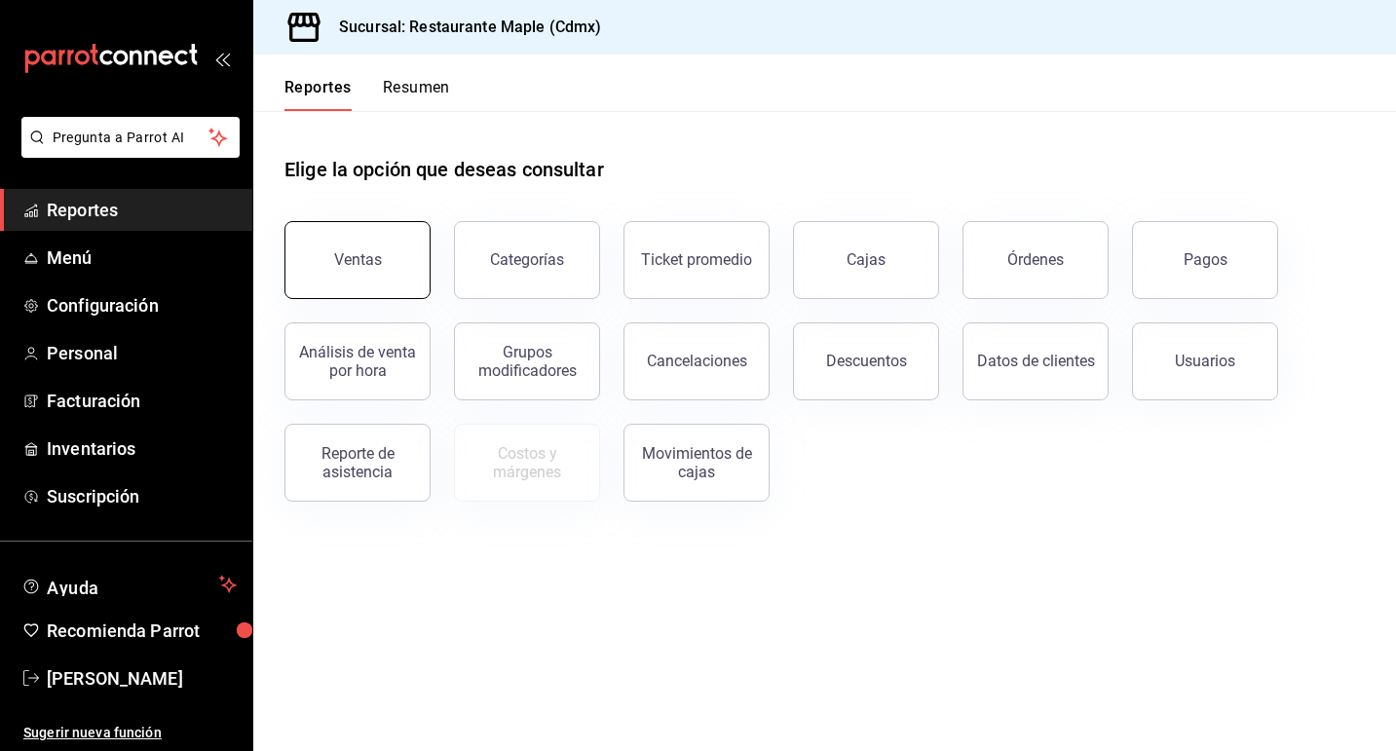
click at [332, 244] on button "Ventas" at bounding box center [357, 260] width 146 height 78
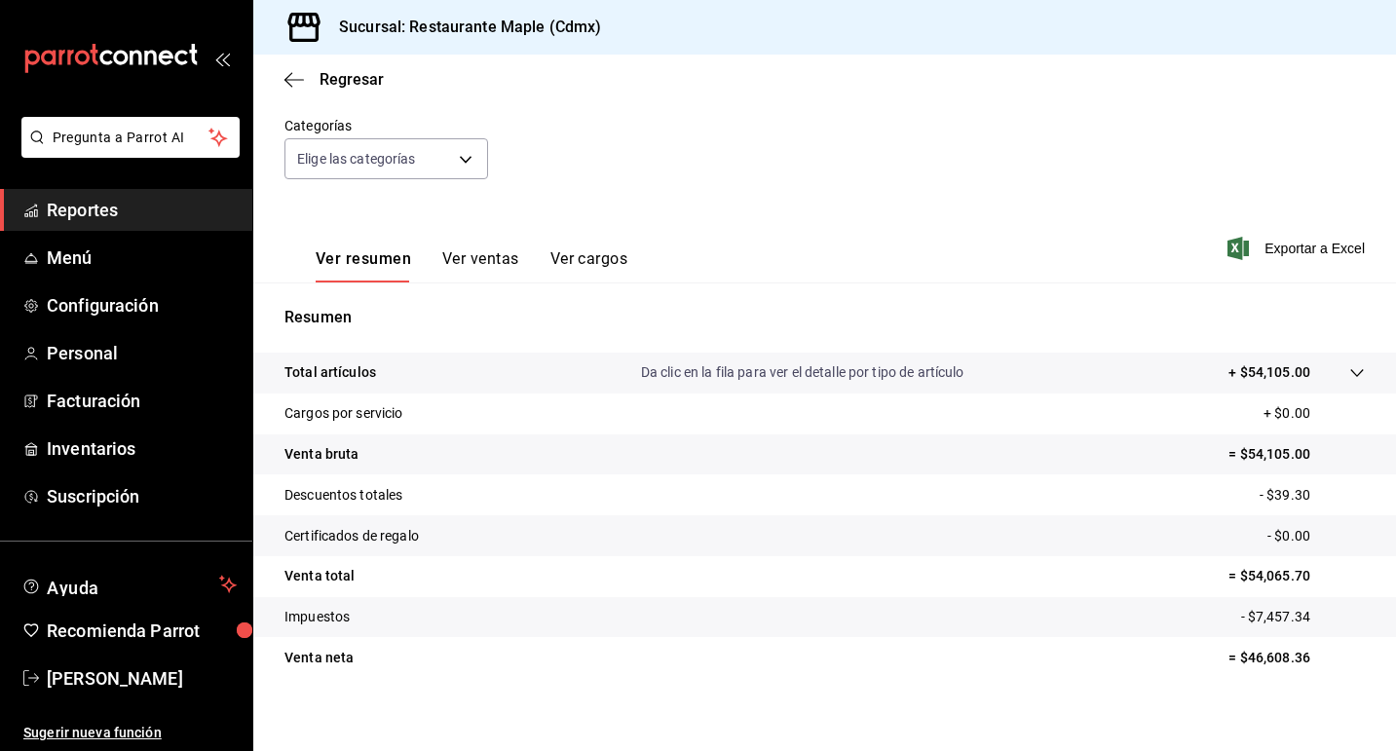
scroll to position [170, 0]
click at [355, 71] on span "Regresar" at bounding box center [352, 79] width 64 height 19
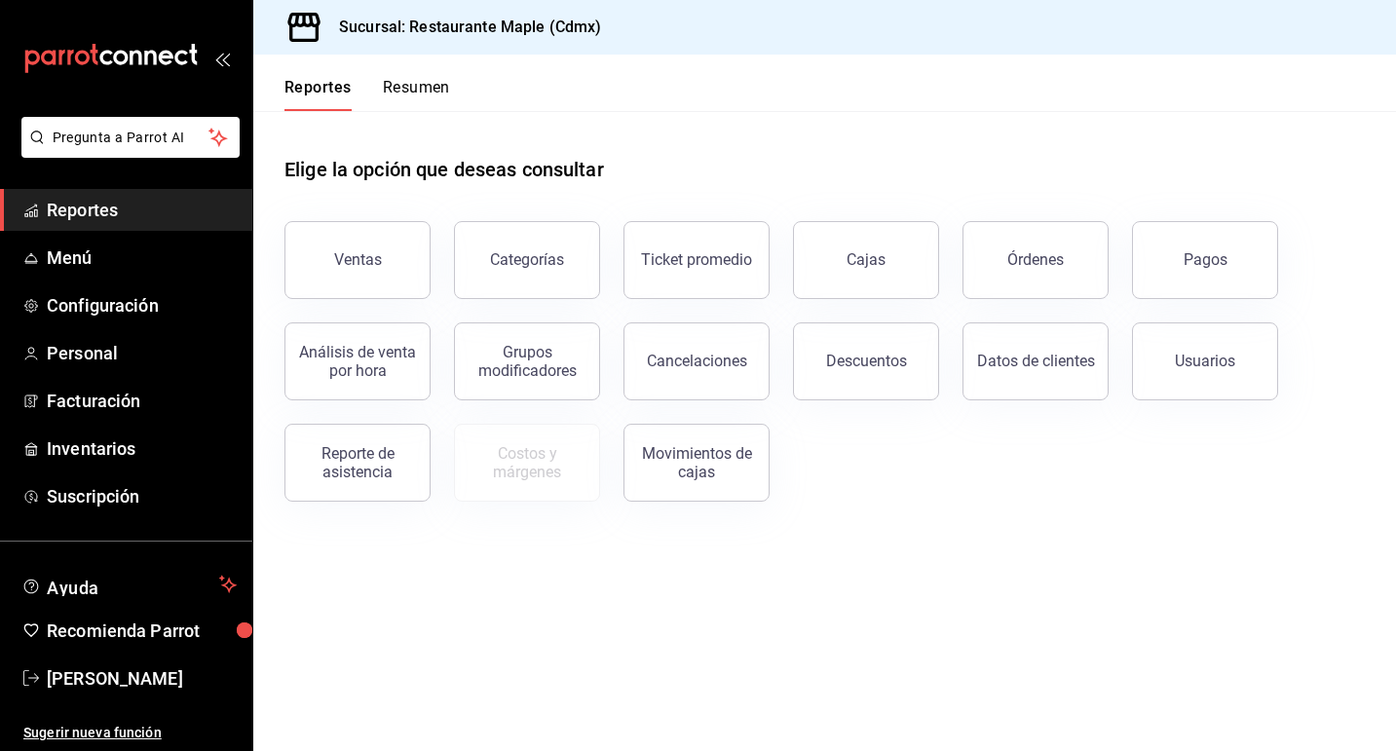
click at [423, 105] on button "Resumen" at bounding box center [416, 94] width 67 height 33
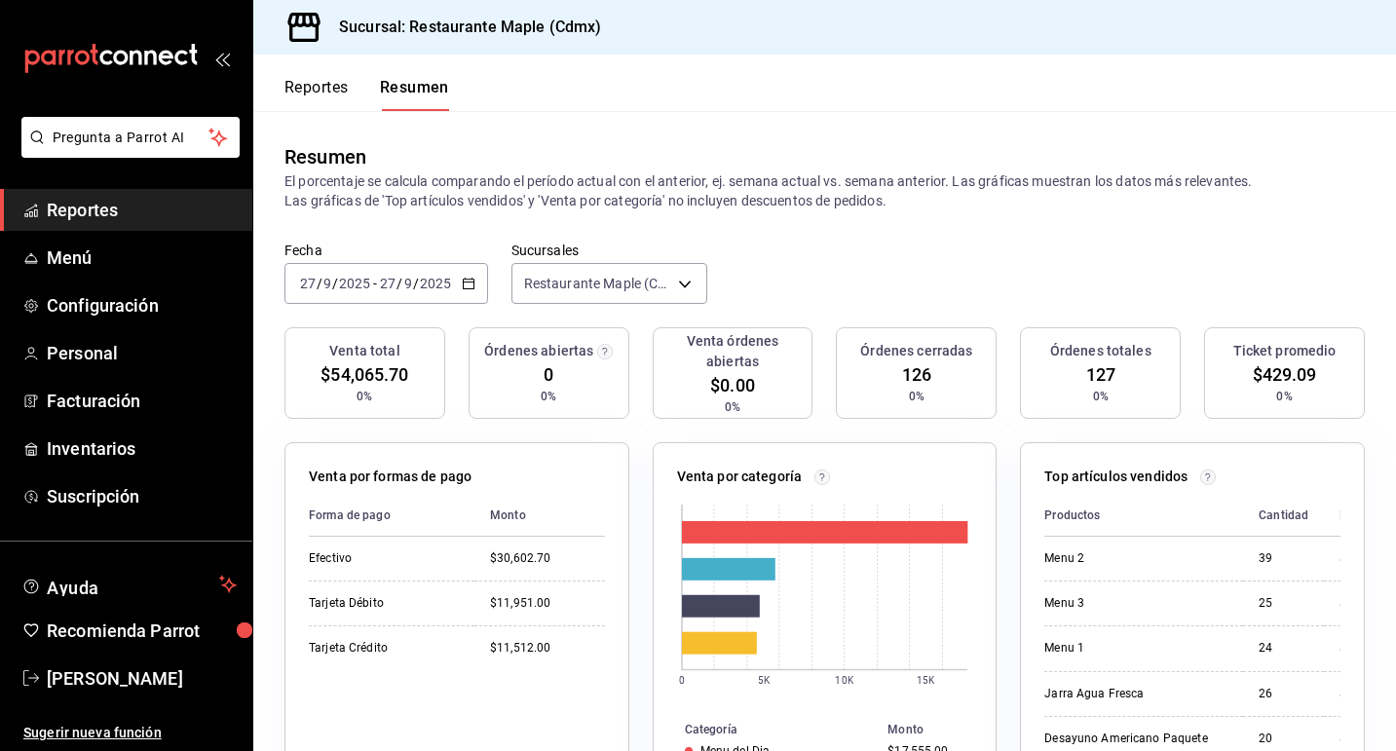
click at [313, 90] on button "Reportes" at bounding box center [316, 94] width 64 height 33
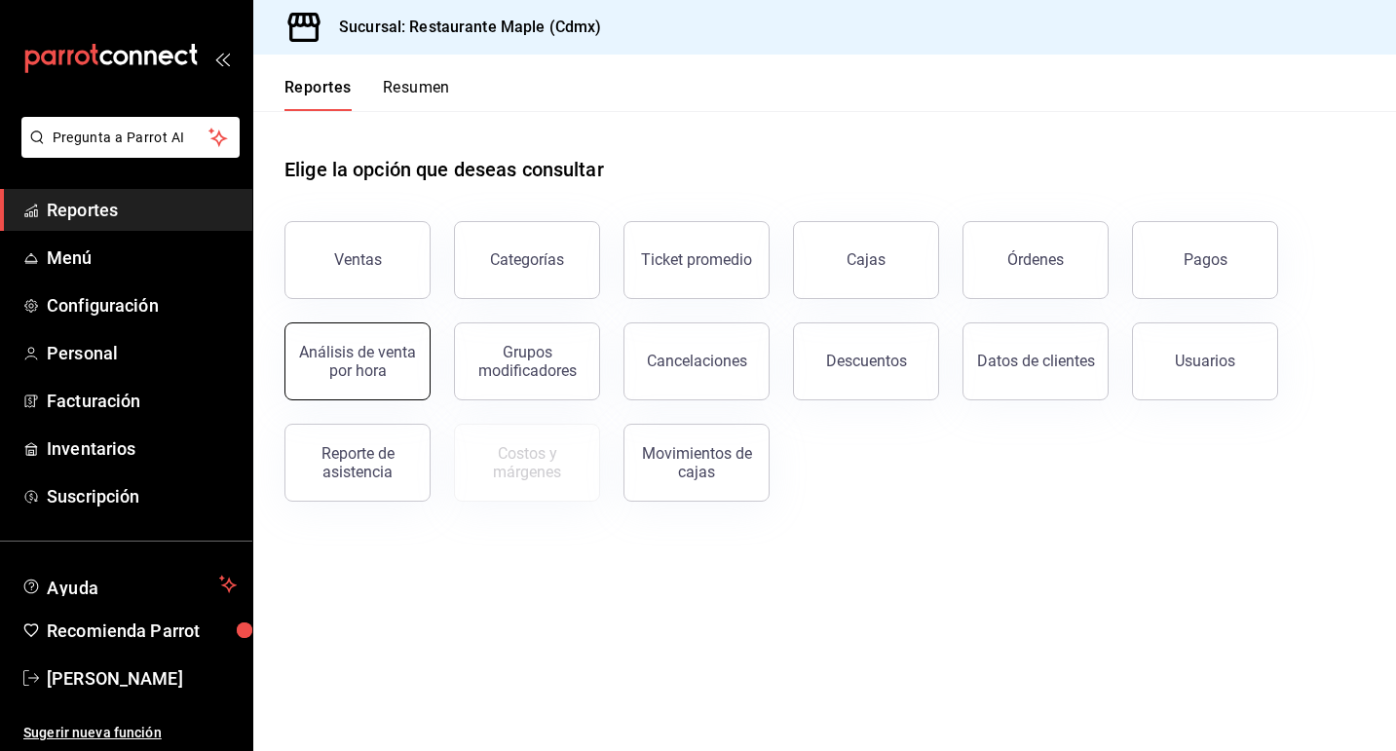
click at [405, 370] on div "Análisis de venta por hora" at bounding box center [357, 361] width 121 height 37
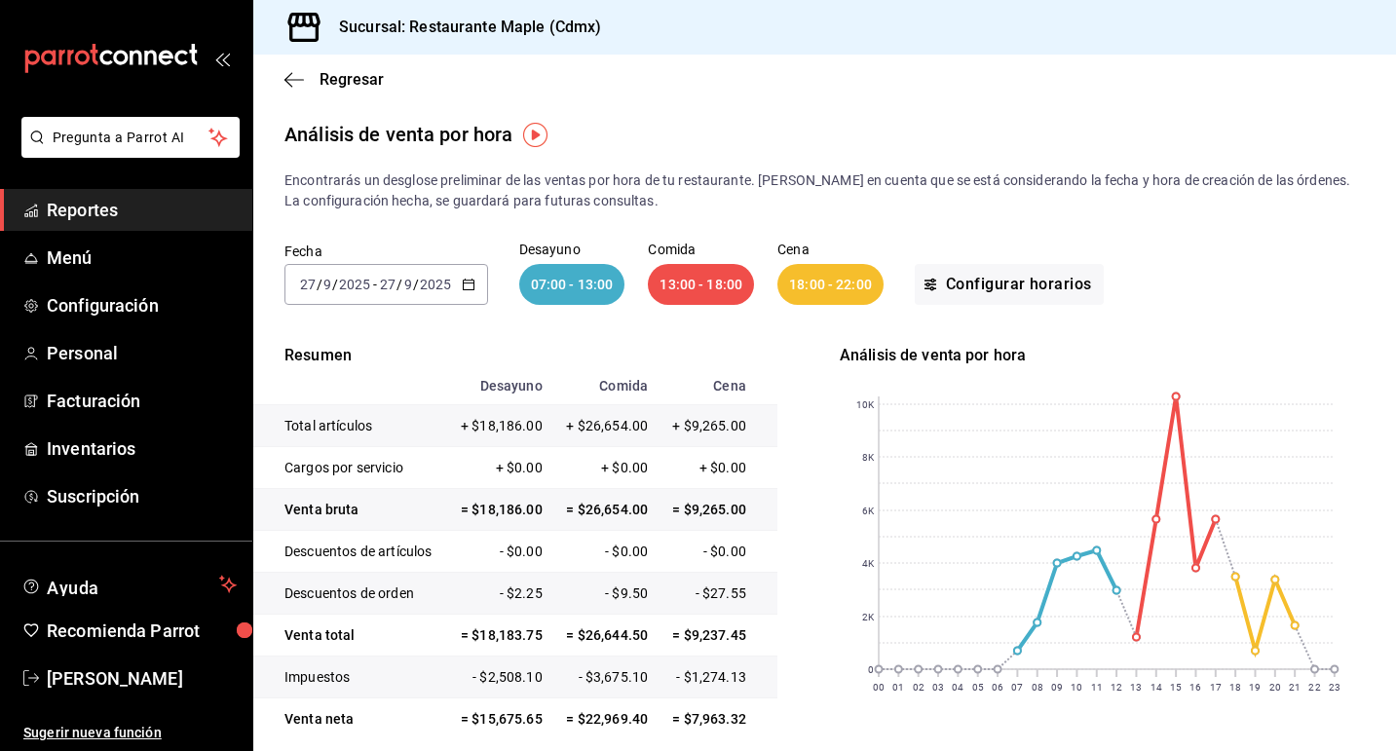
click at [469, 280] on \(Stroke\) "button" at bounding box center [469, 285] width 12 height 11
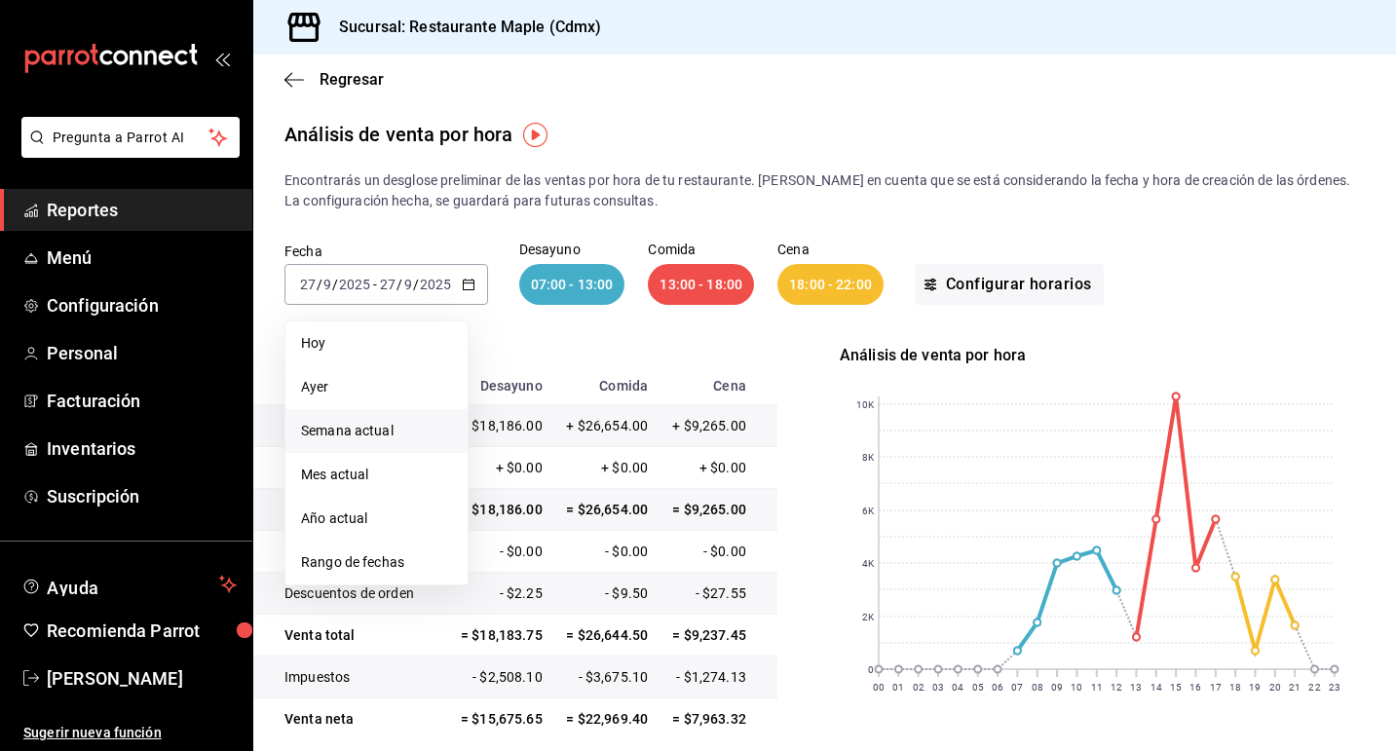
click at [386, 435] on span "Semana actual" at bounding box center [376, 431] width 151 height 20
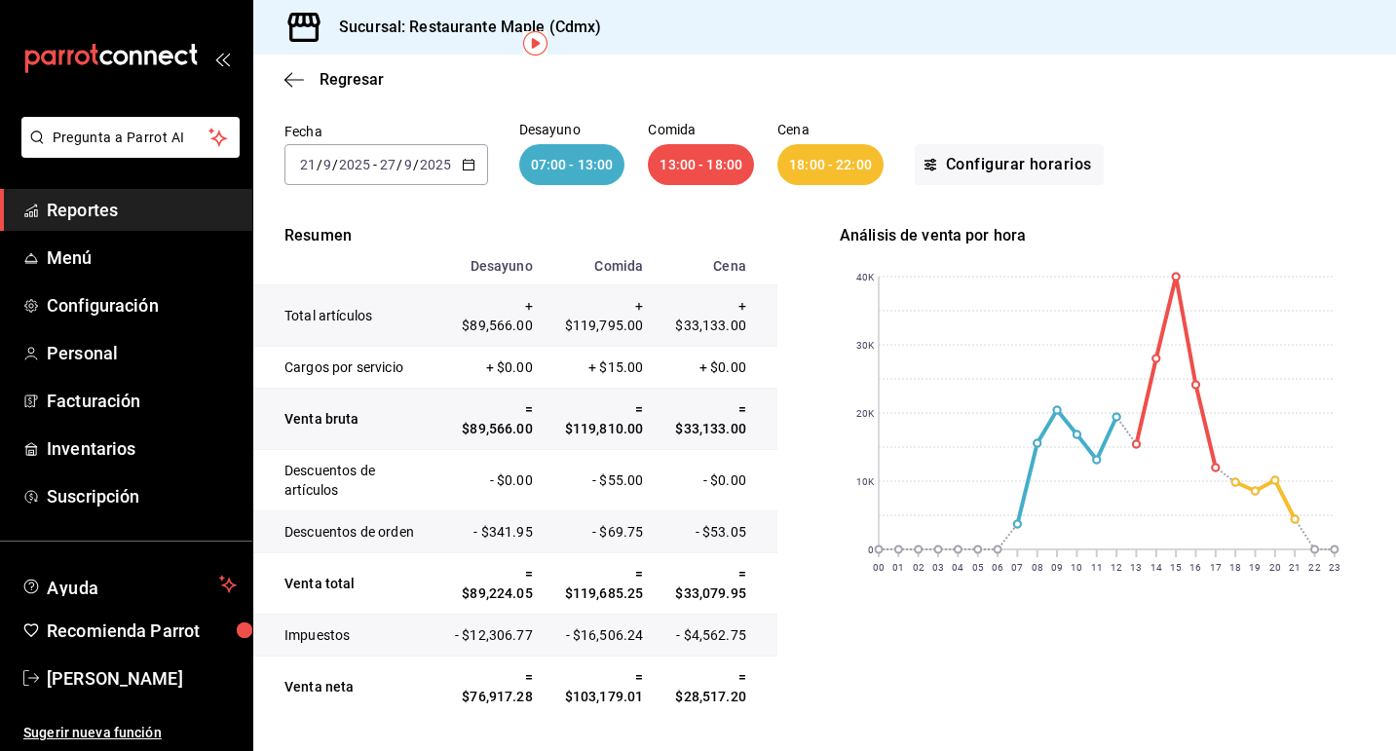
scroll to position [73, 0]
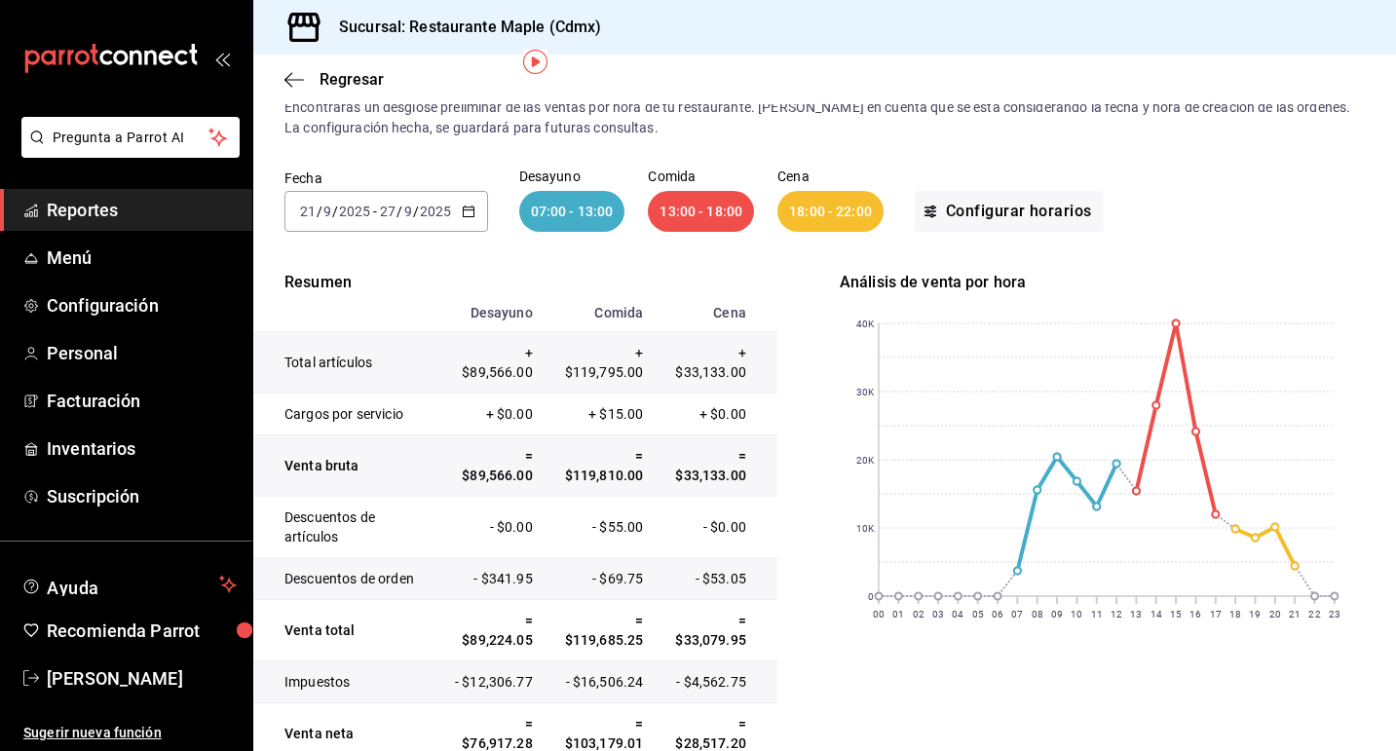
click at [472, 215] on icon "button" at bounding box center [469, 212] width 14 height 14
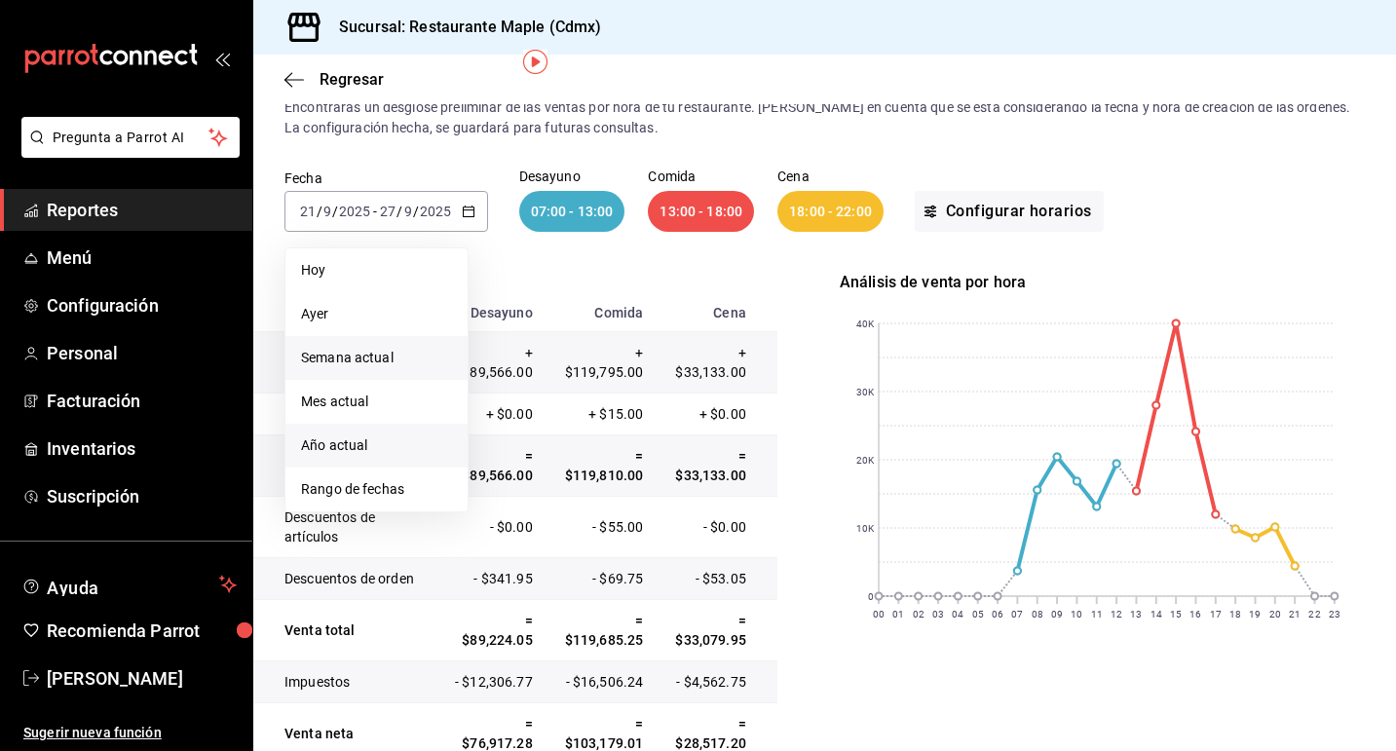
click at [376, 441] on span "Año actual" at bounding box center [376, 445] width 151 height 20
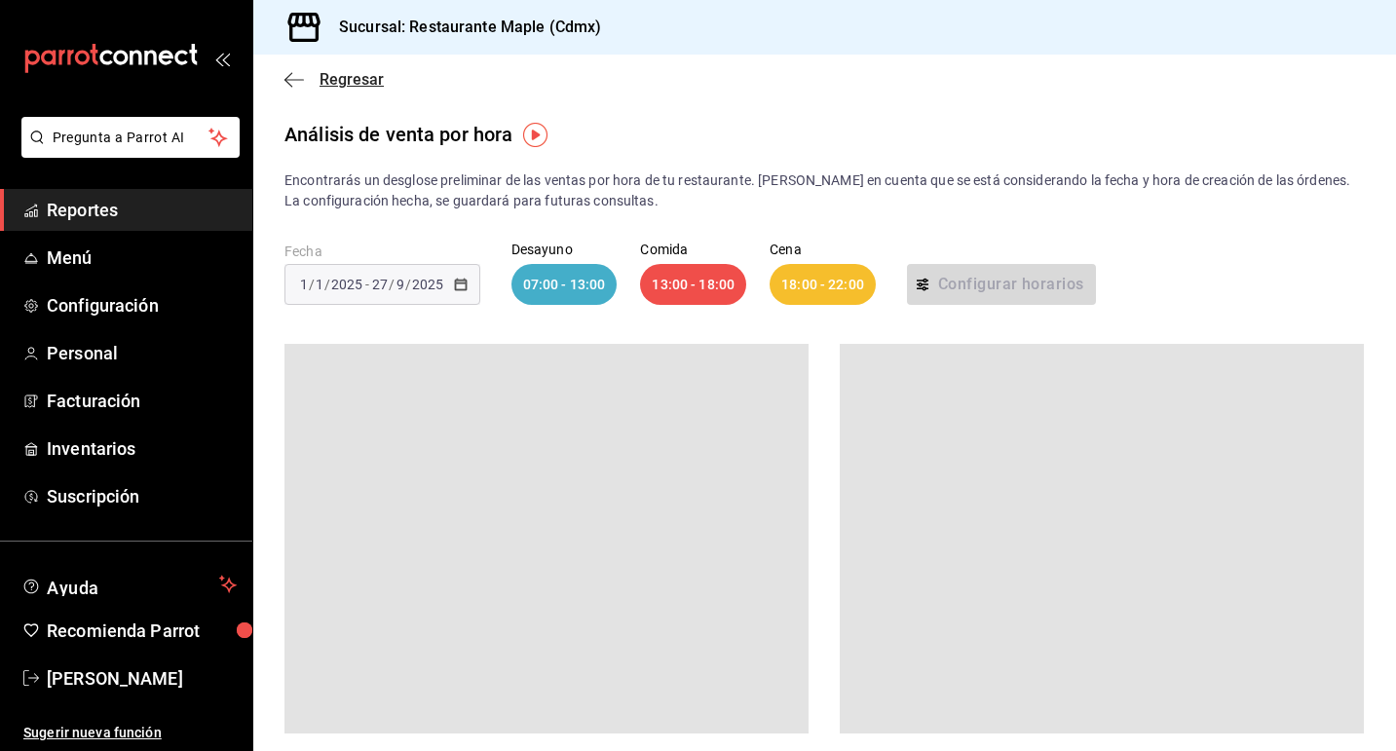
click at [332, 71] on span "Regresar" at bounding box center [352, 79] width 64 height 19
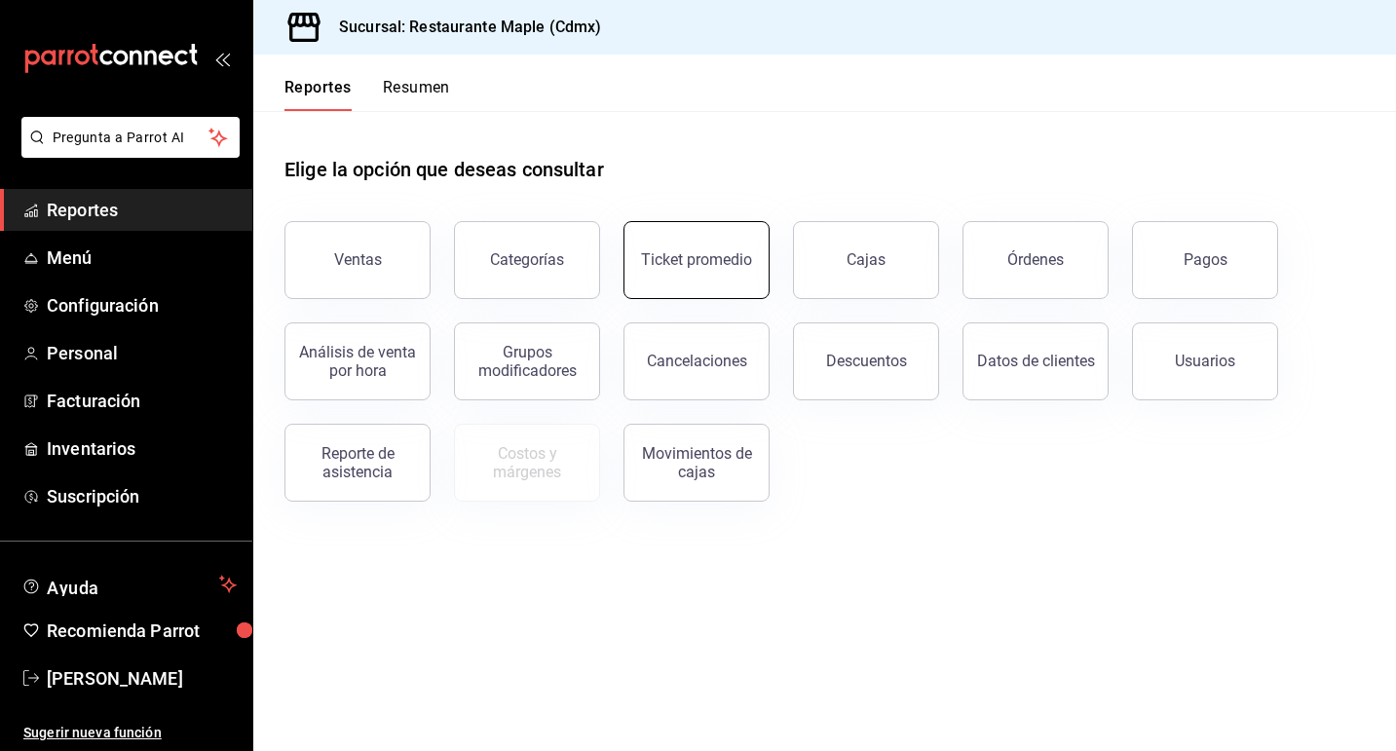
click at [709, 251] on div "Ticket promedio" at bounding box center [696, 259] width 111 height 19
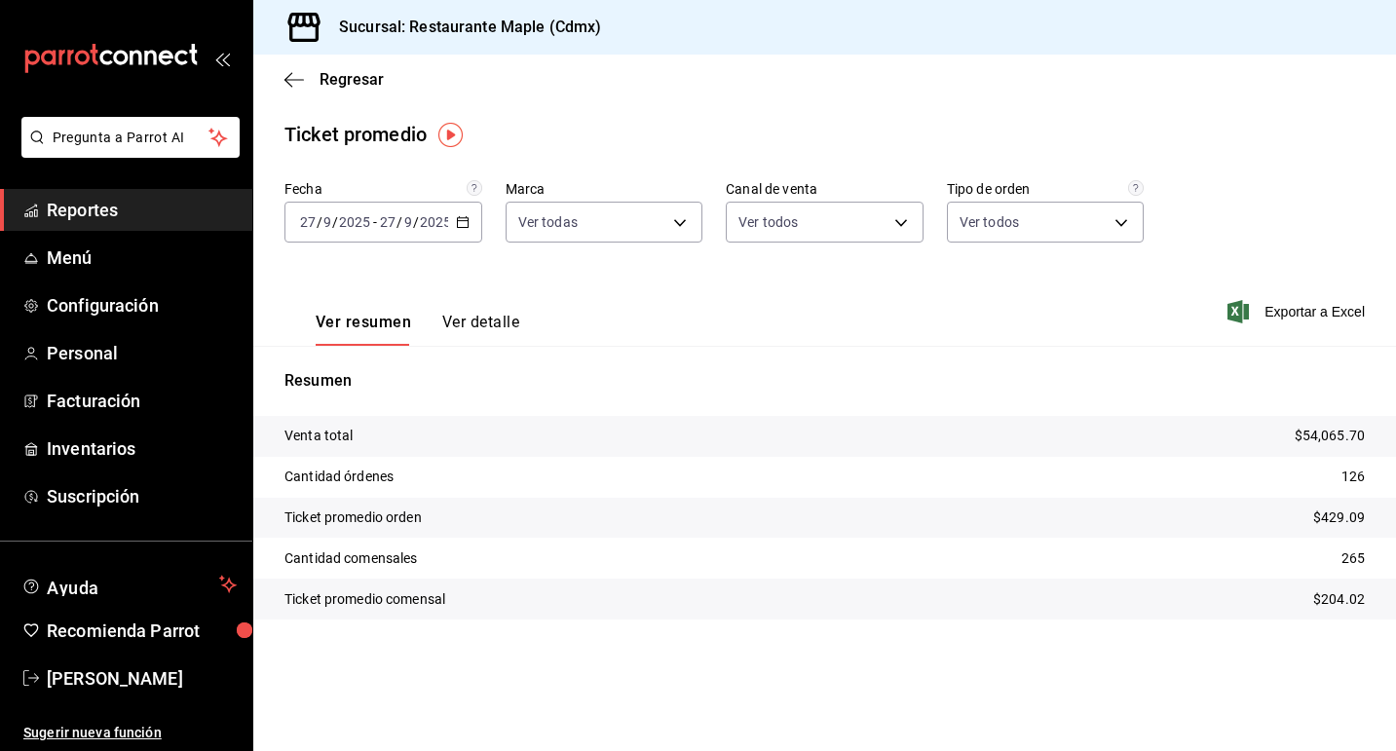
click at [469, 224] on icon "button" at bounding box center [463, 222] width 14 height 14
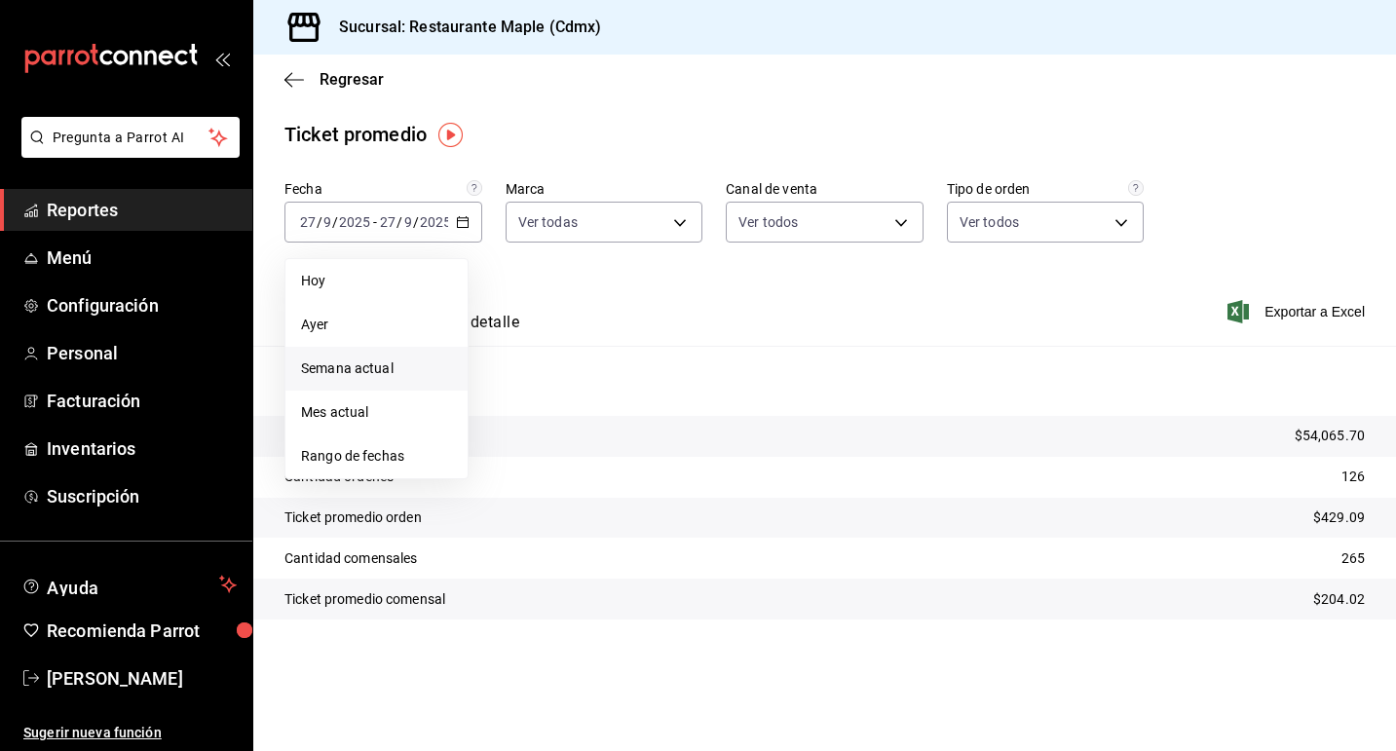
click at [418, 359] on span "Semana actual" at bounding box center [376, 368] width 151 height 20
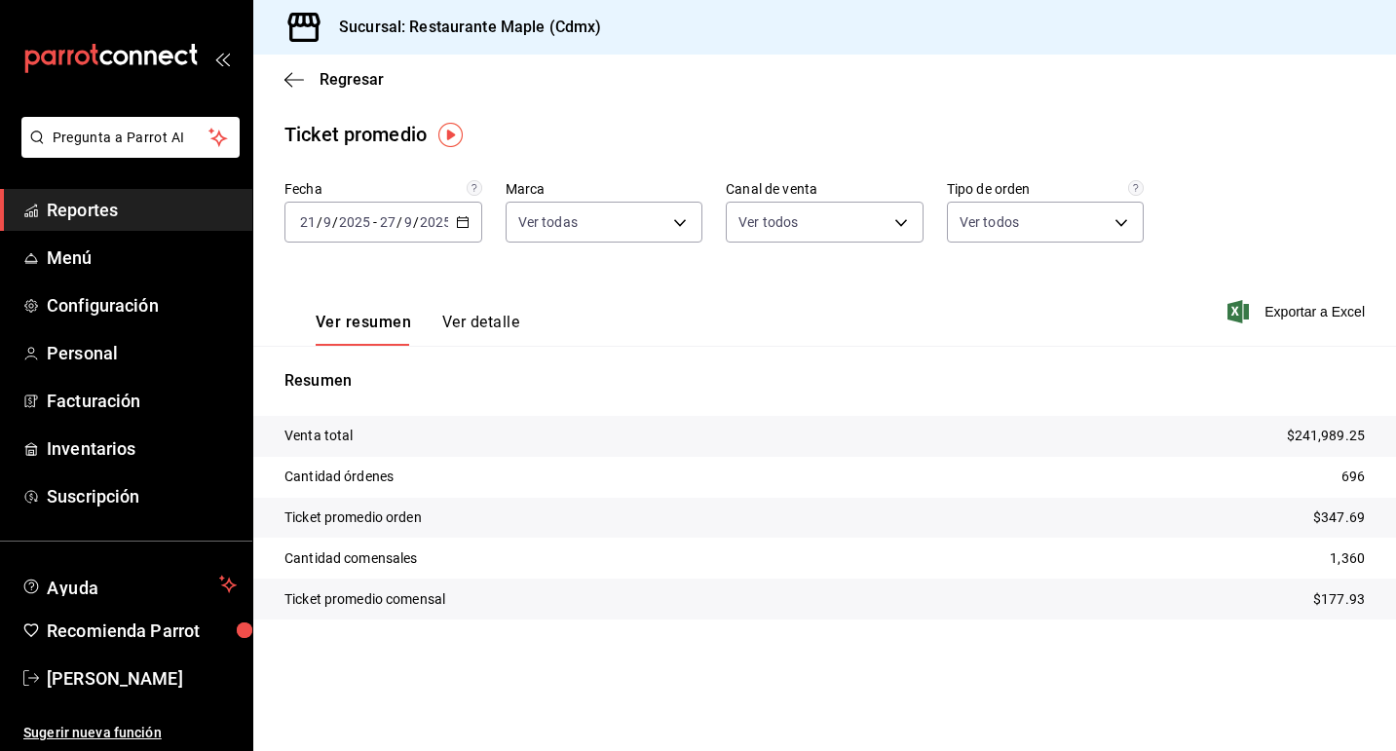
click at [467, 224] on \(Stroke\) "button" at bounding box center [463, 222] width 12 height 11
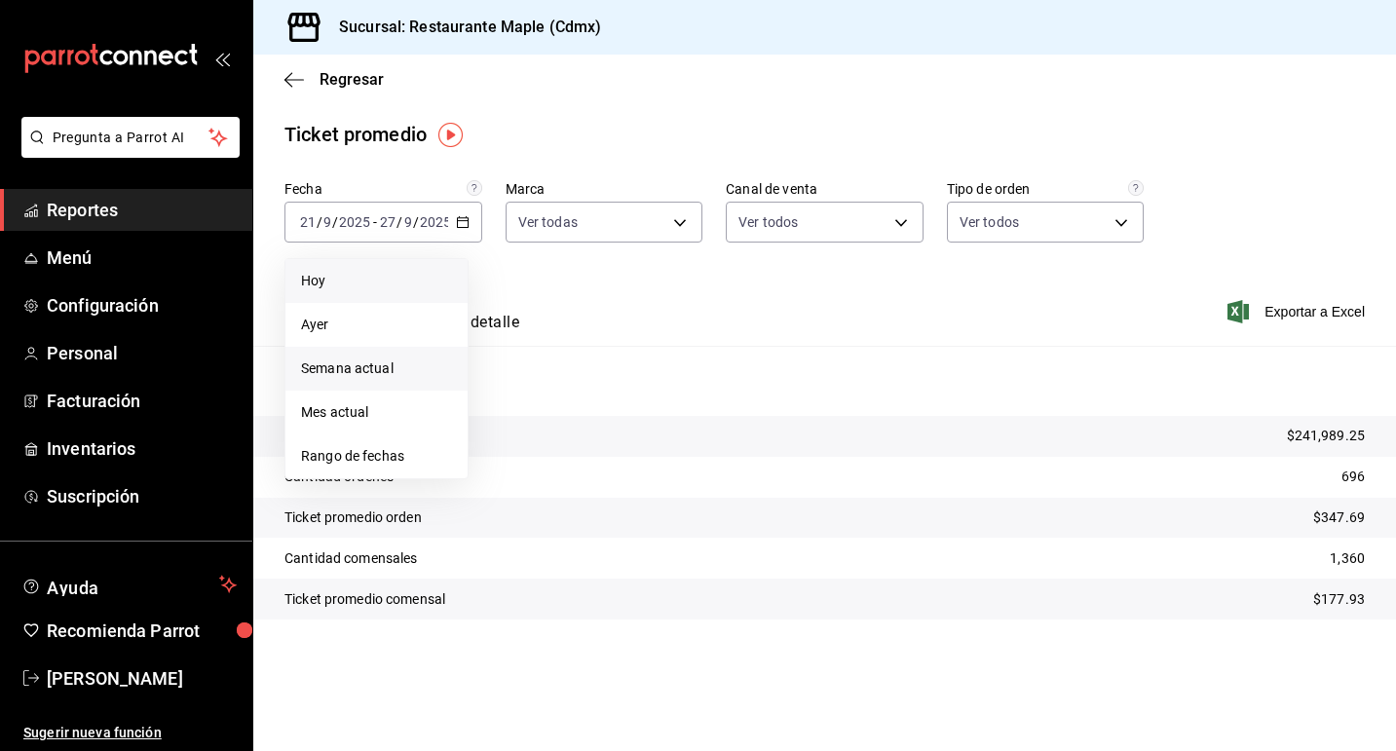
click at [425, 283] on span "Hoy" at bounding box center [376, 281] width 151 height 20
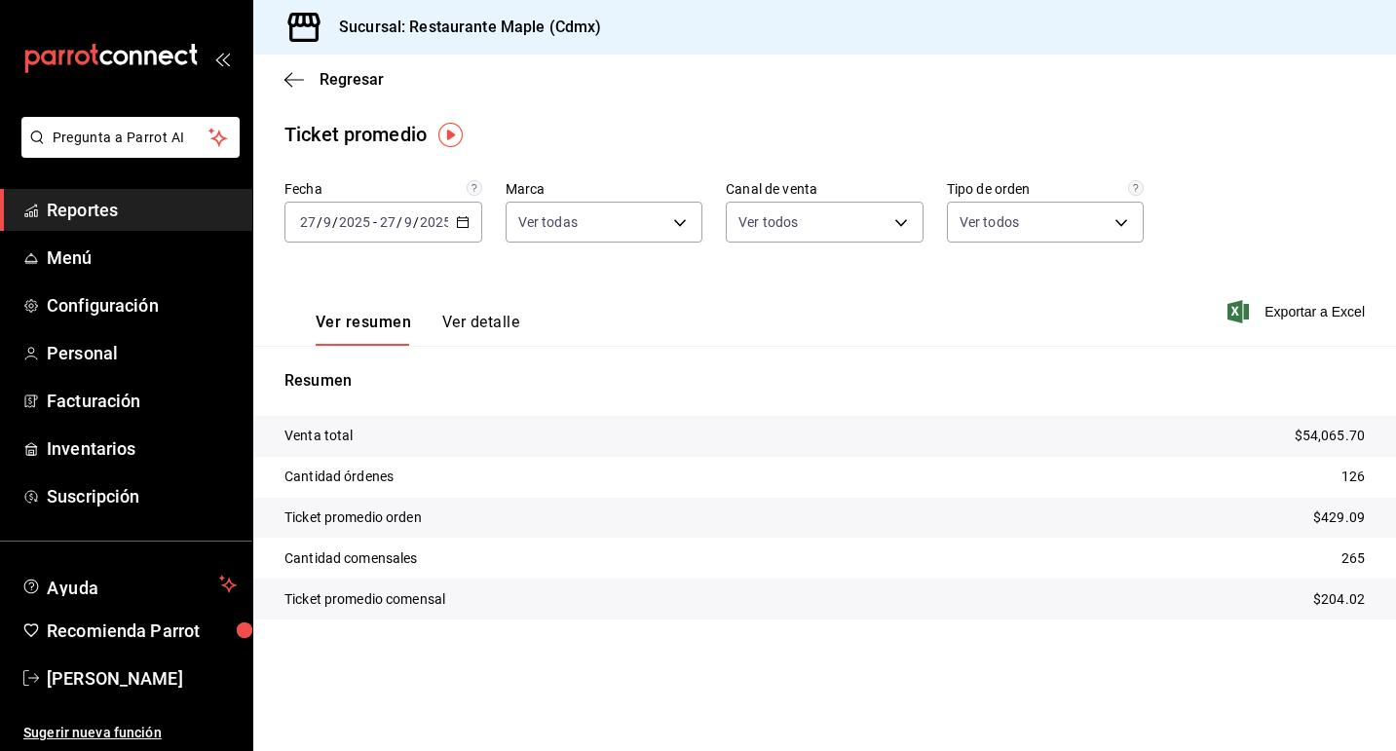
click at [459, 221] on icon "button" at bounding box center [463, 222] width 14 height 14
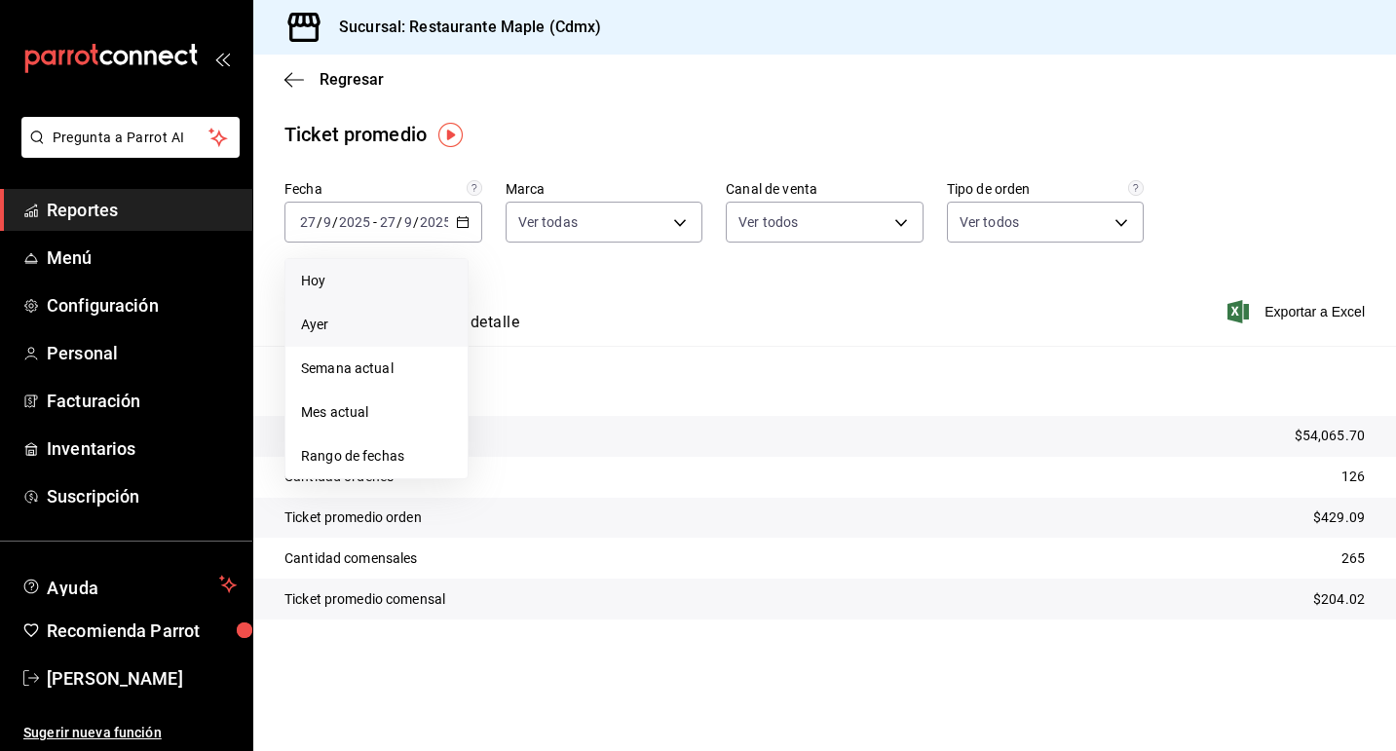
click at [406, 325] on span "Ayer" at bounding box center [376, 325] width 151 height 20
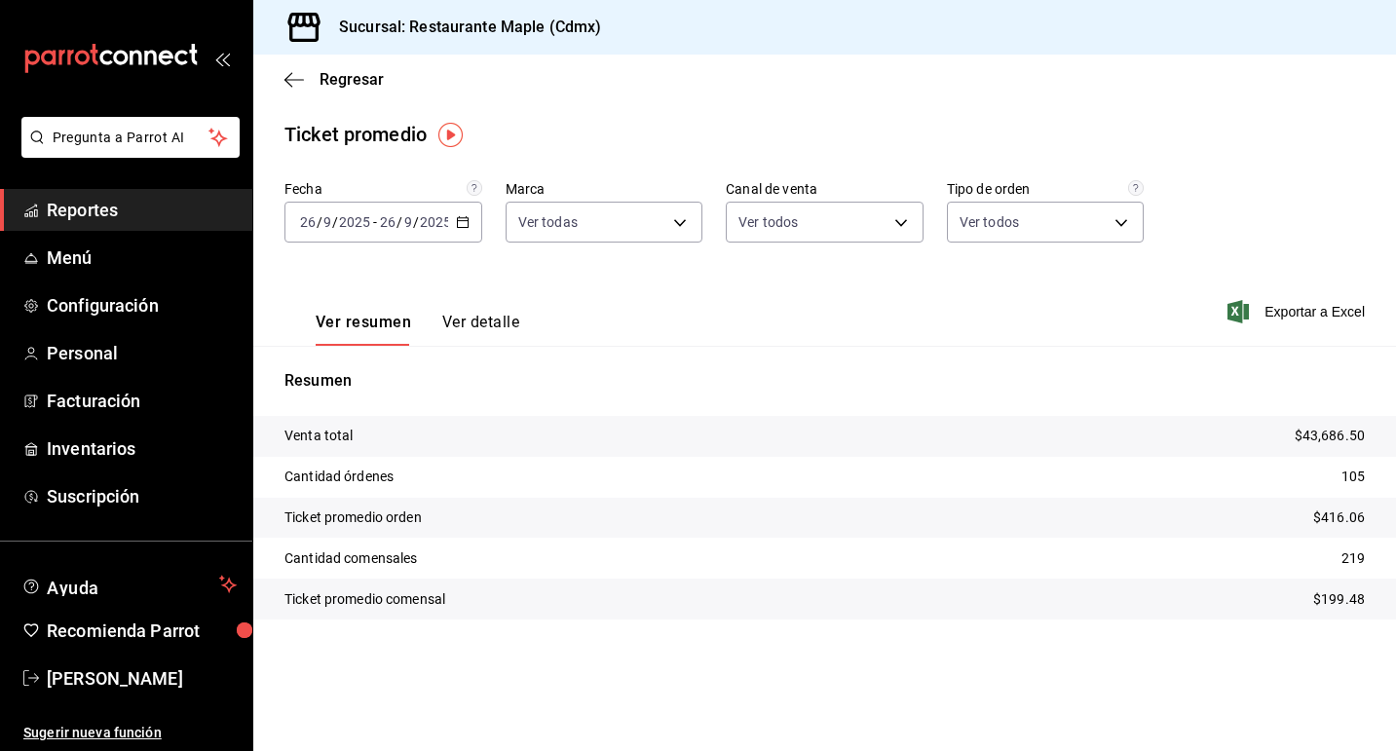
click at [456, 221] on icon "button" at bounding box center [463, 222] width 14 height 14
click at [375, 451] on span "Rango de fechas" at bounding box center [376, 456] width 151 height 20
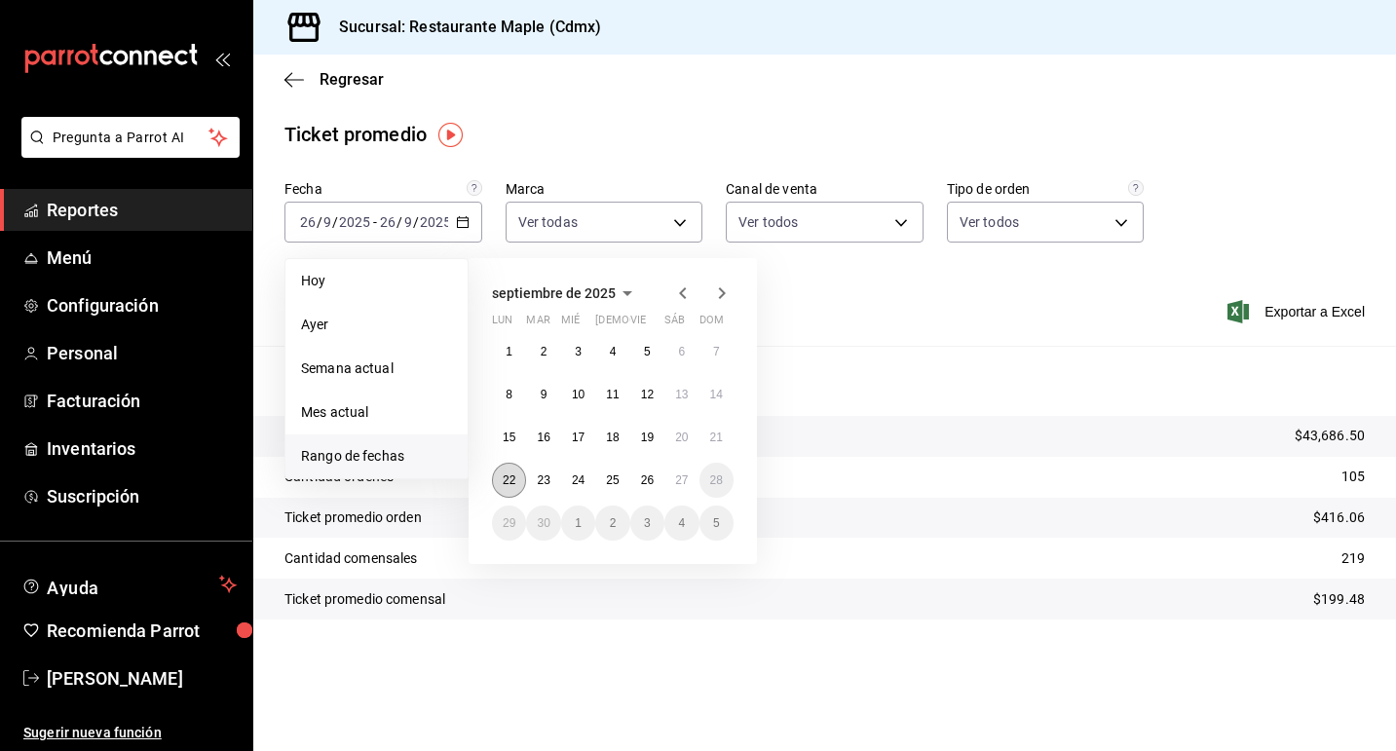
click at [512, 482] on abbr "22" at bounding box center [509, 480] width 13 height 14
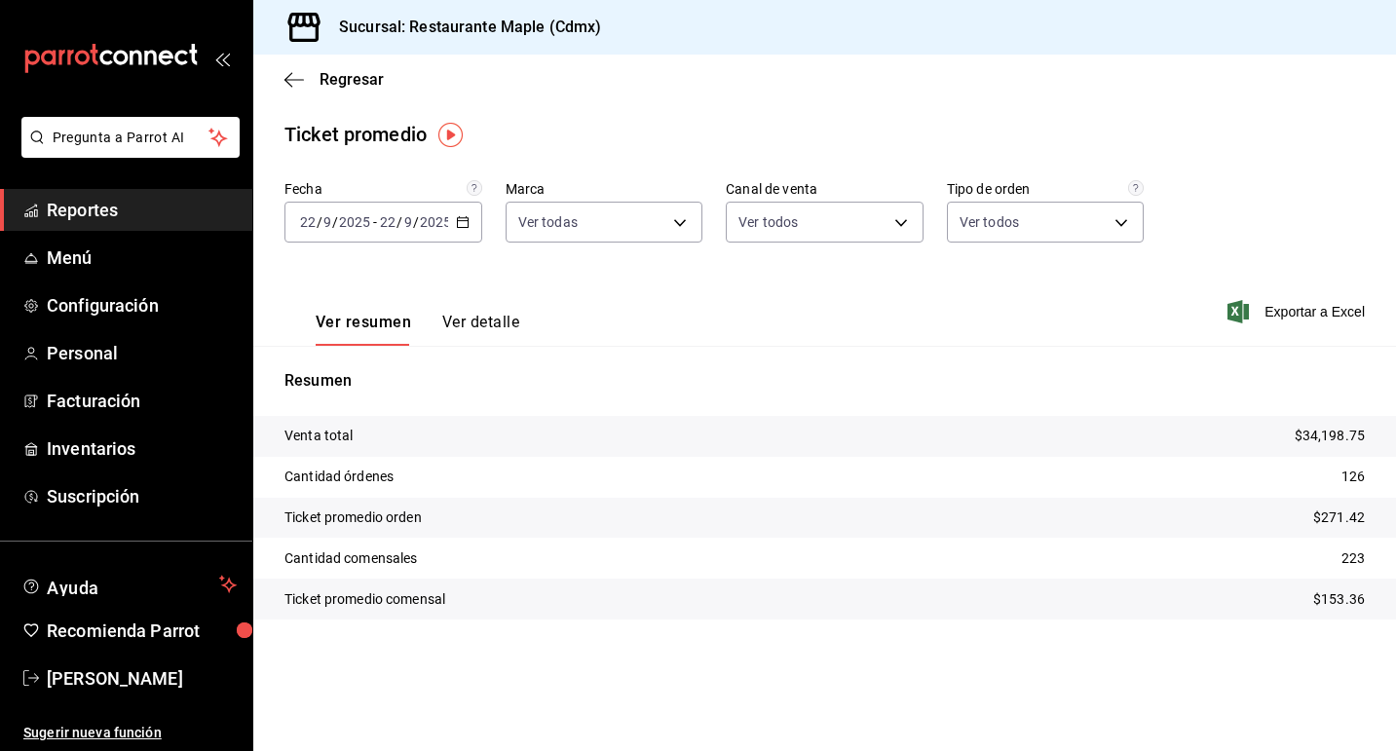
click at [463, 215] on icon "button" at bounding box center [463, 222] width 14 height 14
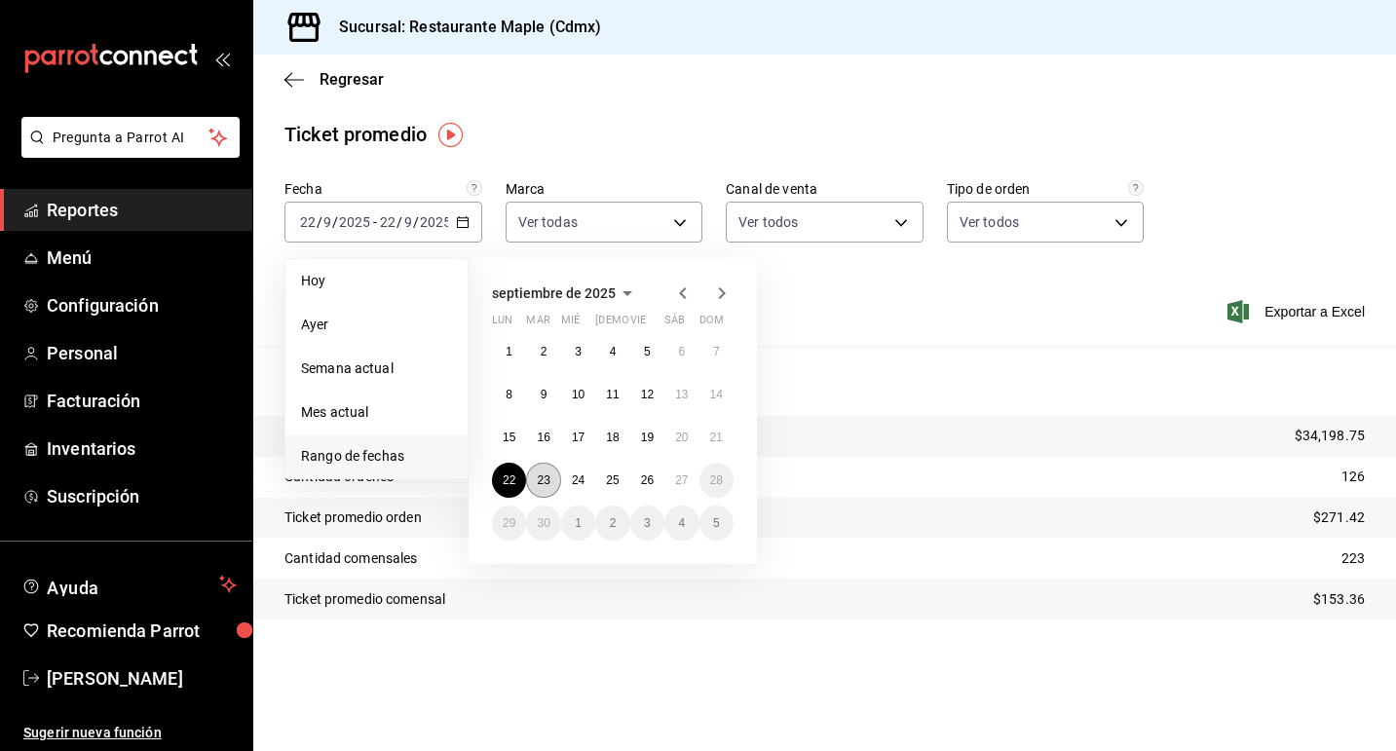
click at [545, 484] on abbr "23" at bounding box center [543, 480] width 13 height 14
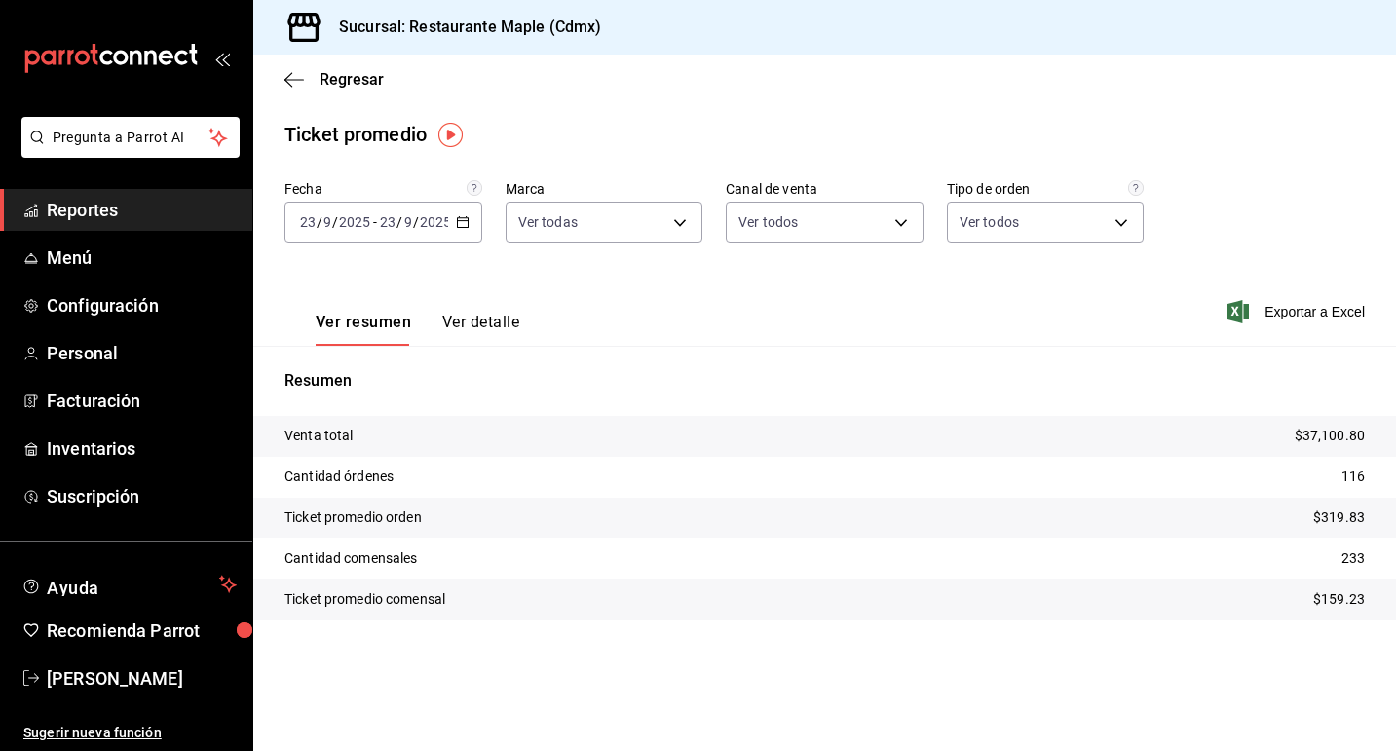
click at [472, 228] on div "2025-09-23 23 / 9 / 2025 - 2025-09-23 23 / 9 / 2025" at bounding box center [383, 222] width 198 height 41
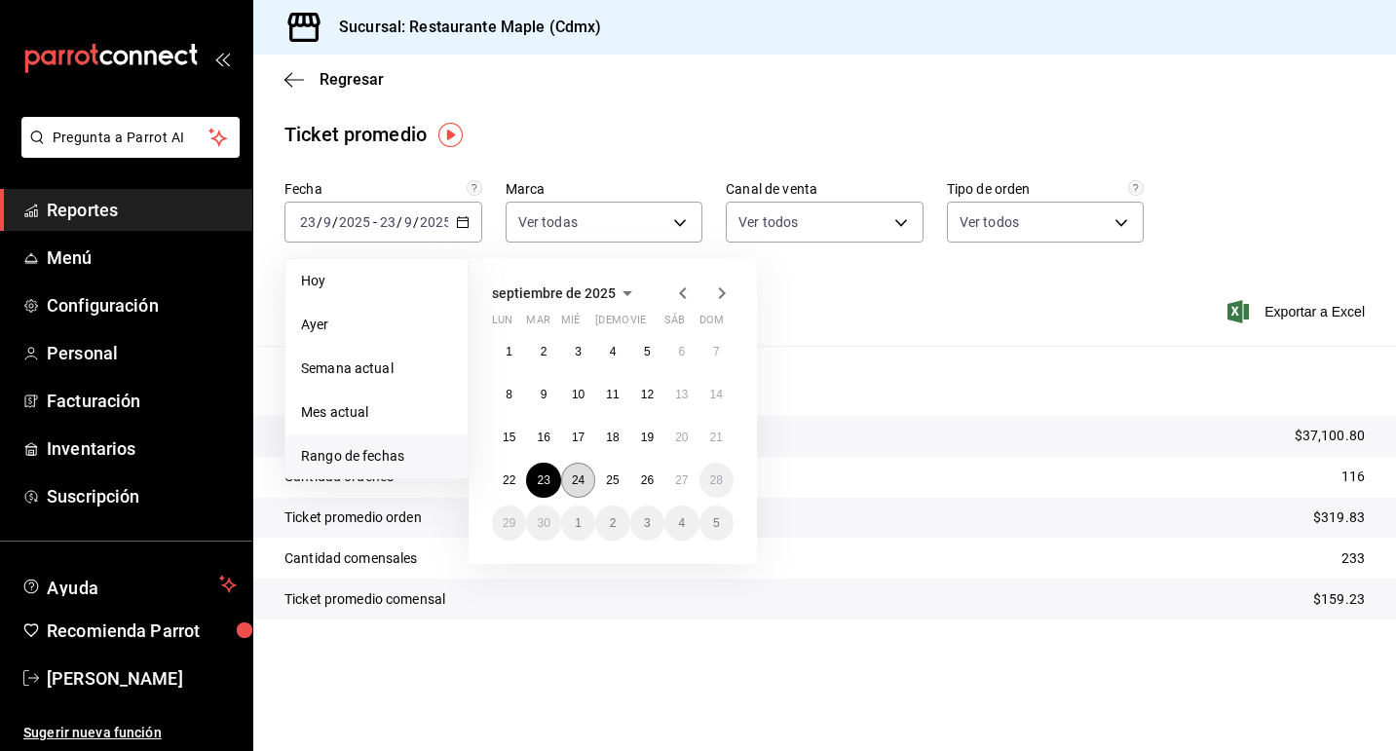
click at [580, 482] on abbr "24" at bounding box center [578, 480] width 13 height 14
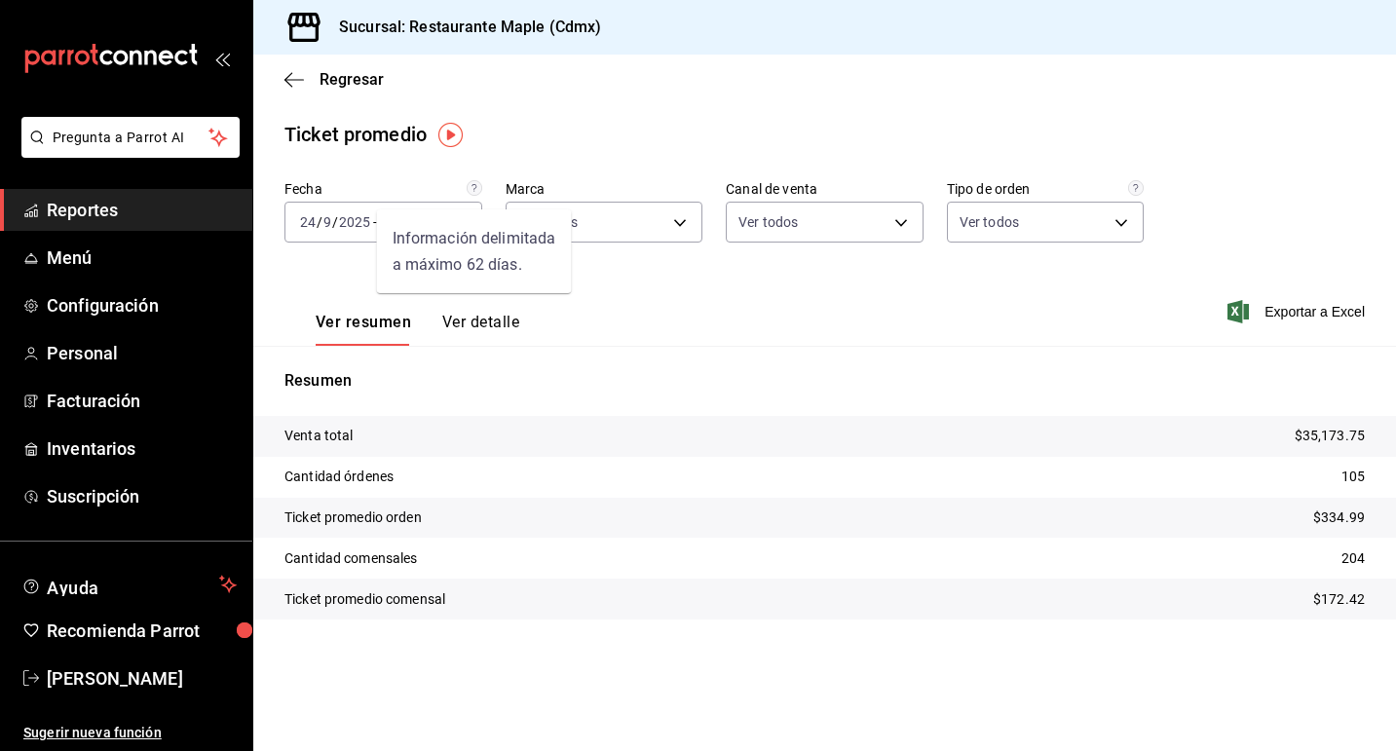
click at [463, 218] on div "Información delimitada a máximo 62 días." at bounding box center [474, 251] width 195 height 84
click at [464, 225] on icon "button" at bounding box center [463, 222] width 14 height 14
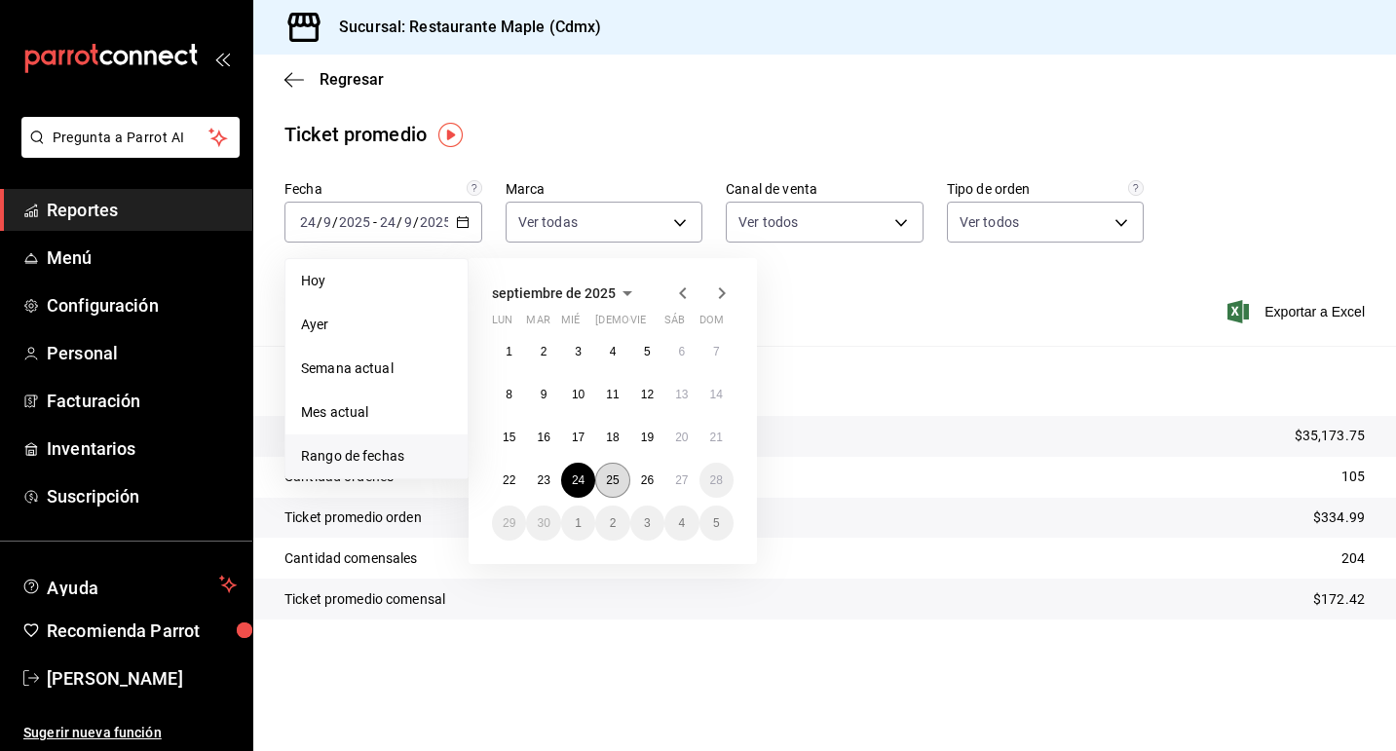
click at [615, 484] on abbr "25" at bounding box center [612, 480] width 13 height 14
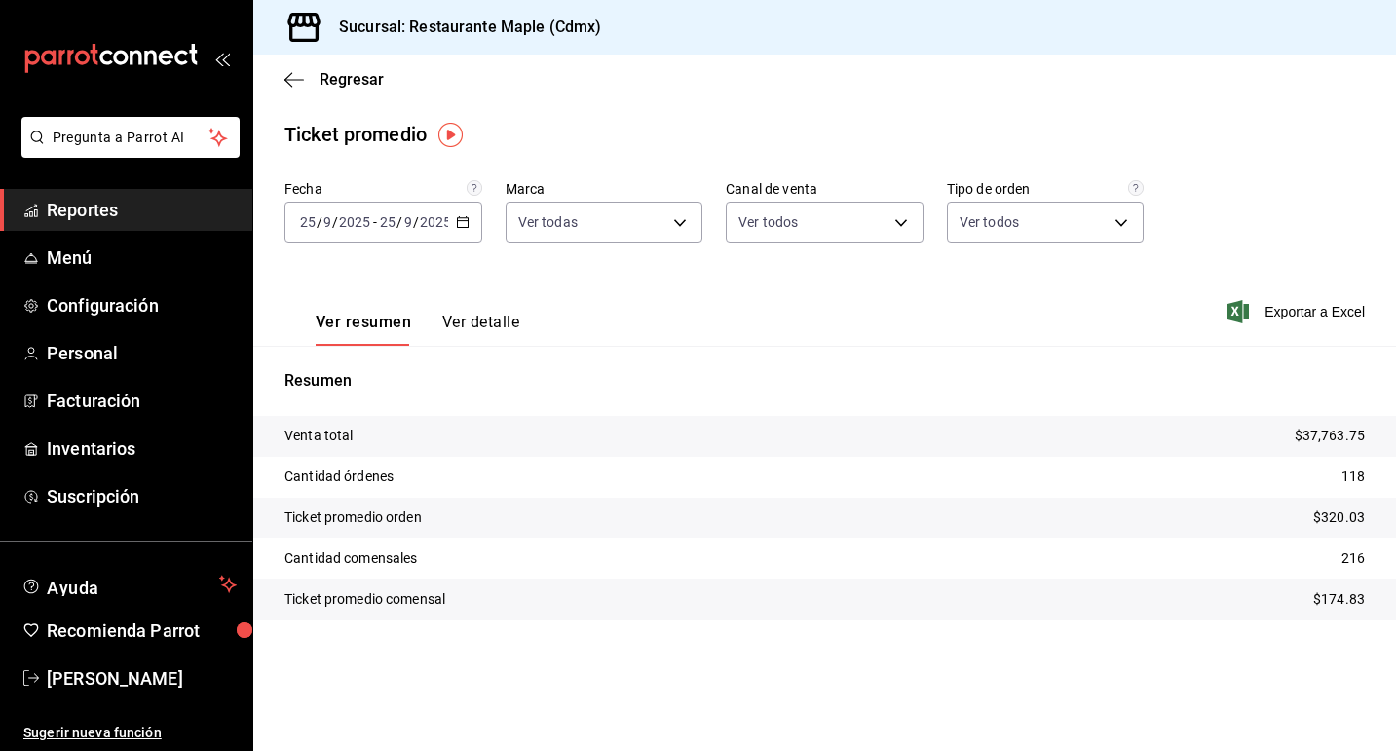
click at [457, 220] on \(Stroke\) "button" at bounding box center [462, 220] width 11 height 1
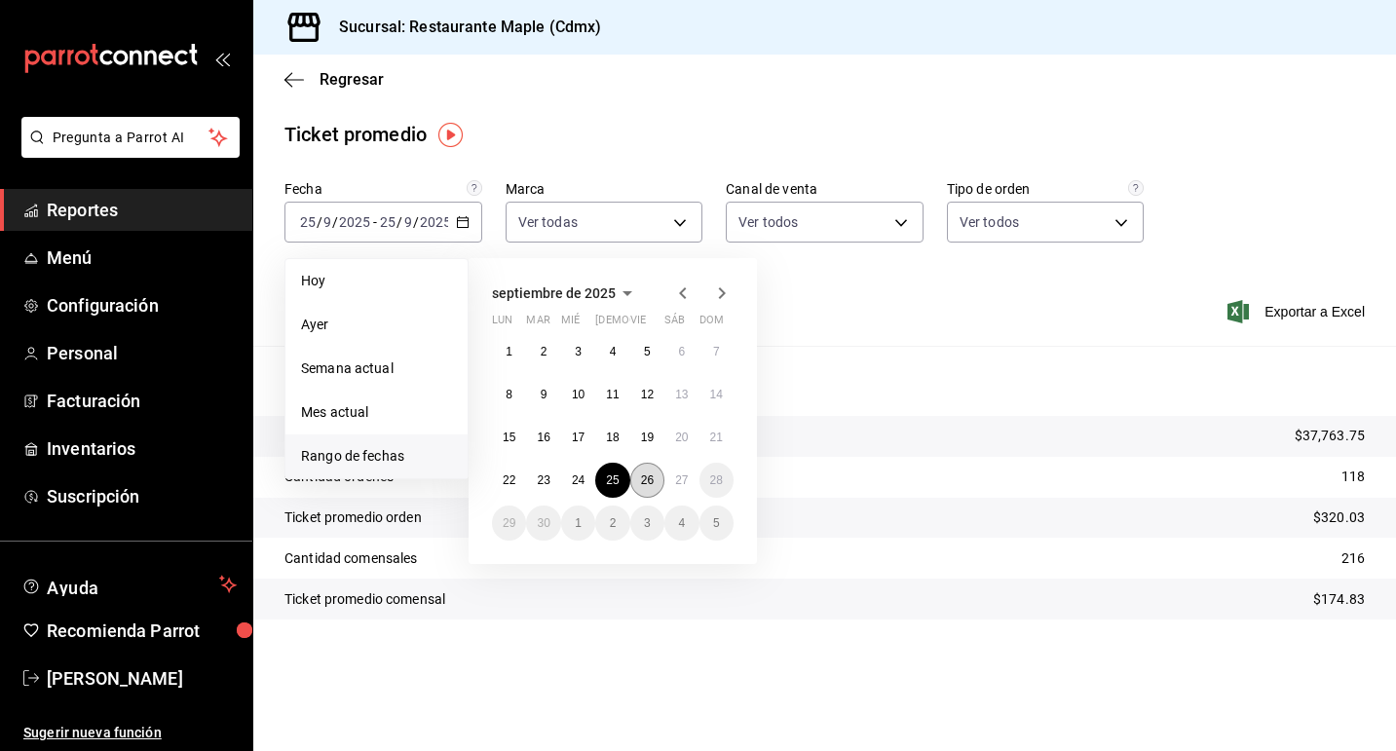
click at [642, 479] on abbr "26" at bounding box center [647, 480] width 13 height 14
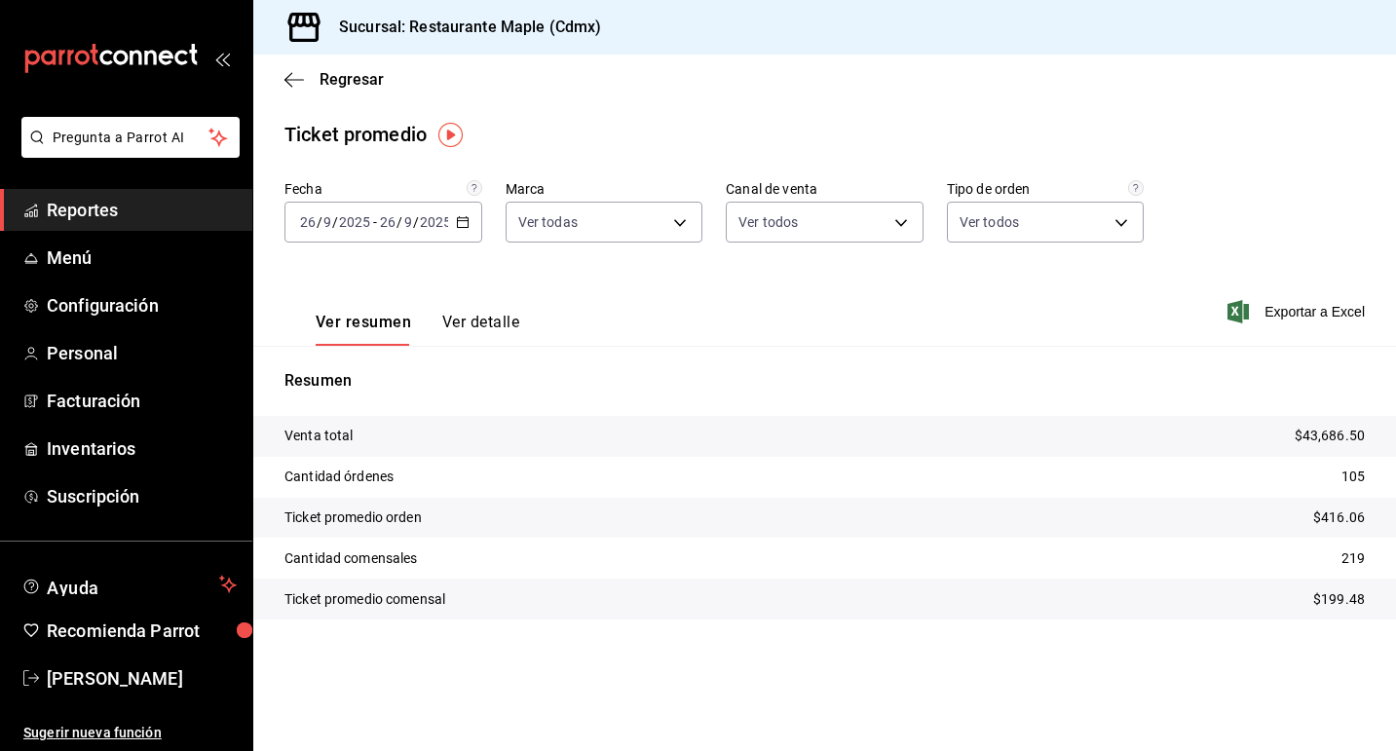
click at [468, 217] on icon "button" at bounding box center [463, 222] width 14 height 14
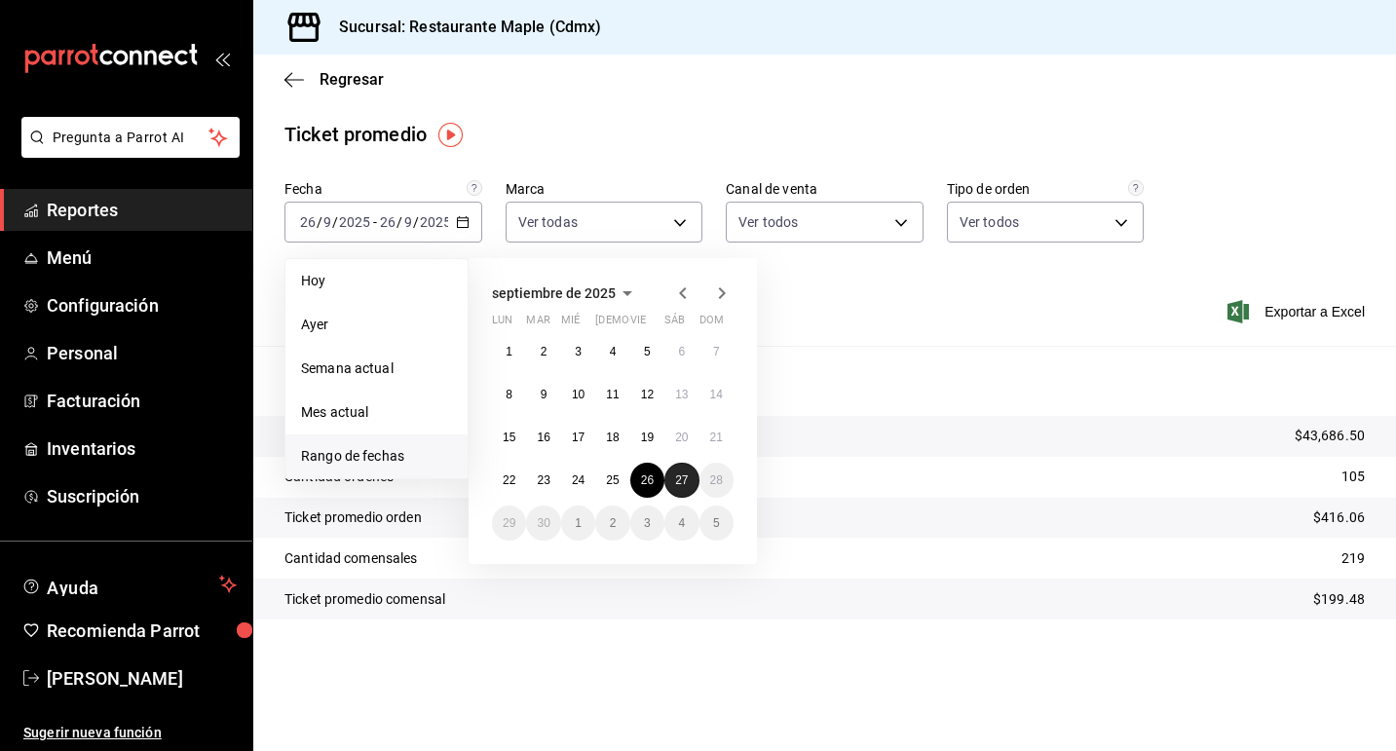
click at [677, 487] on button "27" at bounding box center [681, 480] width 34 height 35
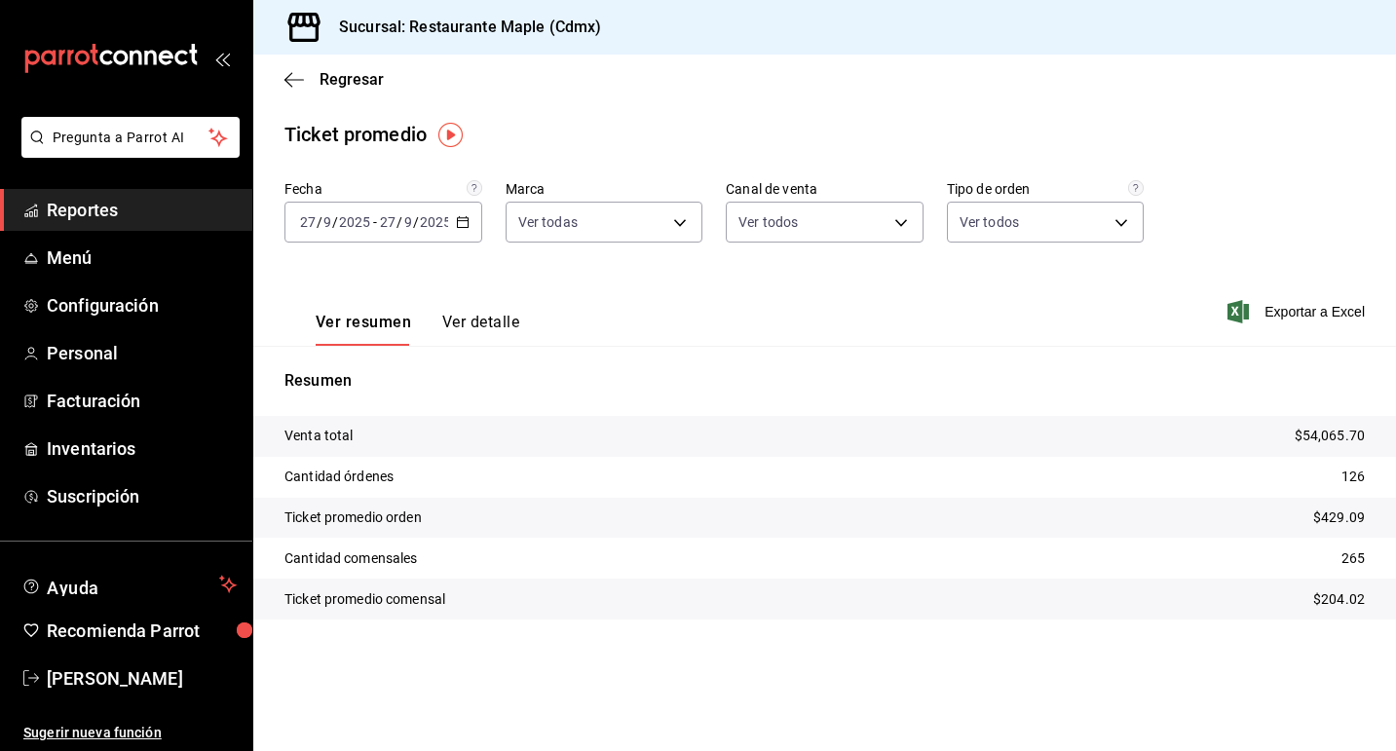
click at [463, 222] on icon "button" at bounding box center [463, 222] width 14 height 14
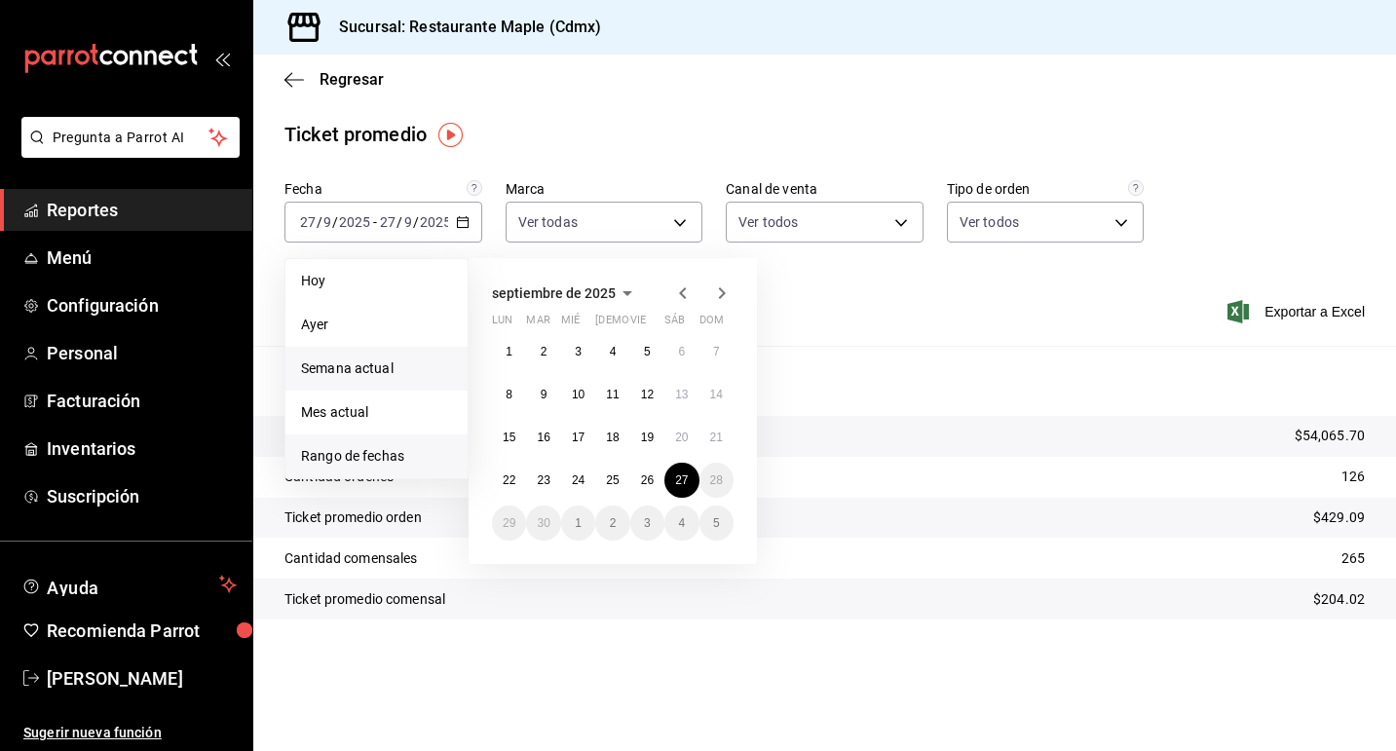
click at [410, 360] on span "Semana actual" at bounding box center [376, 368] width 151 height 20
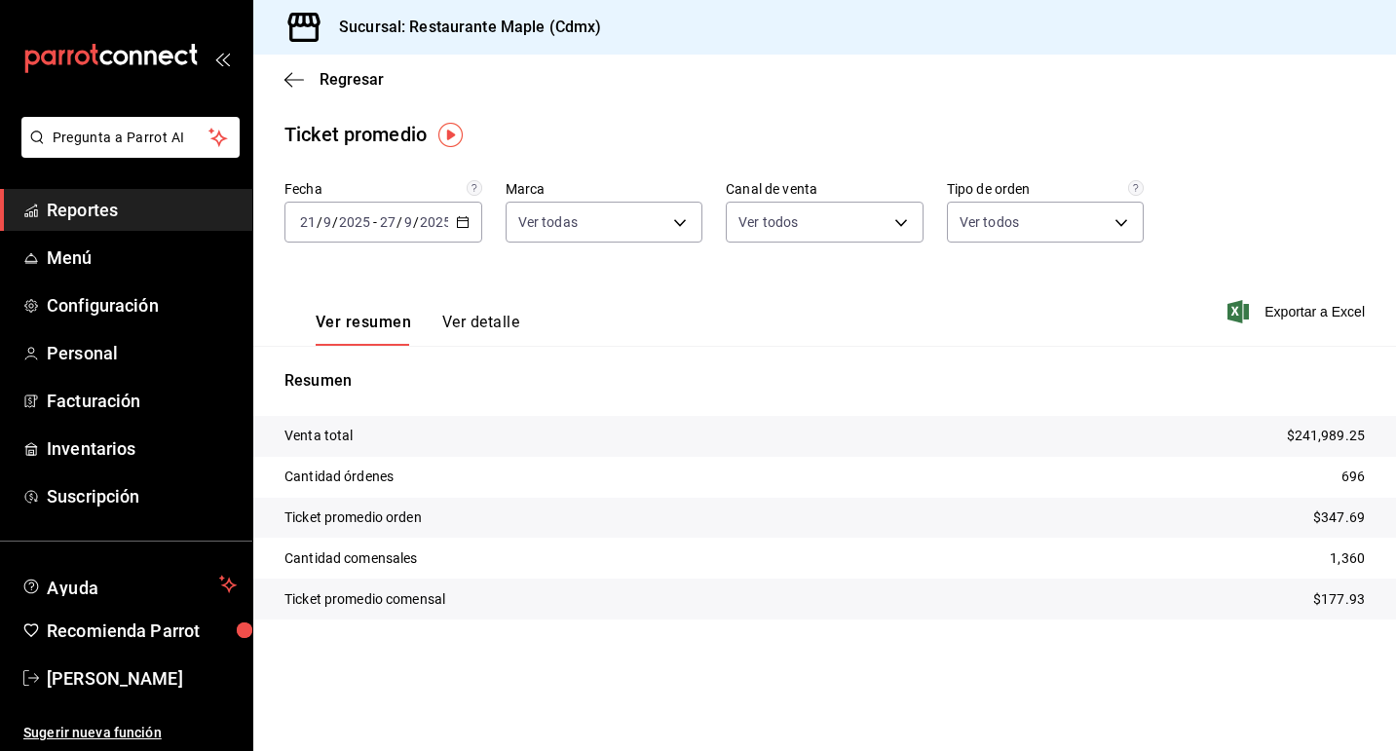
click at [91, 211] on span "Reportes" at bounding box center [142, 210] width 190 height 26
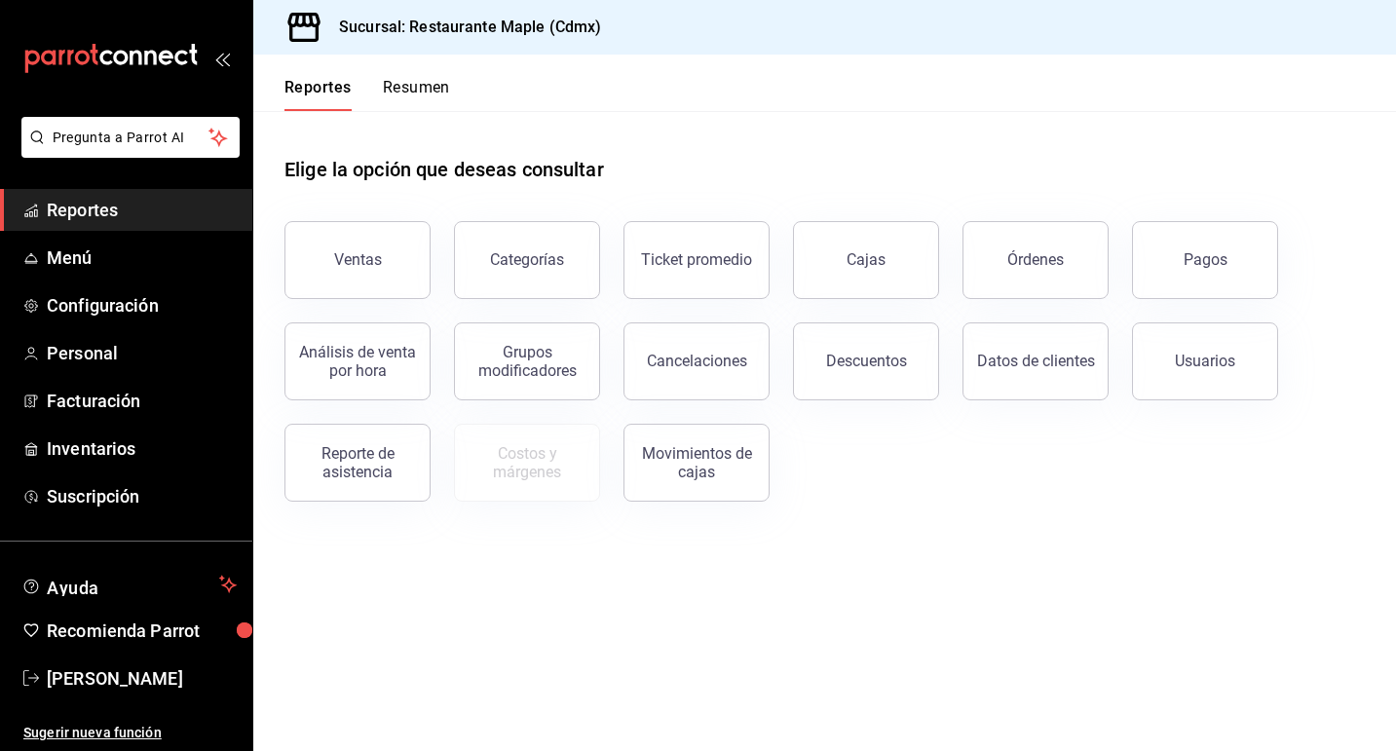
click at [404, 89] on button "Resumen" at bounding box center [416, 94] width 67 height 33
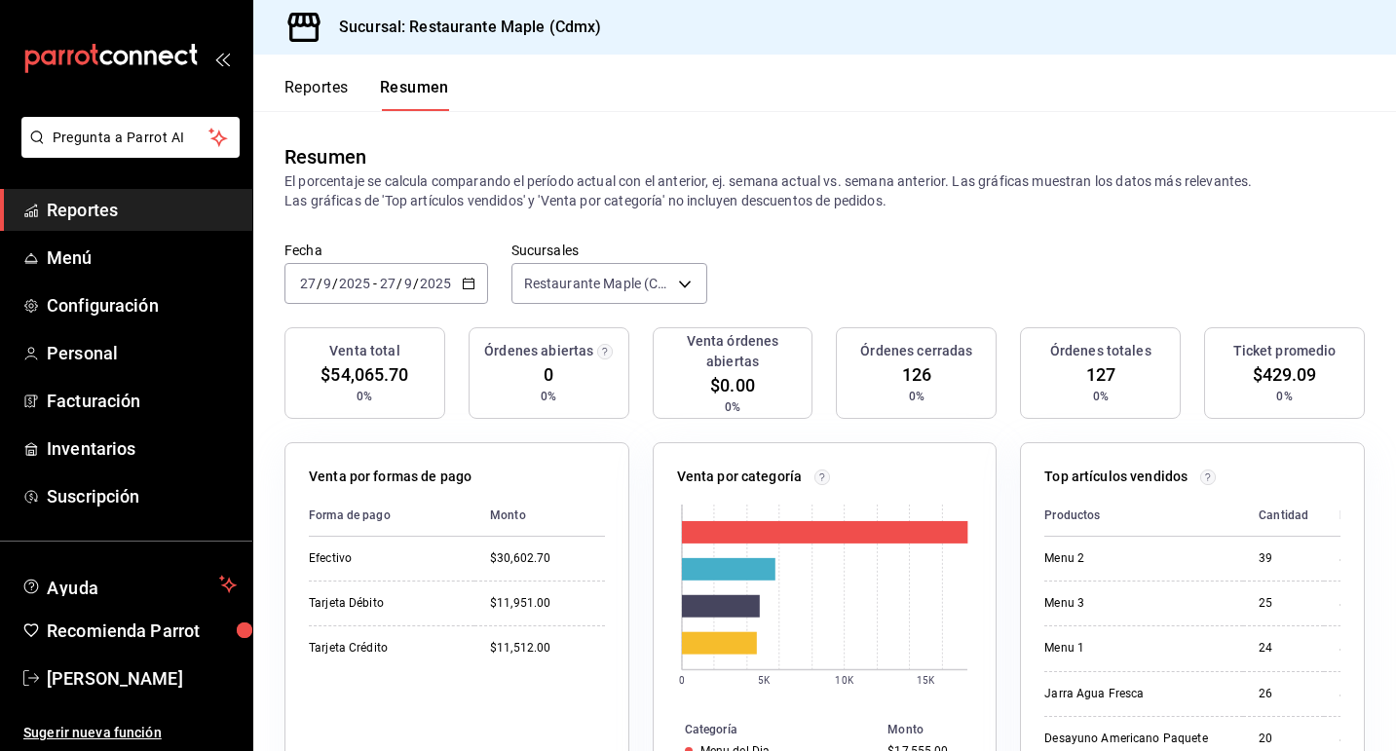
click at [320, 94] on button "Reportes" at bounding box center [316, 94] width 64 height 33
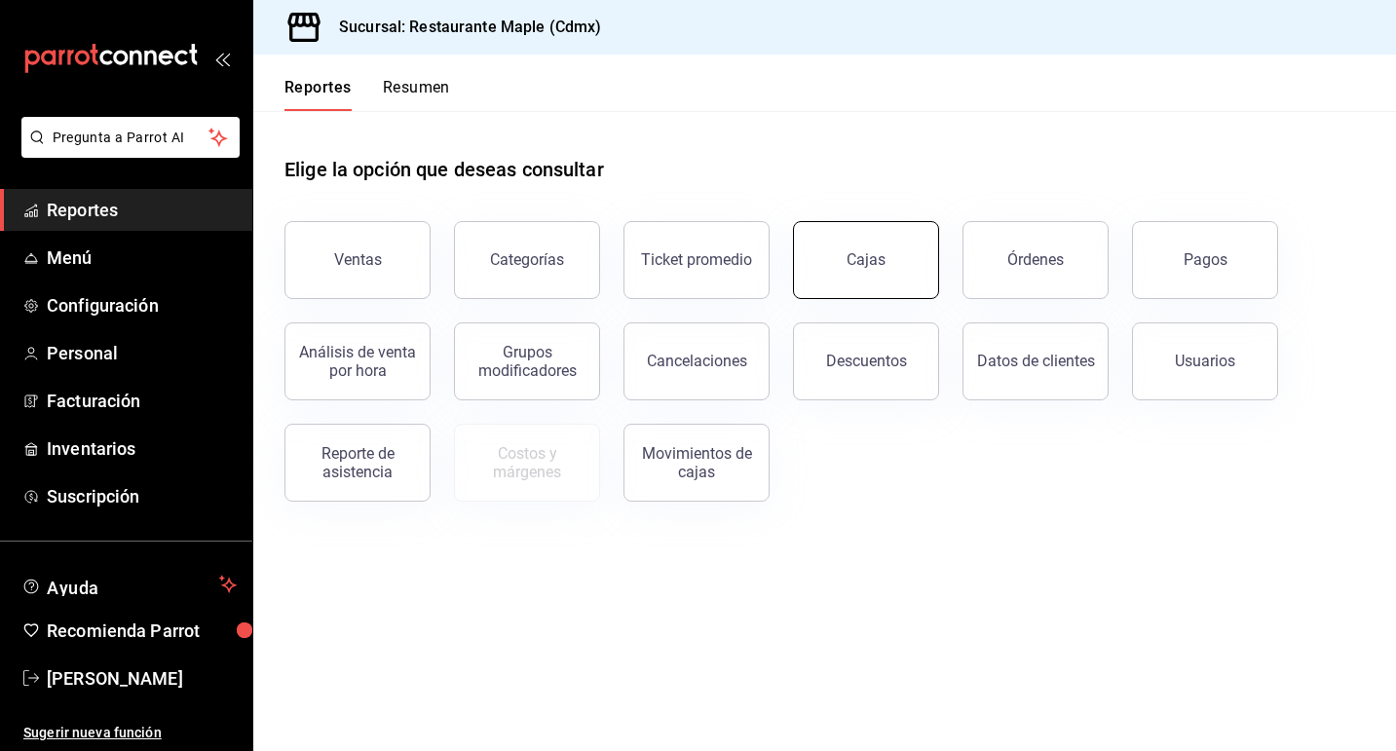
click at [895, 257] on link "Cajas" at bounding box center [866, 260] width 146 height 78
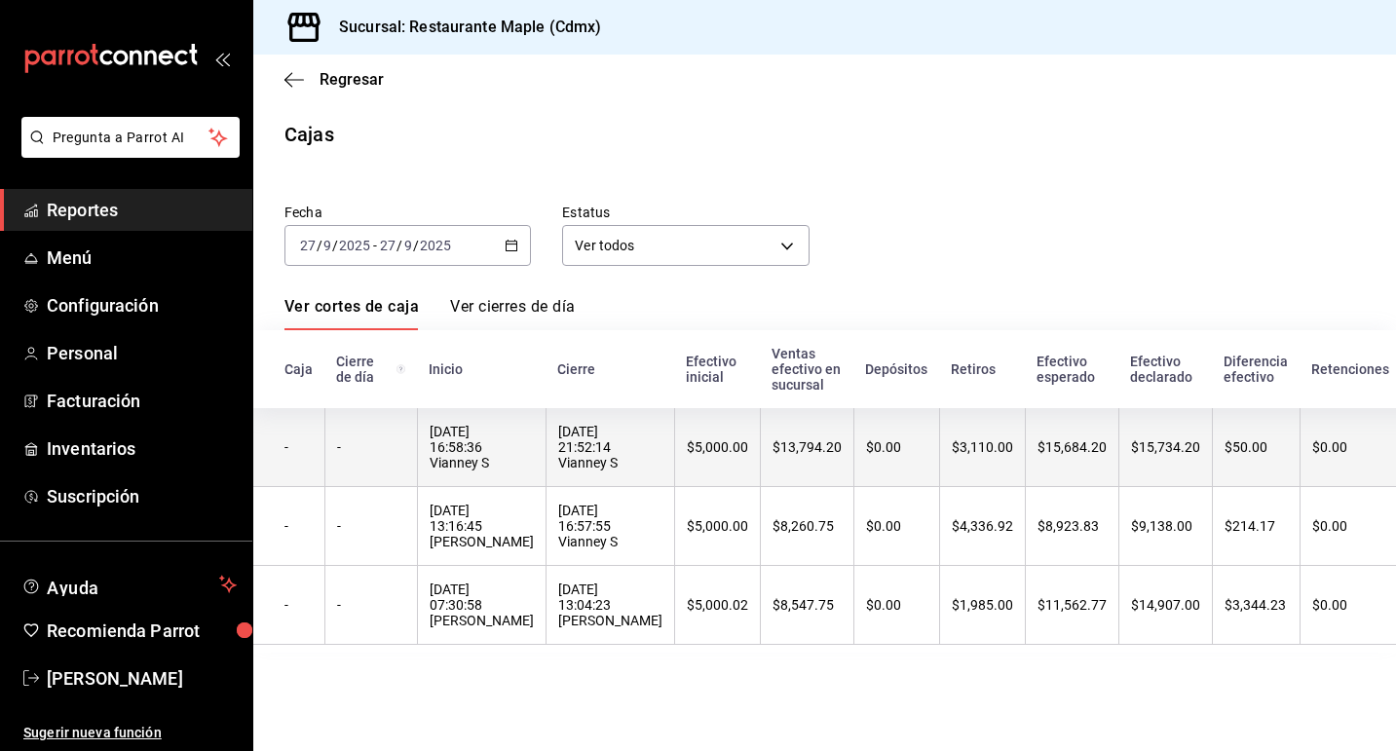
scroll to position [0, 128]
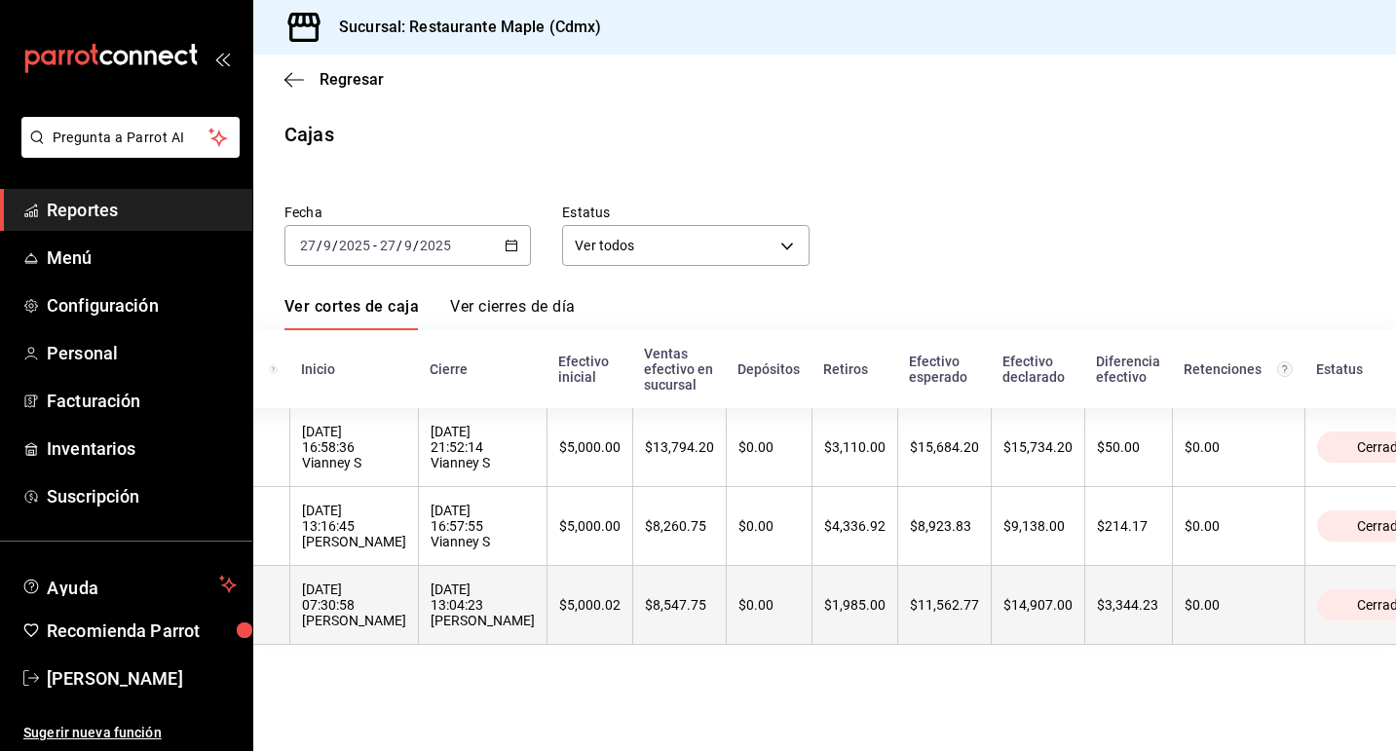
click at [1172, 629] on th "$0.00" at bounding box center [1238, 605] width 132 height 79
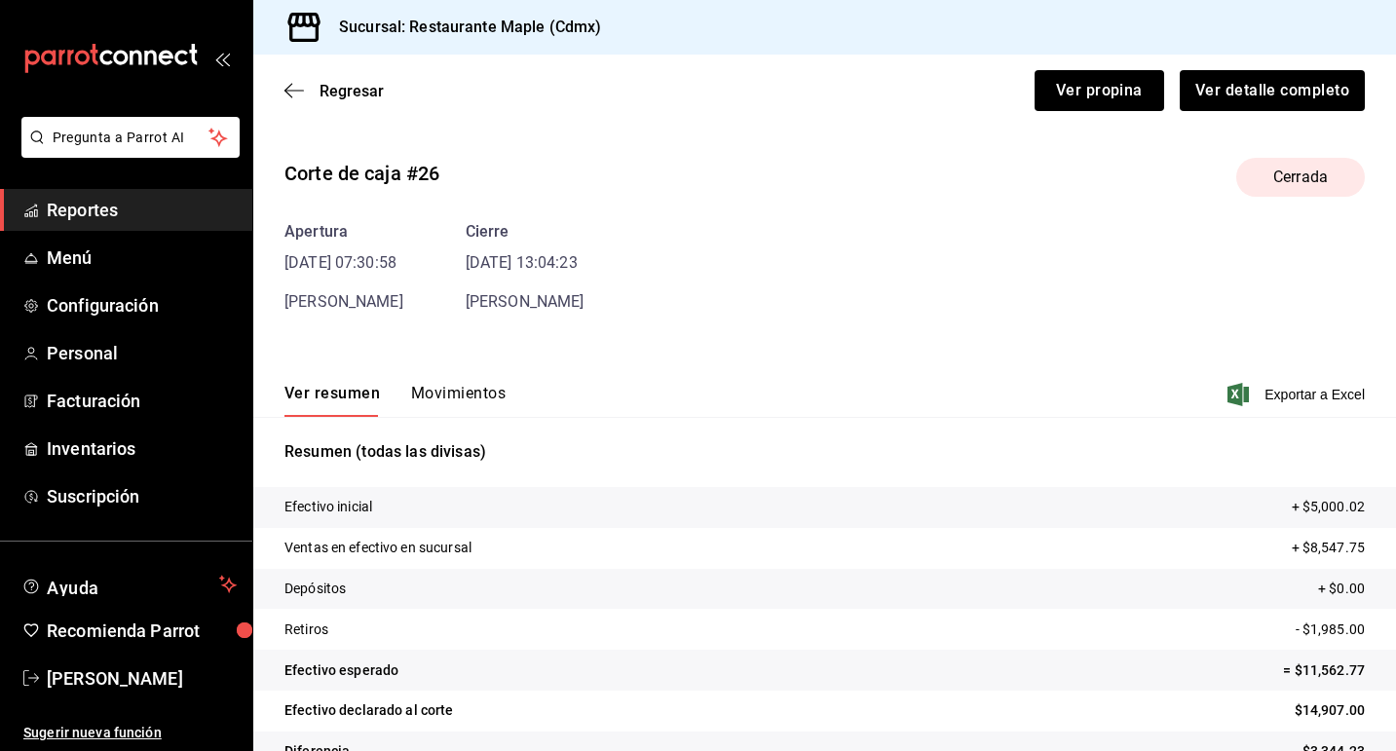
scroll to position [44, 0]
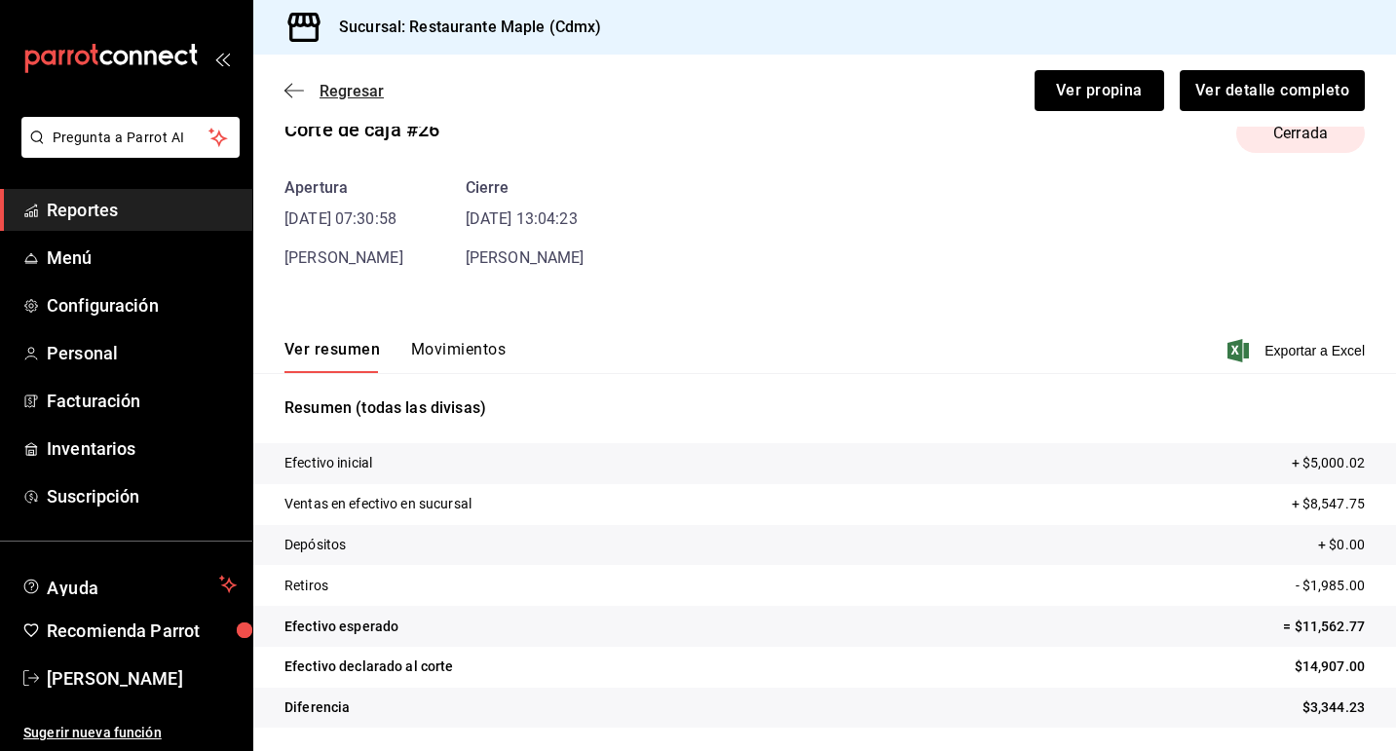
click at [308, 91] on span "Regresar" at bounding box center [333, 91] width 99 height 19
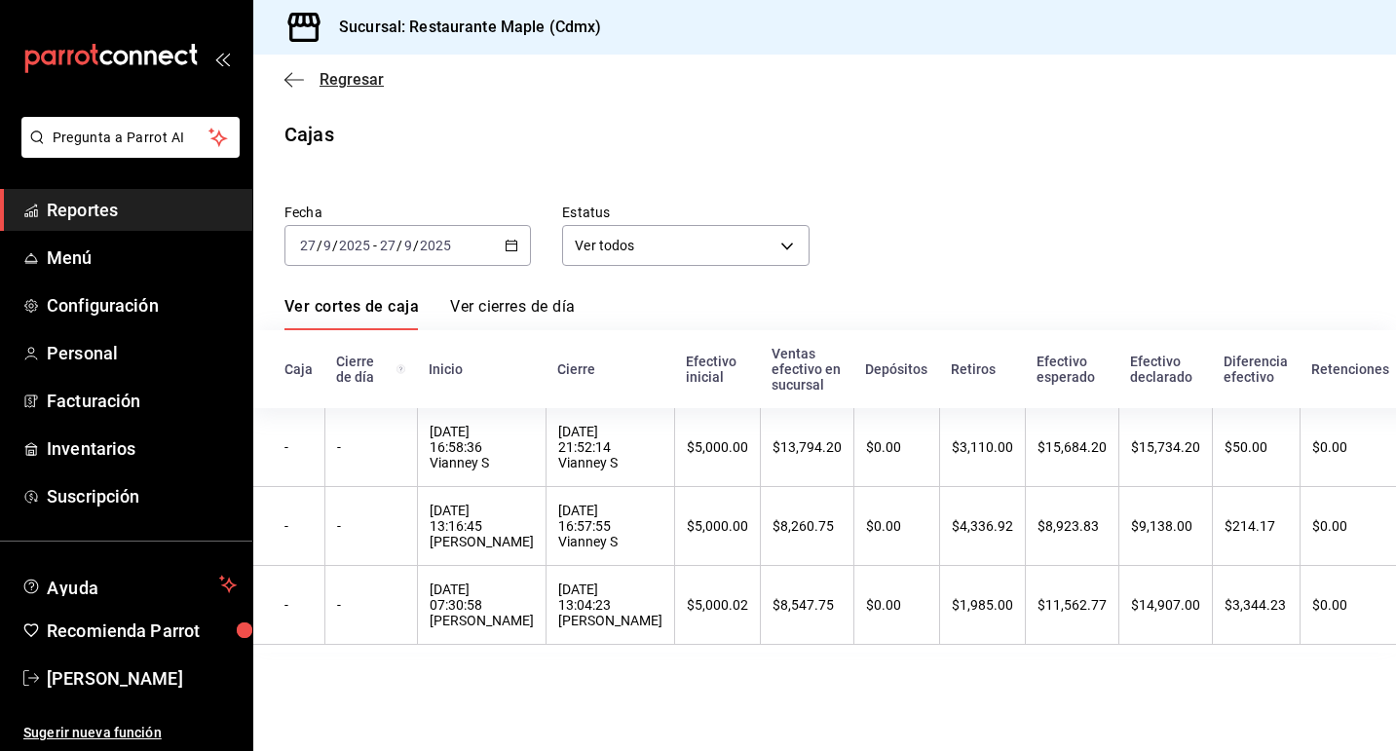
click at [291, 82] on icon "button" at bounding box center [293, 80] width 19 height 18
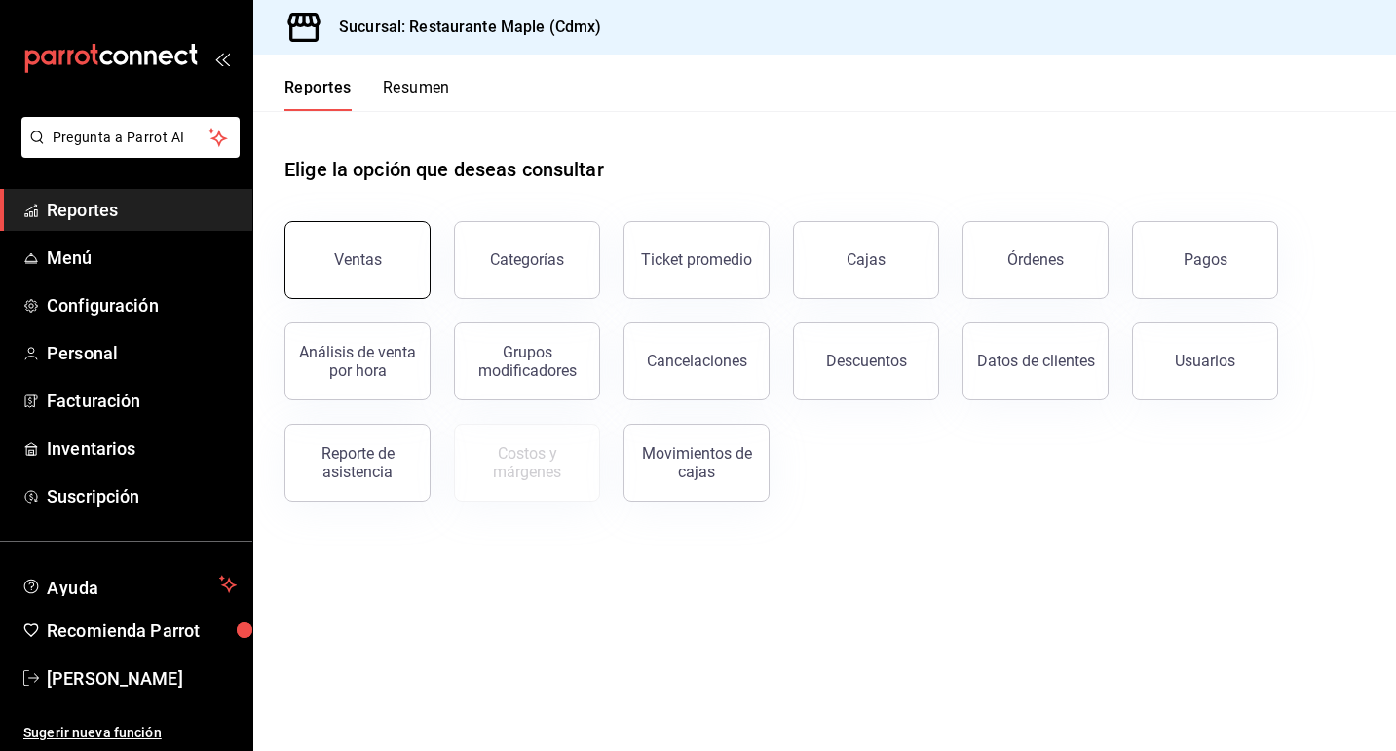
click at [382, 254] on button "Ventas" at bounding box center [357, 260] width 146 height 78
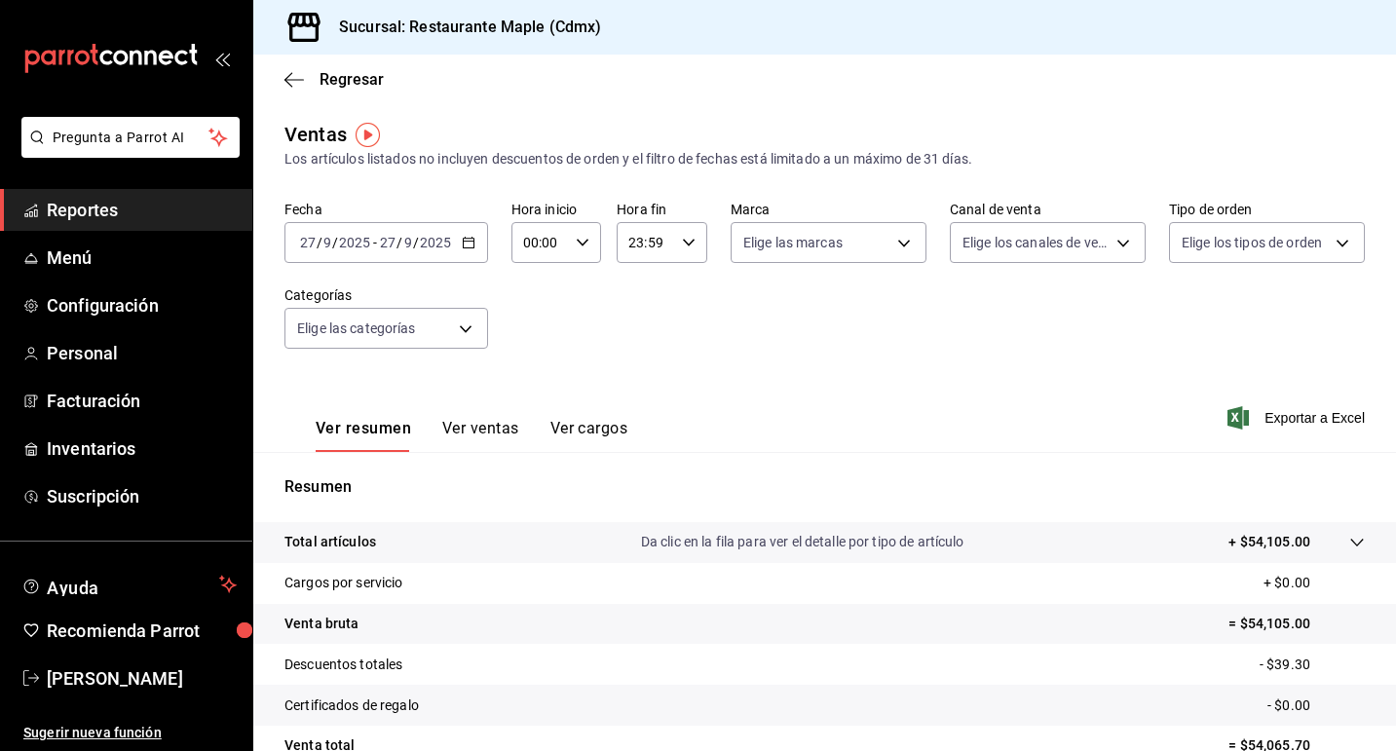
click at [467, 241] on \(Stroke\) "button" at bounding box center [468, 241] width 11 height 1
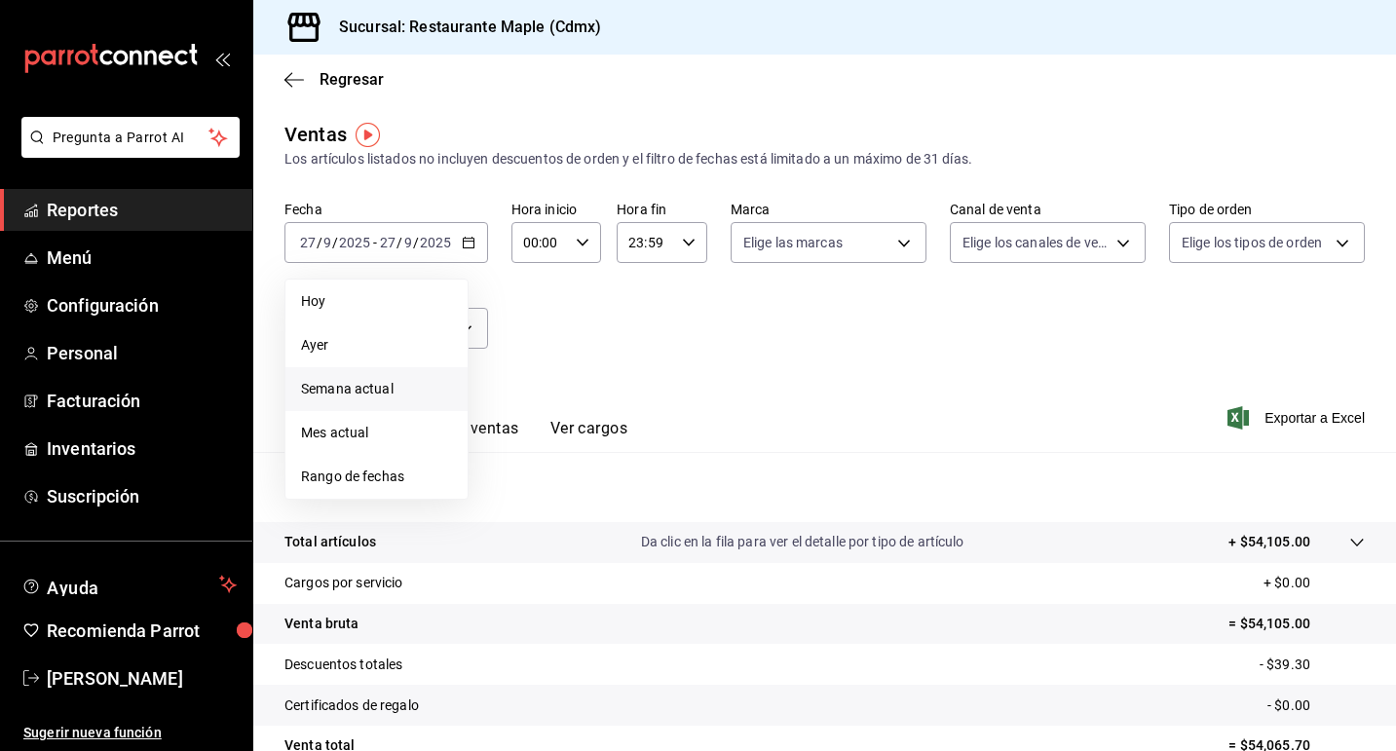
click at [358, 391] on span "Semana actual" at bounding box center [376, 389] width 151 height 20
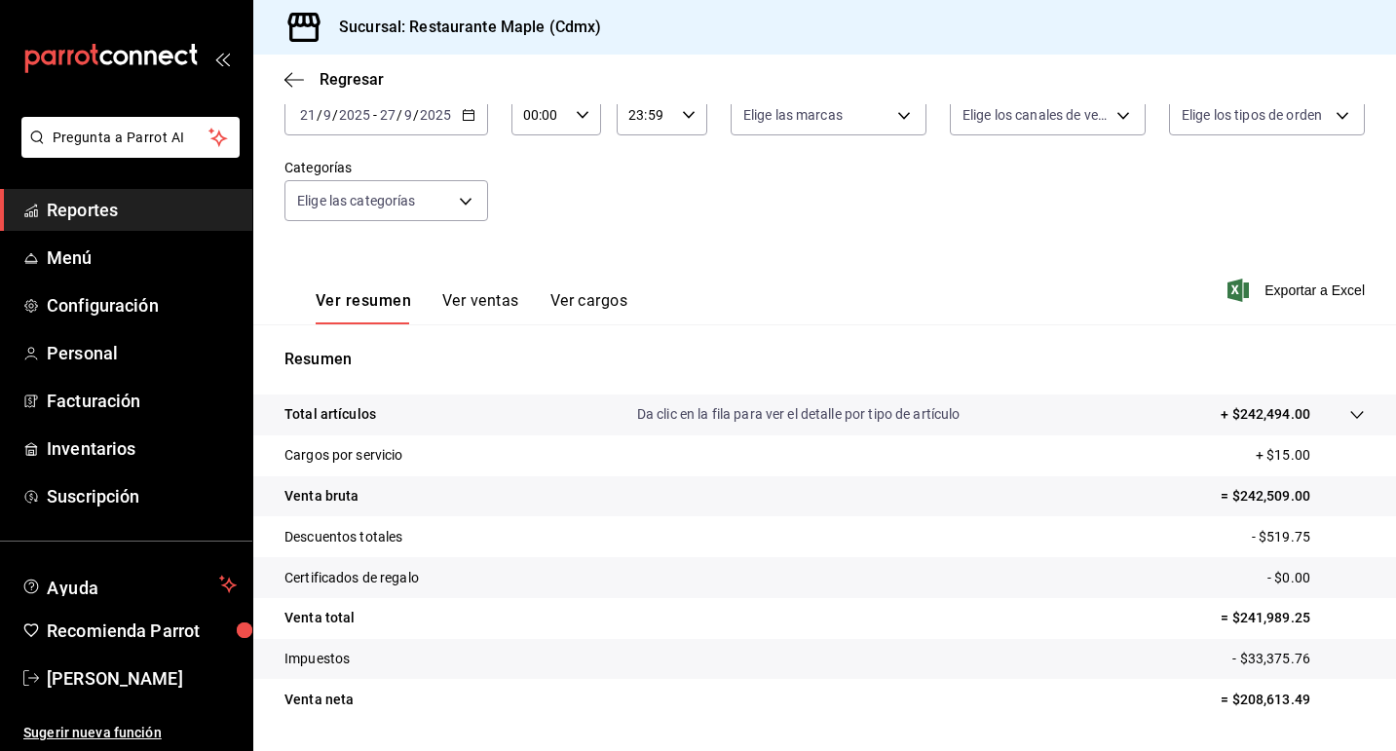
scroll to position [182, 0]
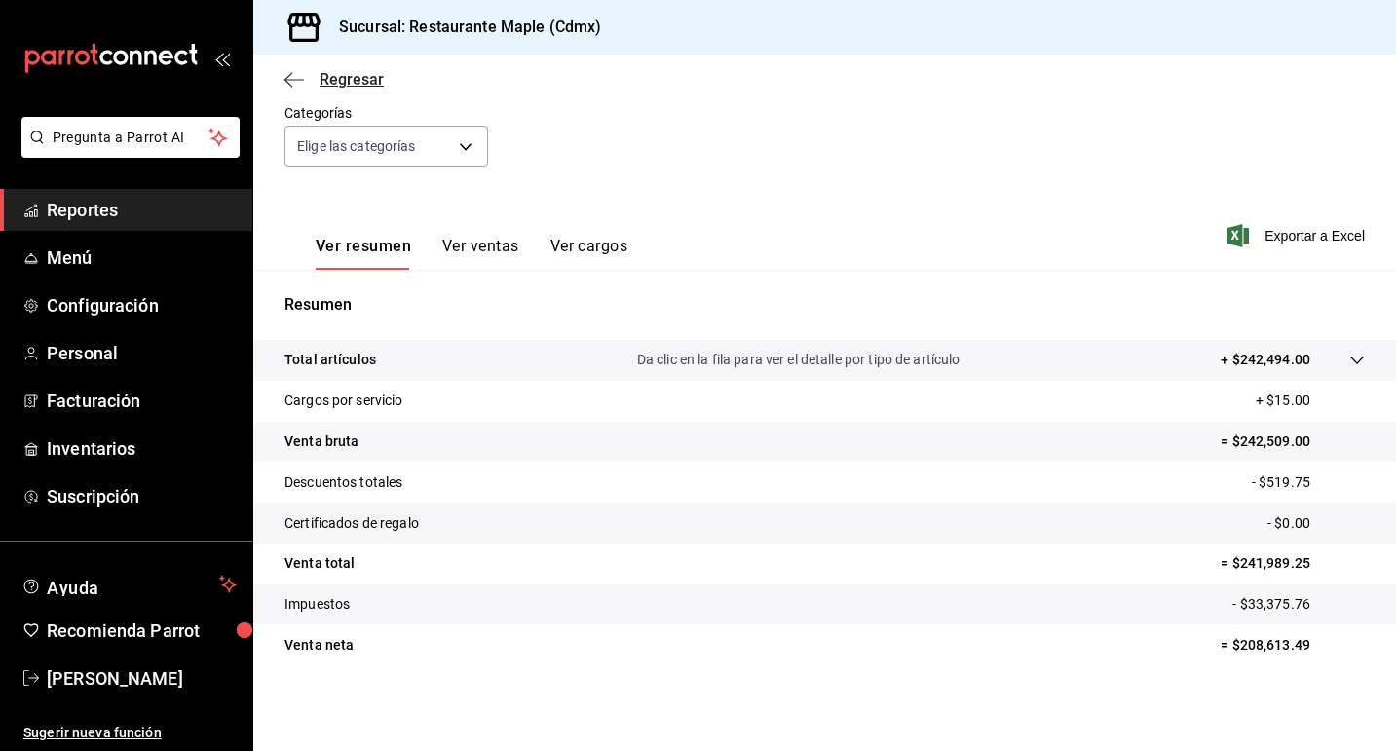
click at [320, 77] on span "Regresar" at bounding box center [352, 79] width 64 height 19
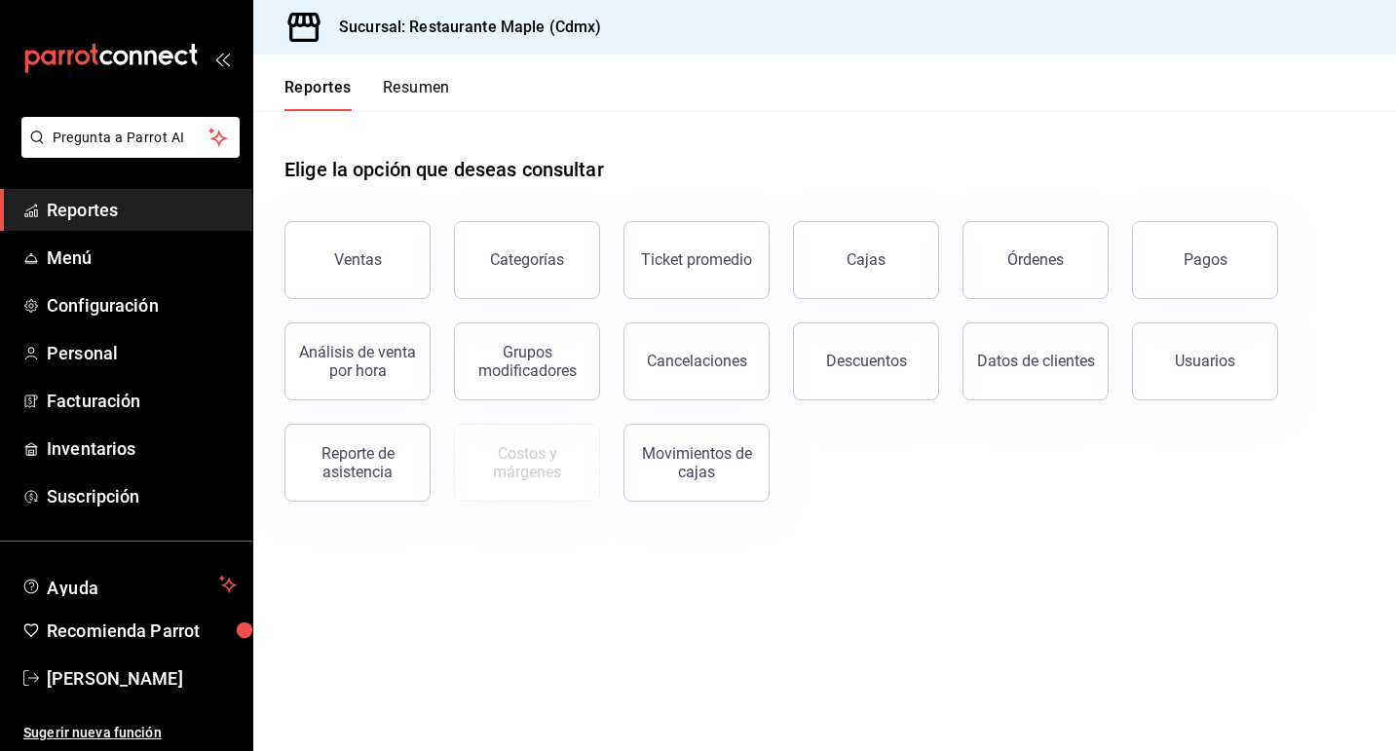
click at [413, 66] on div "Reportes Resumen" at bounding box center [351, 83] width 197 height 56
click at [408, 86] on button "Resumen" at bounding box center [416, 94] width 67 height 33
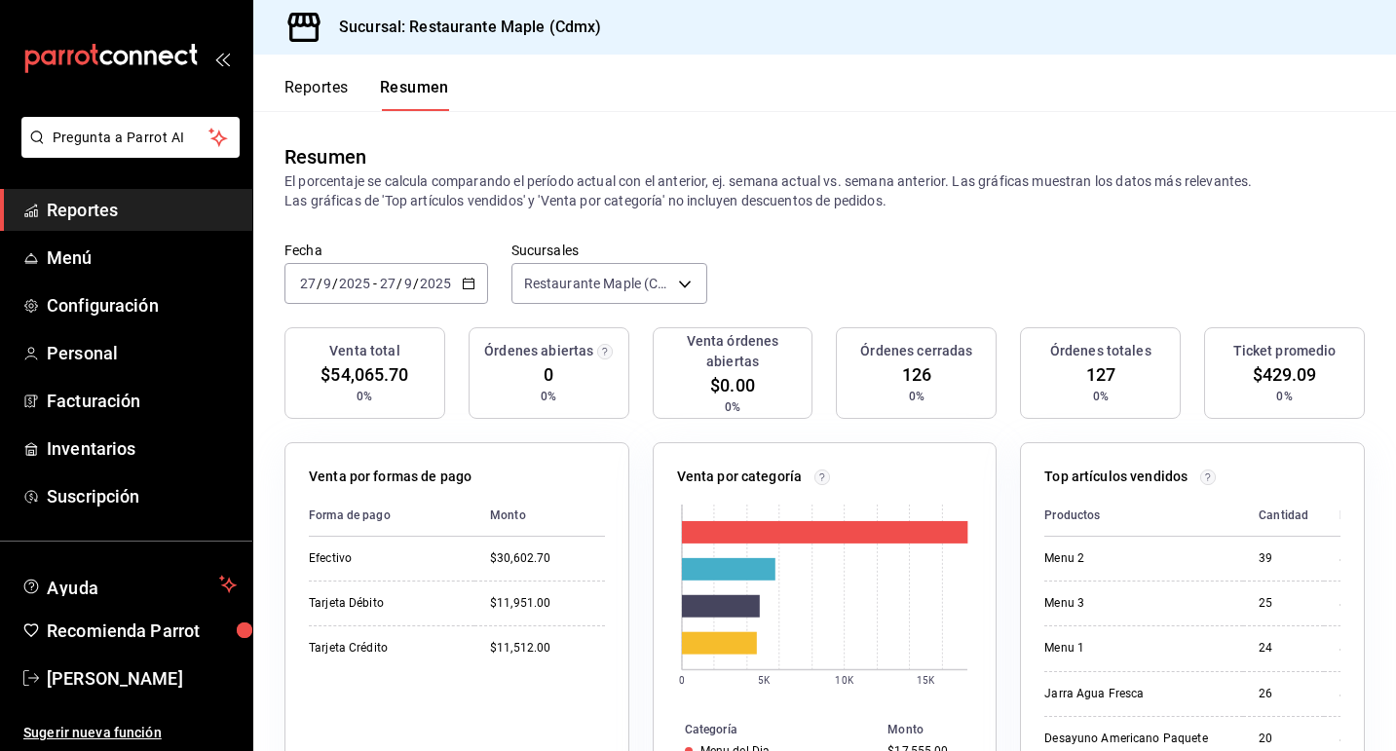
click at [463, 277] on icon "button" at bounding box center [469, 284] width 14 height 14
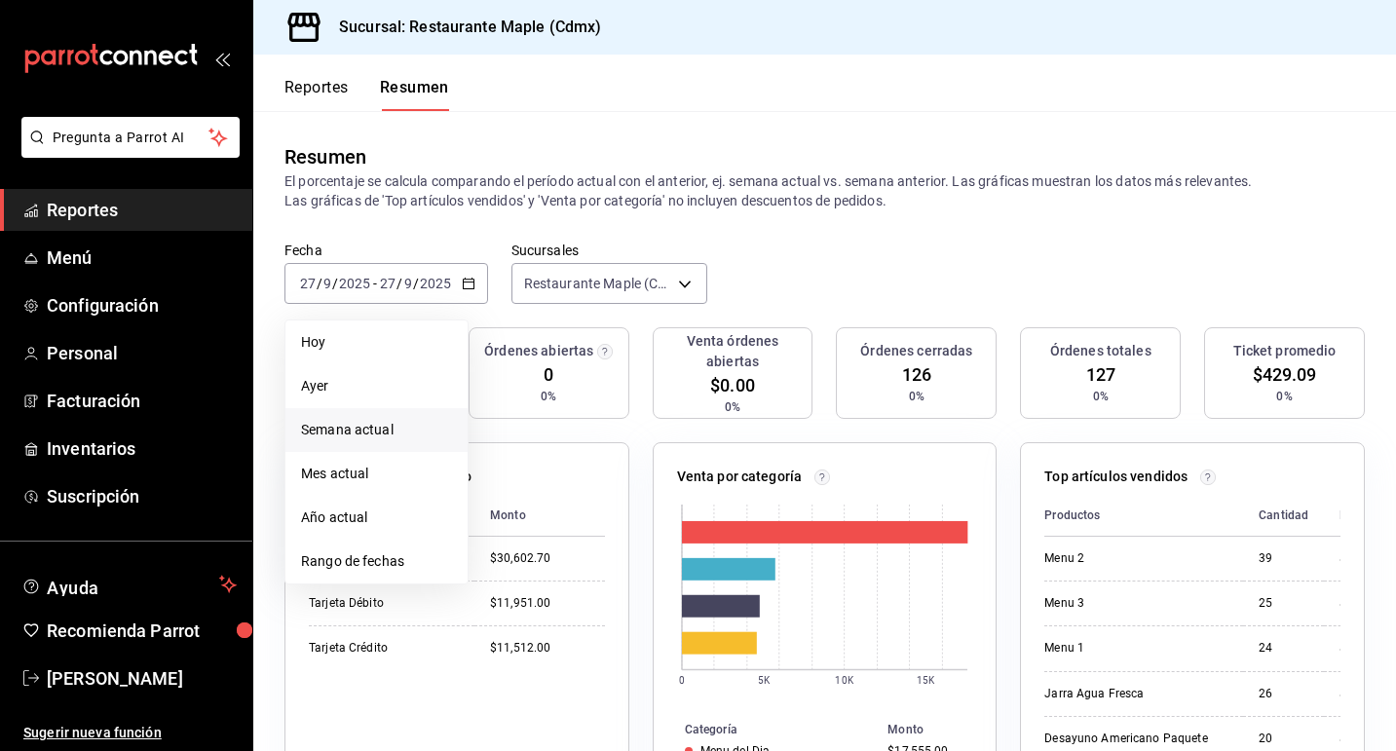
click at [404, 419] on li "Semana actual" at bounding box center [376, 430] width 182 height 44
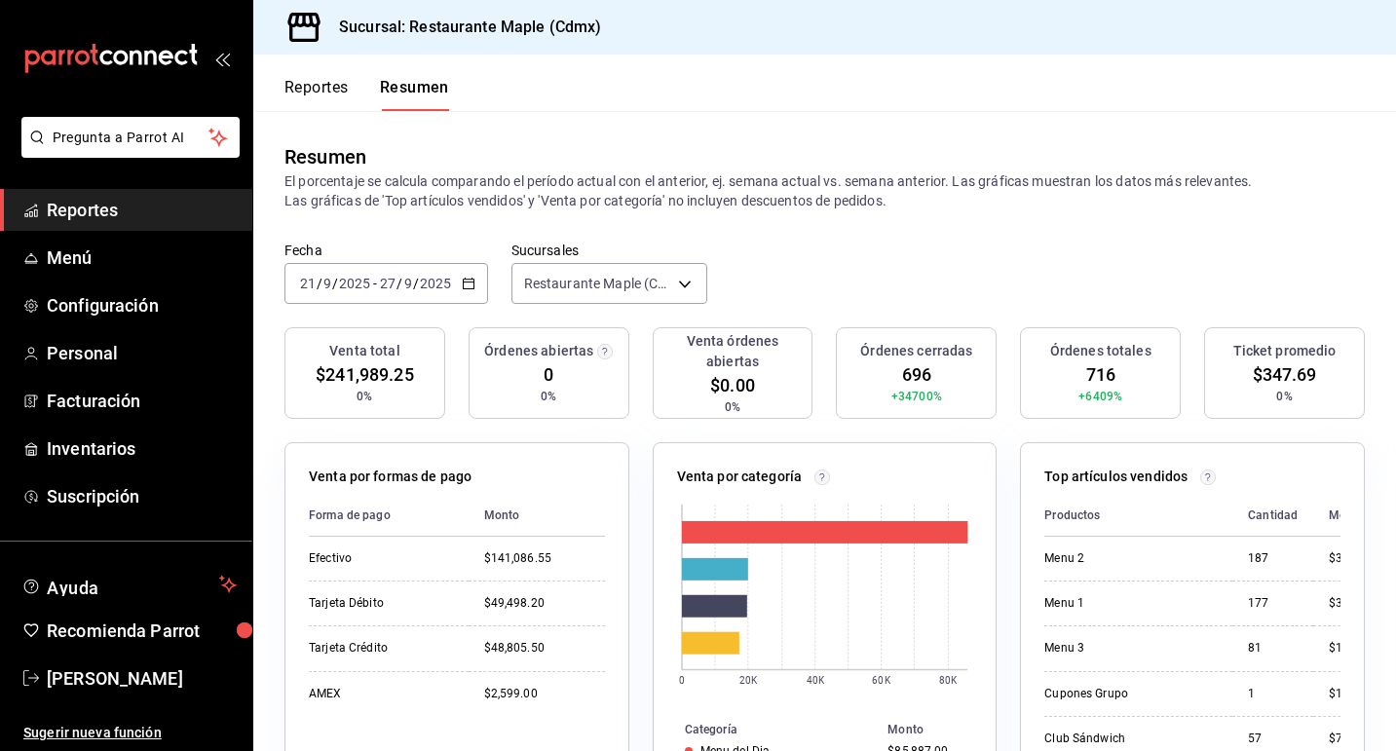
click at [298, 92] on button "Reportes" at bounding box center [316, 94] width 64 height 33
